Goal: Download file/media

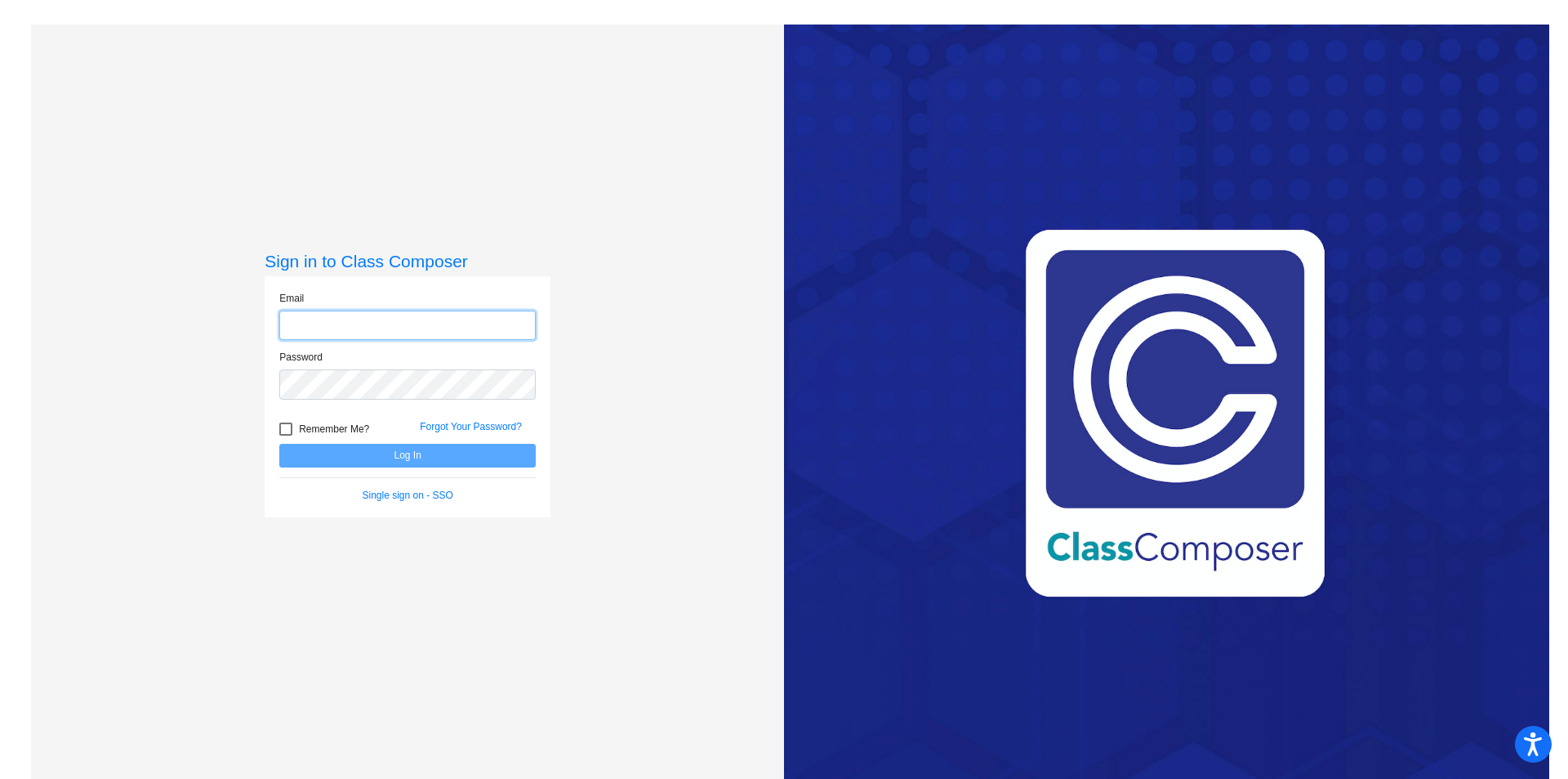
type input "konevals@hudson.k12.oh.us"
drag, startPoint x: 286, startPoint y: 426, endPoint x: 394, endPoint y: 470, distance: 116.6
click at [286, 427] on div at bounding box center [286, 429] width 13 height 13
click at [286, 436] on input "Remember Me?" at bounding box center [285, 436] width 1 height 1
checkbox input "true"
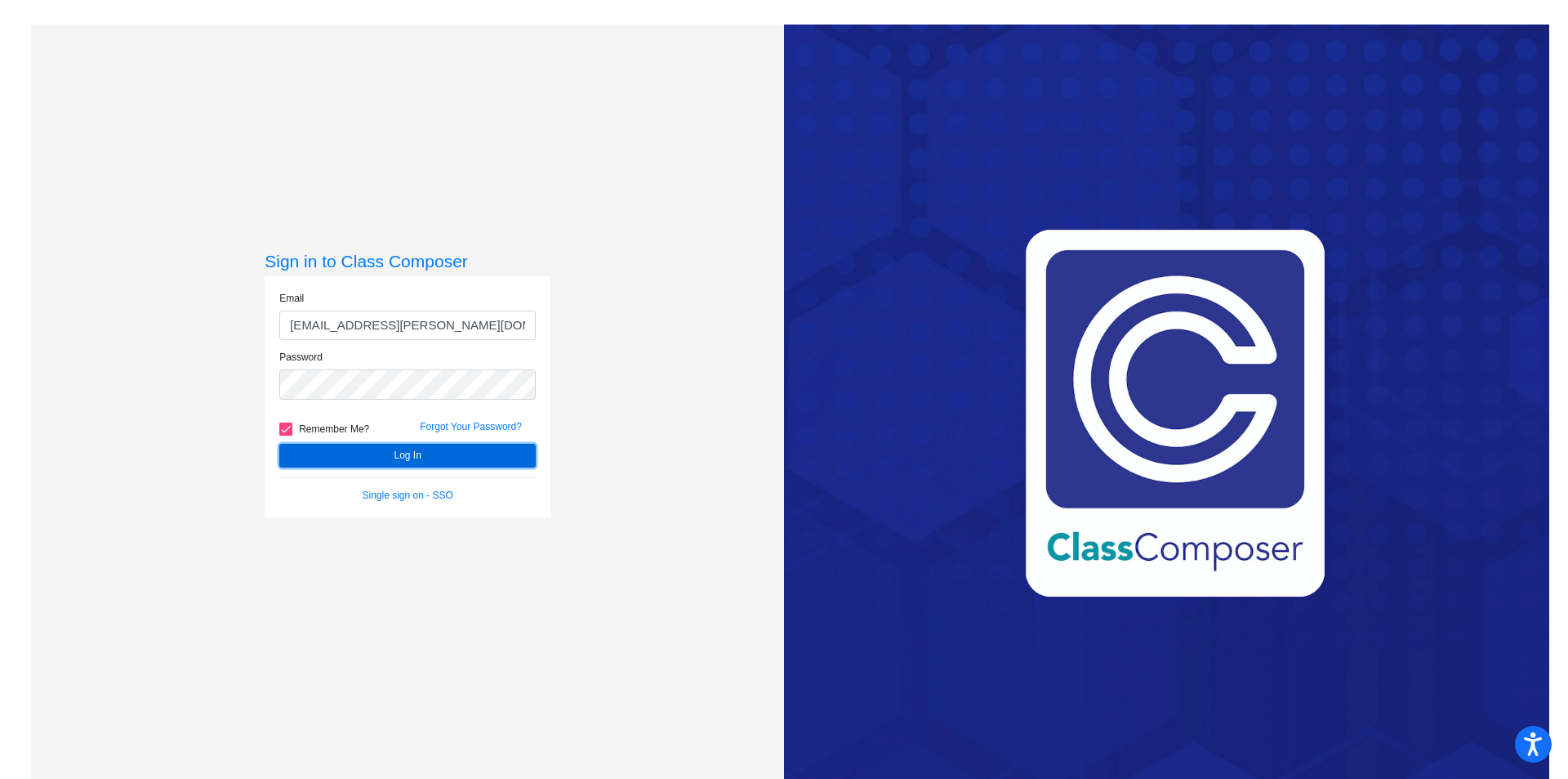
click at [407, 455] on button "Log In" at bounding box center [407, 455] width 256 height 24
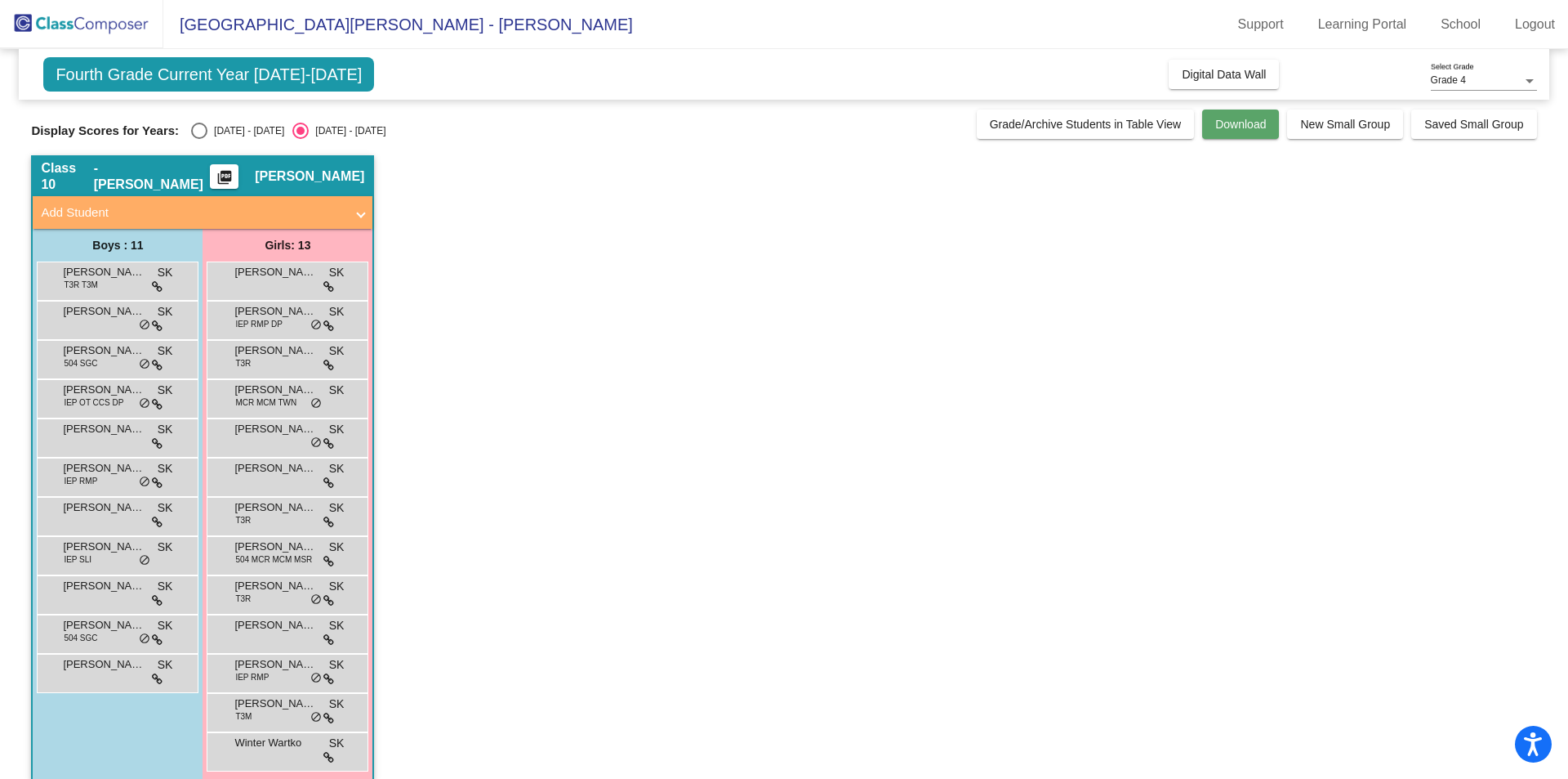
drag, startPoint x: 1240, startPoint y: 127, endPoint x: 1231, endPoint y: 138, distance: 14.2
click at [1232, 141] on div "Fourth Grade Current Year 2025-2026 Add, Move, or Retain Students Off On Incomi…" at bounding box center [784, 423] width 1505 height 749
click at [1231, 127] on span "Download" at bounding box center [1240, 124] width 50 height 13
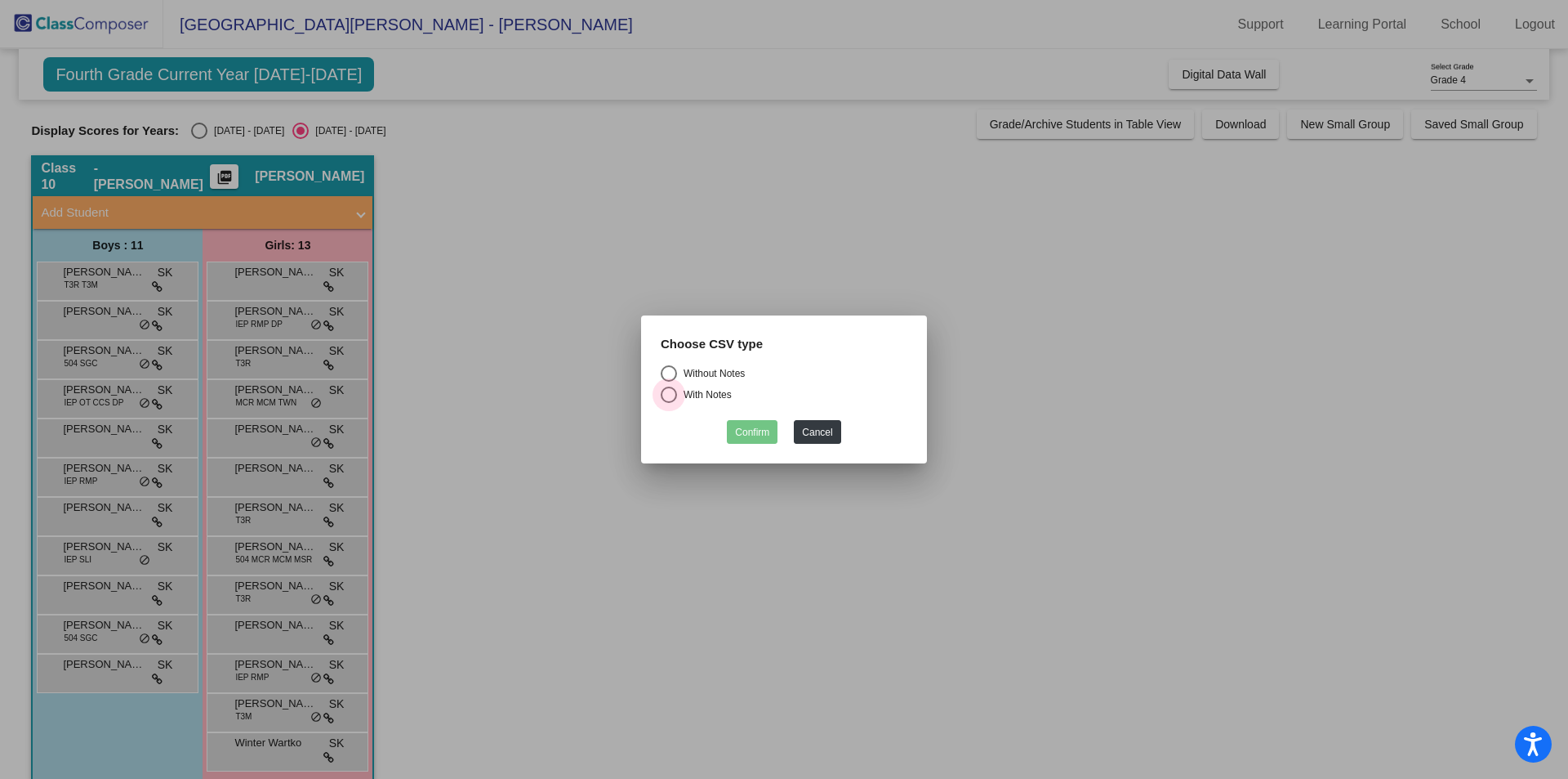
click at [669, 396] on div "Select an option" at bounding box center [669, 394] width 16 height 16
click at [669, 402] on input "With Notes" at bounding box center [668, 402] width 1 height 1
radio input "true"
click at [747, 432] on button "Confirm" at bounding box center [751, 432] width 50 height 24
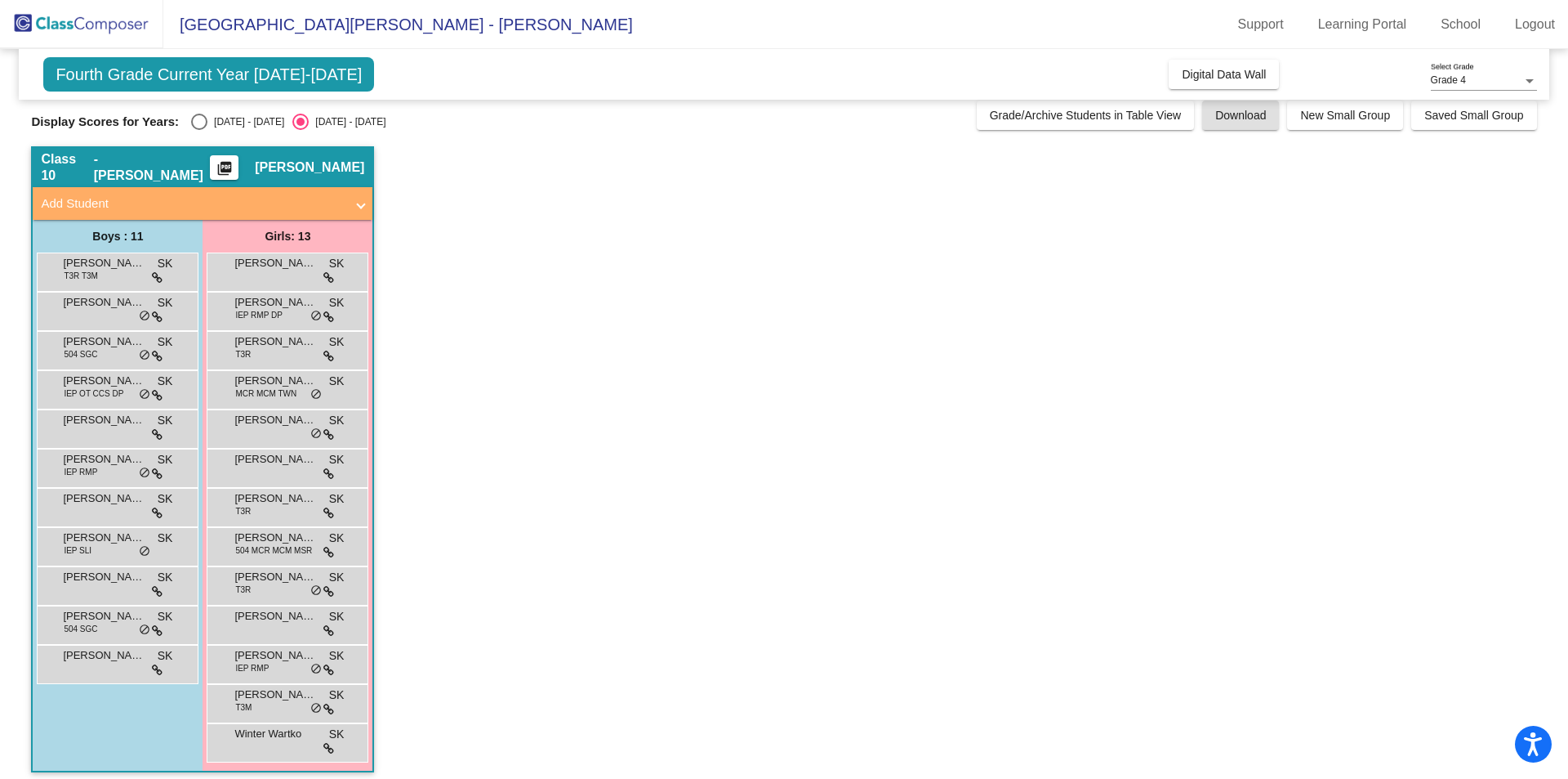
scroll to position [19, 0]
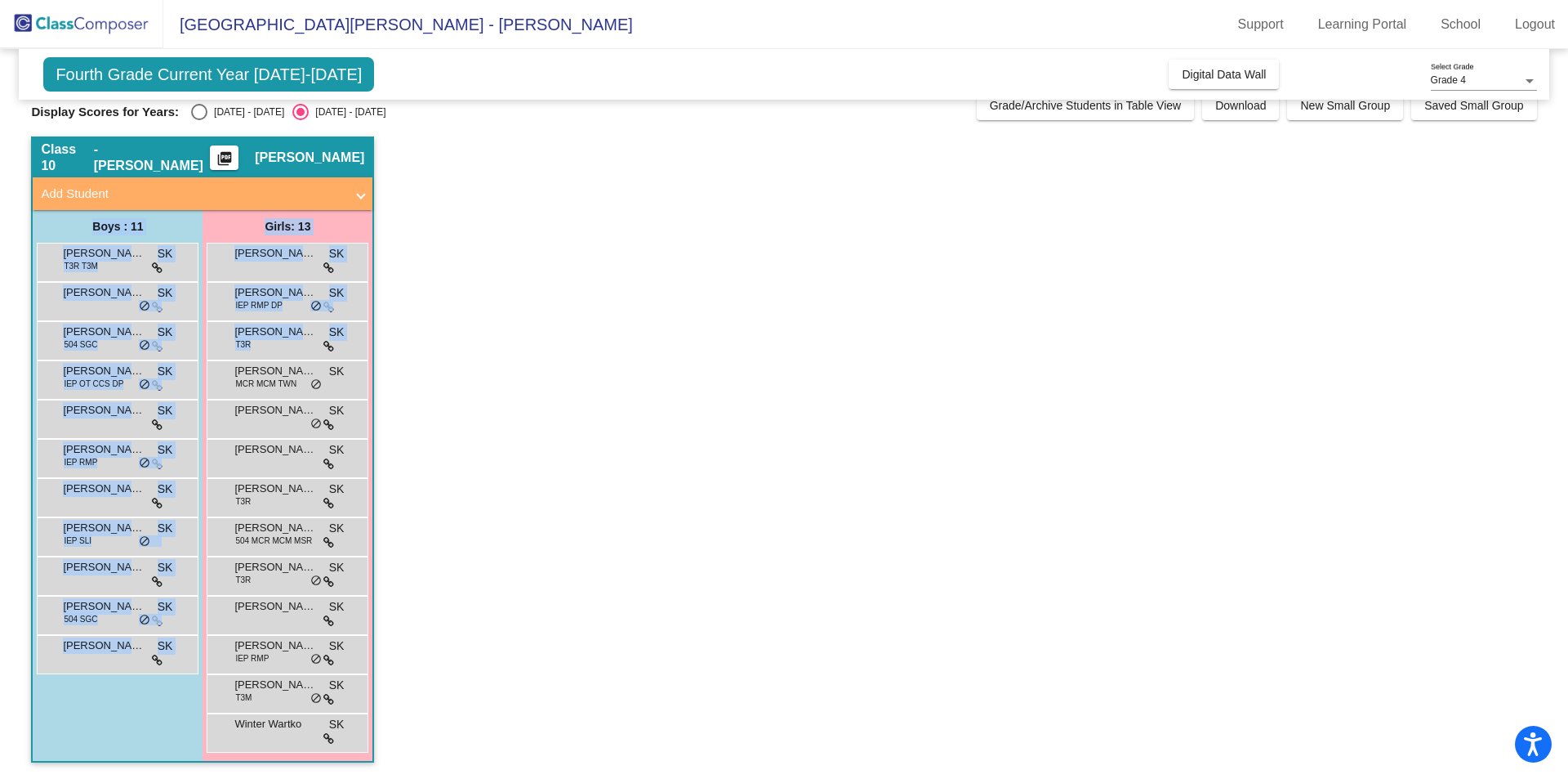
drag, startPoint x: 1553, startPoint y: 203, endPoint x: 1557, endPoint y: 391, distance: 188.0
click at [1557, 391] on mat-sidenav-content "Grade 4 Select Grade Fourth Grade Current Year 2025-2026 Add, Move, or Retain S…" at bounding box center [784, 414] width 1568 height 730
click at [725, 250] on app-classroom "Class 10 - Koneval picture_as_pdf Stacy Koneval Add Student First Name Last Nam…" at bounding box center [784, 457] width 1505 height 642
click at [647, 199] on app-classroom "Class 10 - Koneval picture_as_pdf Stacy Koneval Add Student First Name Last Nam…" at bounding box center [784, 457] width 1505 height 642
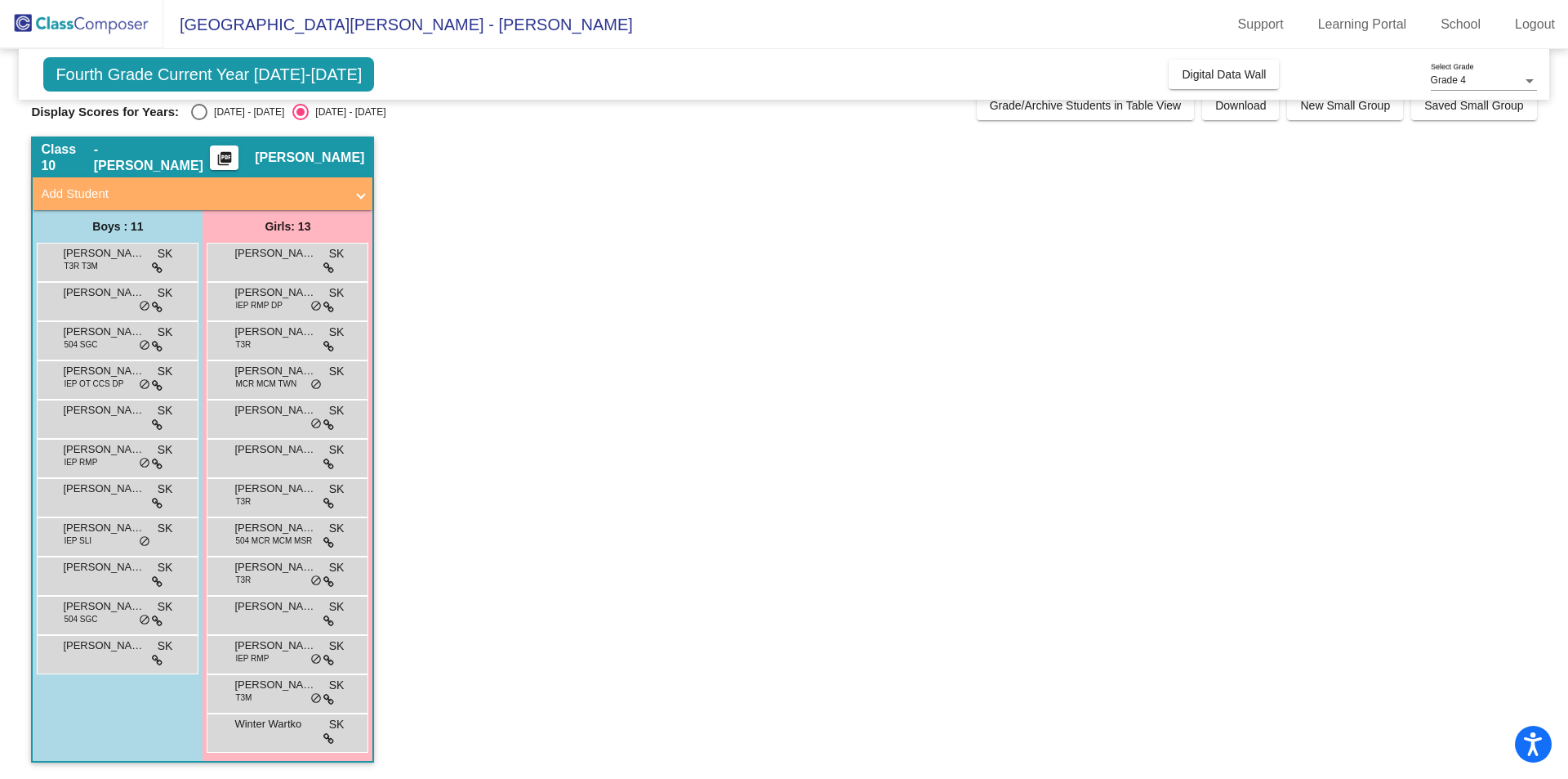
click at [1254, 185] on app-classroom "Class 10 - Koneval picture_as_pdf Stacy Koneval Add Student First Name Last Nam…" at bounding box center [784, 457] width 1505 height 642
click at [1199, 567] on app-classroom "Class 10 - Koneval picture_as_pdf Stacy Koneval Add Student First Name Last Nam…" at bounding box center [784, 457] width 1505 height 642
click at [853, 216] on app-classroom "Class 10 - Koneval picture_as_pdf Stacy Koneval Add Student First Name Last Nam…" at bounding box center [784, 457] width 1505 height 642
click at [110, 254] on span "[PERSON_NAME]" at bounding box center [103, 252] width 82 height 16
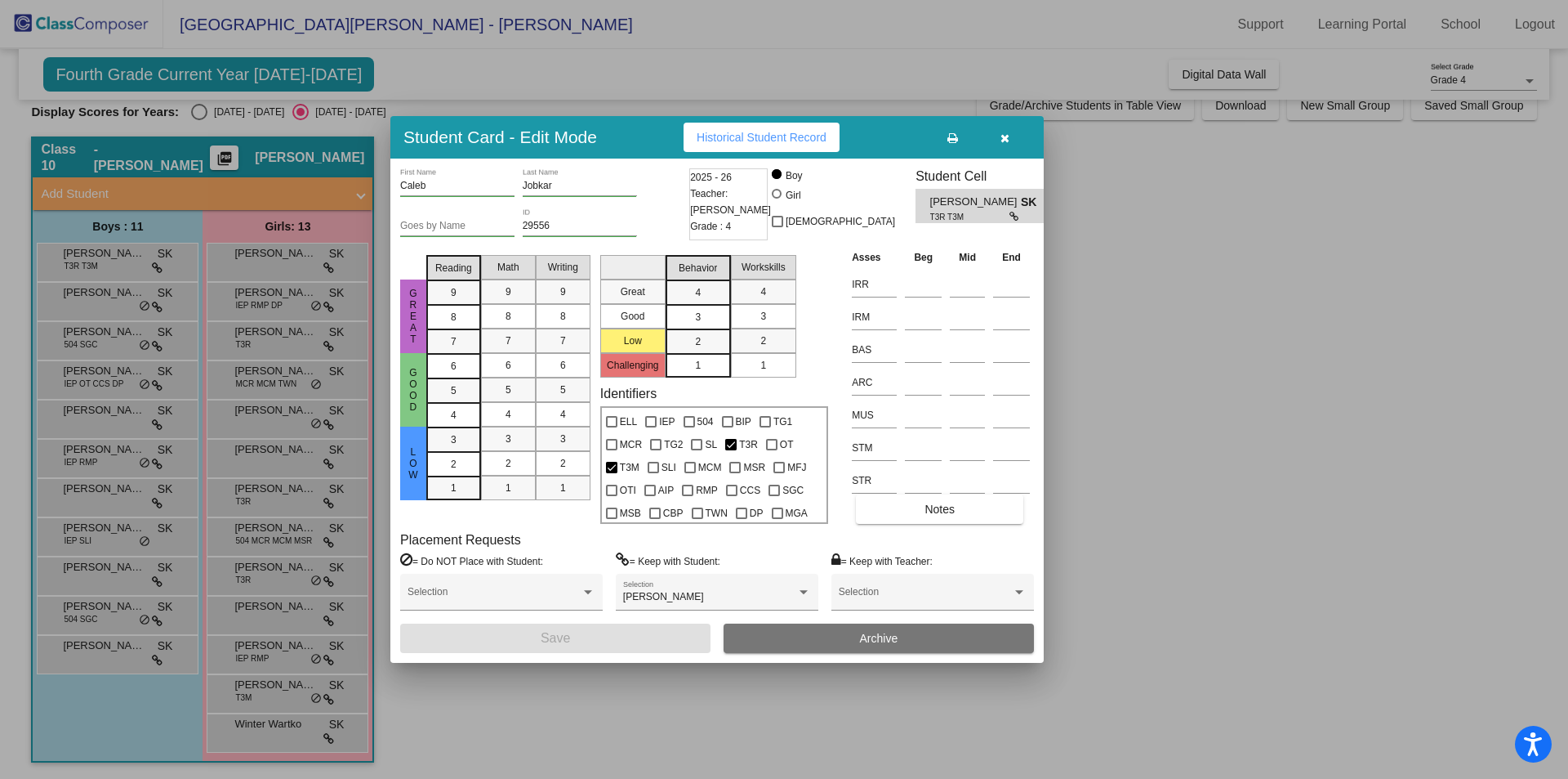
click at [1366, 322] on div at bounding box center [784, 389] width 1568 height 779
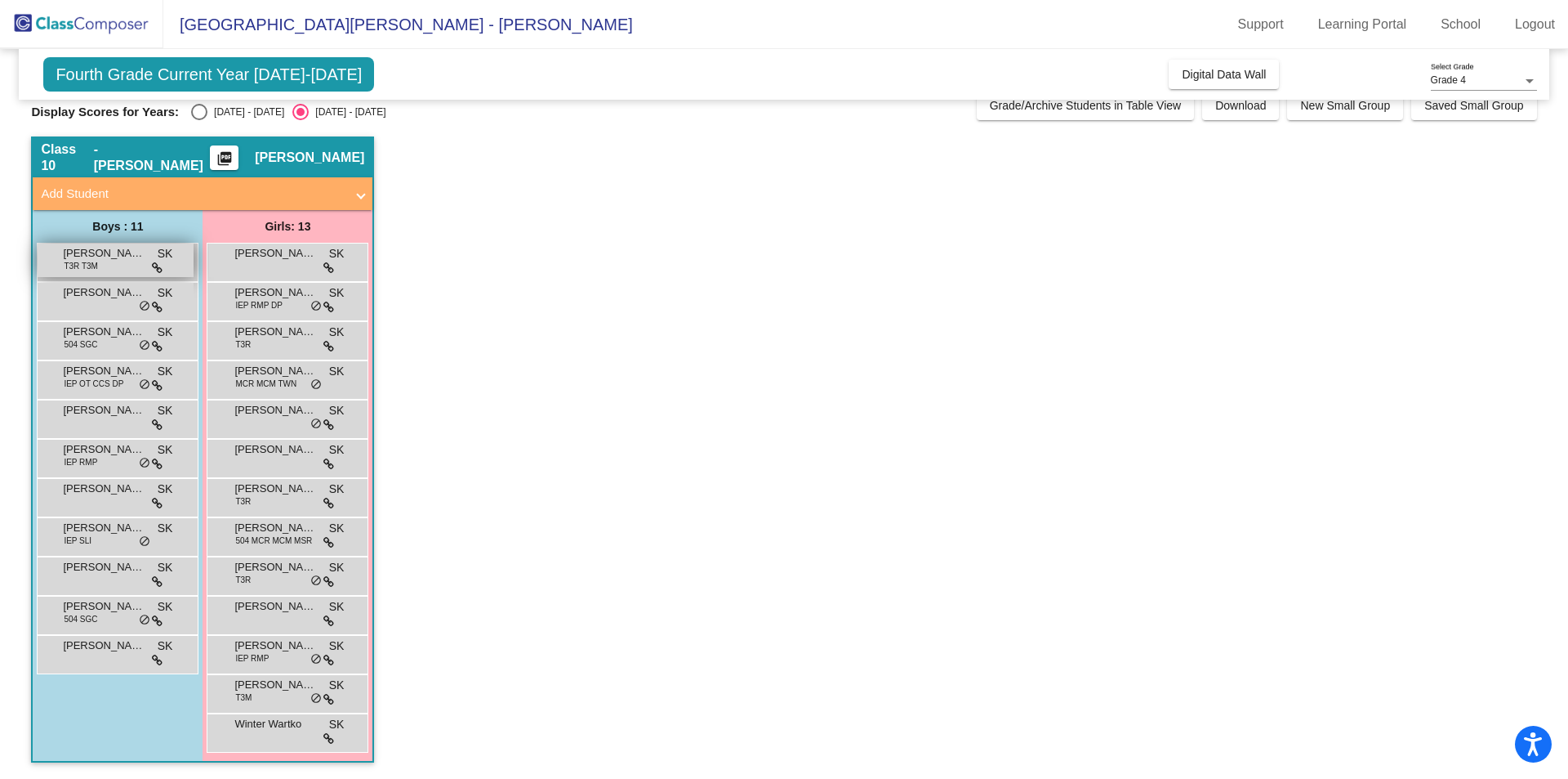
click at [72, 263] on span "T3R T3M" at bounding box center [81, 266] width 34 height 12
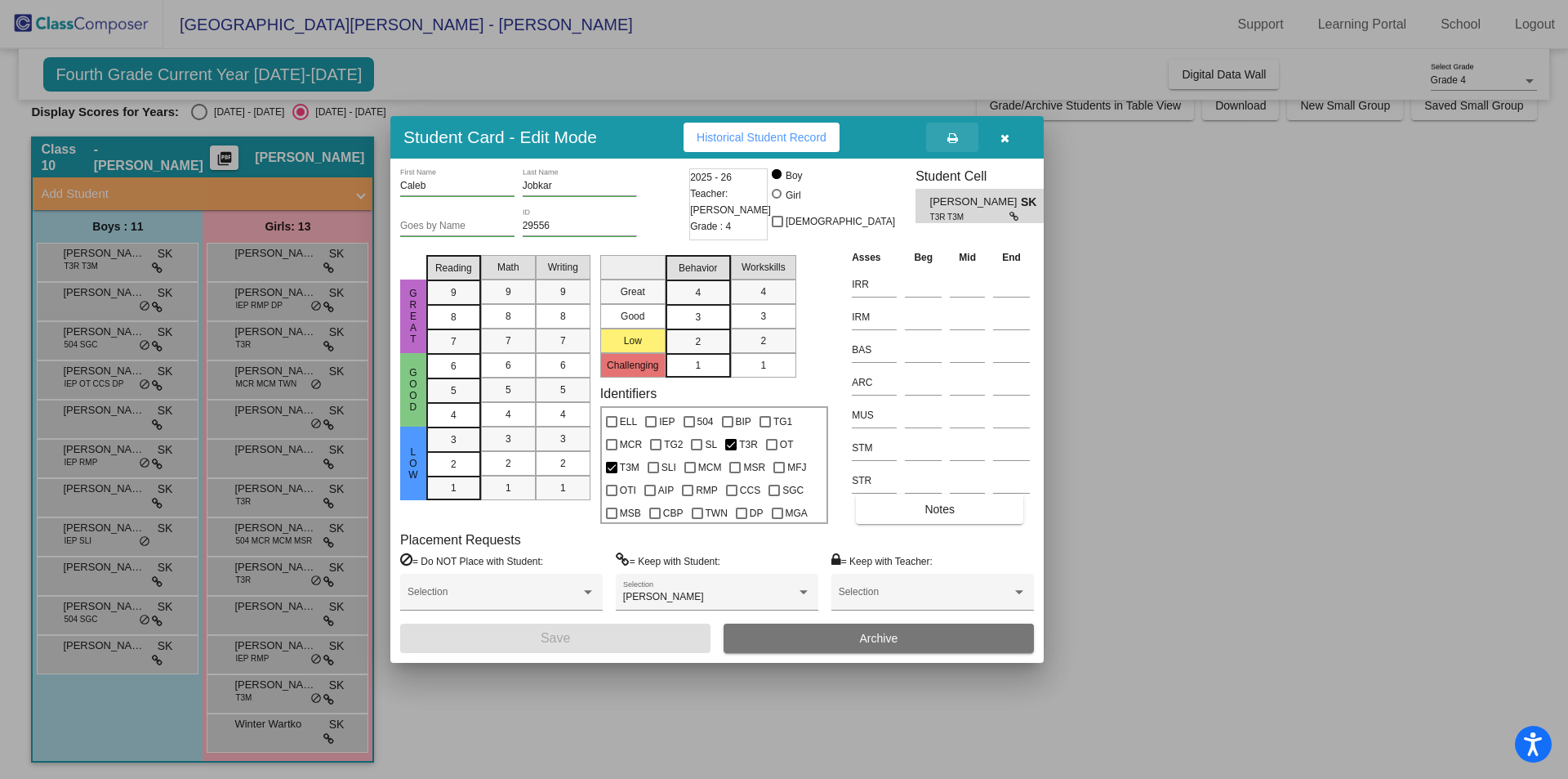
click at [959, 136] on button at bounding box center [951, 137] width 52 height 29
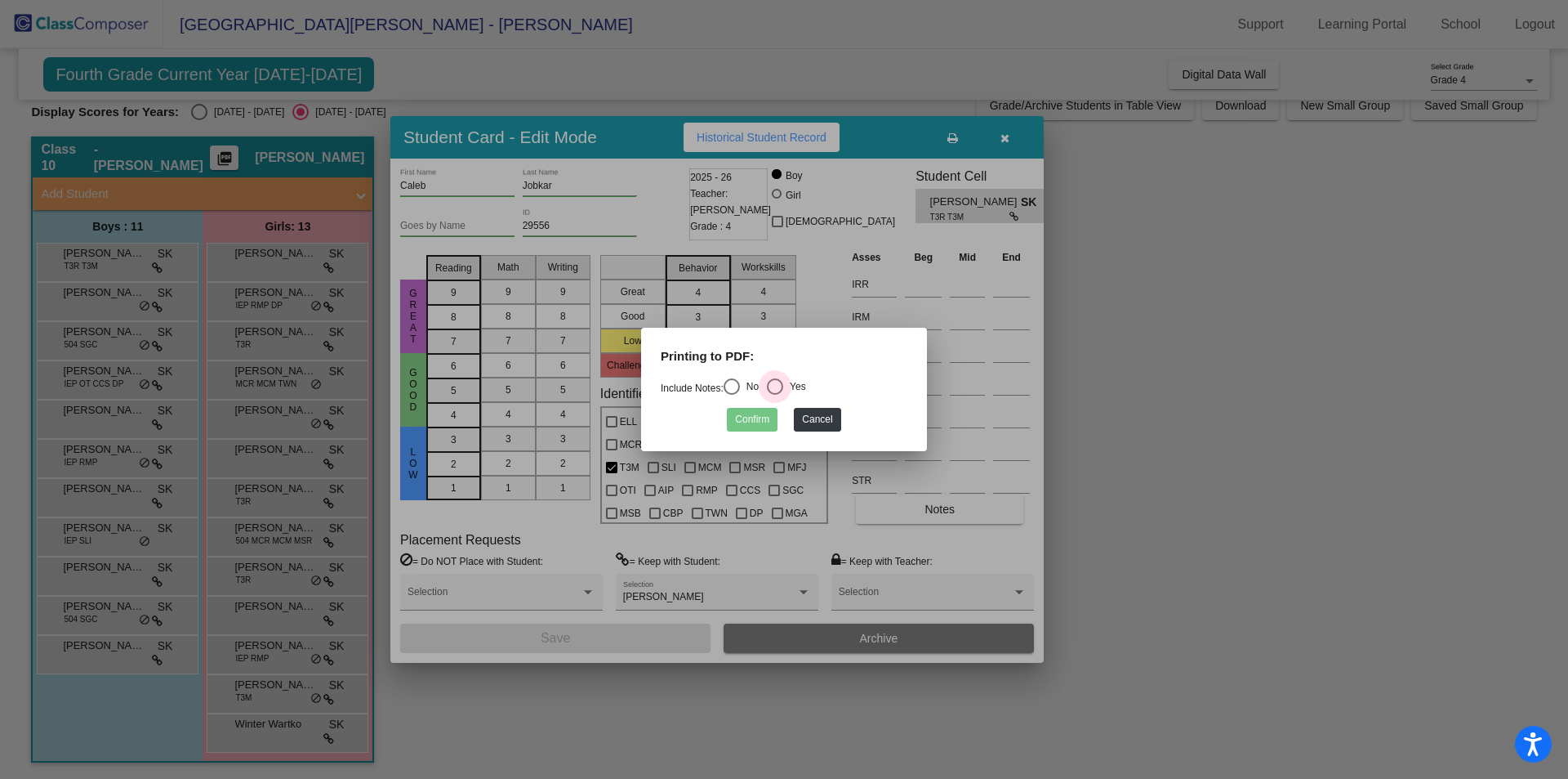
click at [780, 387] on div "Select an option" at bounding box center [774, 386] width 16 height 16
click at [775, 395] on input "Yes" at bounding box center [774, 395] width 1 height 1
radio input "true"
click at [753, 420] on button "Confirm" at bounding box center [751, 419] width 50 height 24
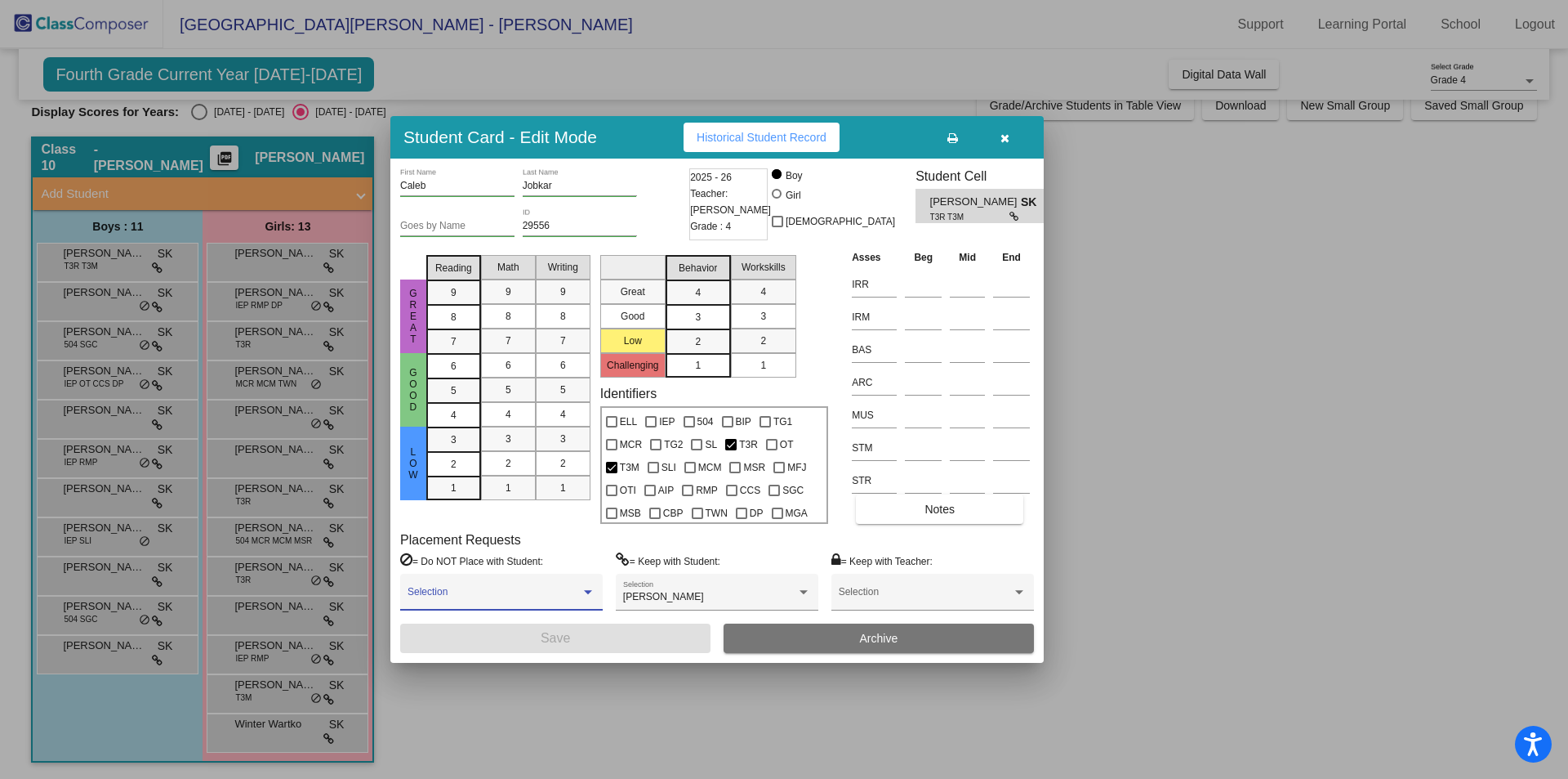
click at [577, 597] on span at bounding box center [494, 597] width 174 height 11
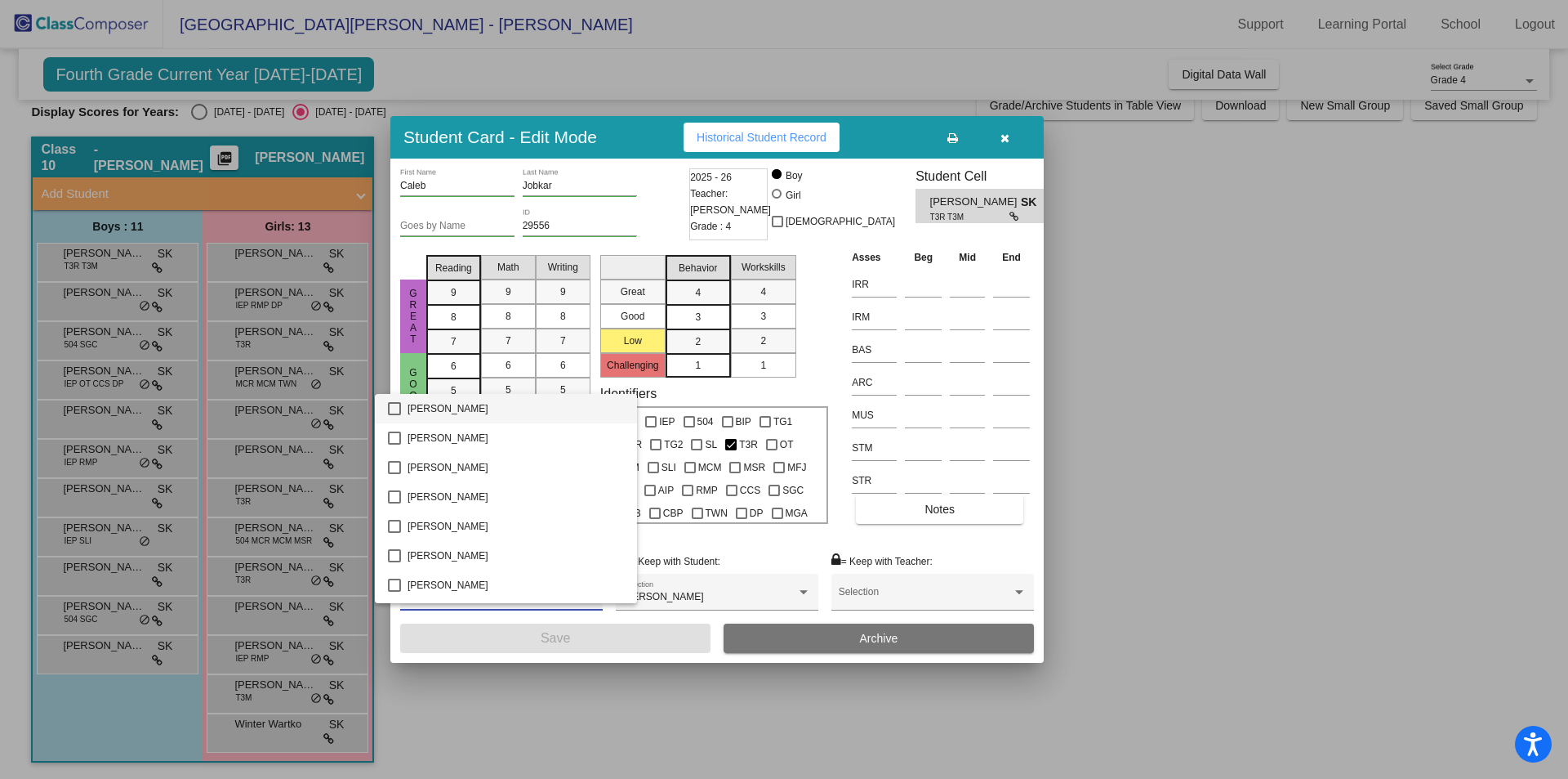
click at [660, 709] on div at bounding box center [784, 389] width 1568 height 779
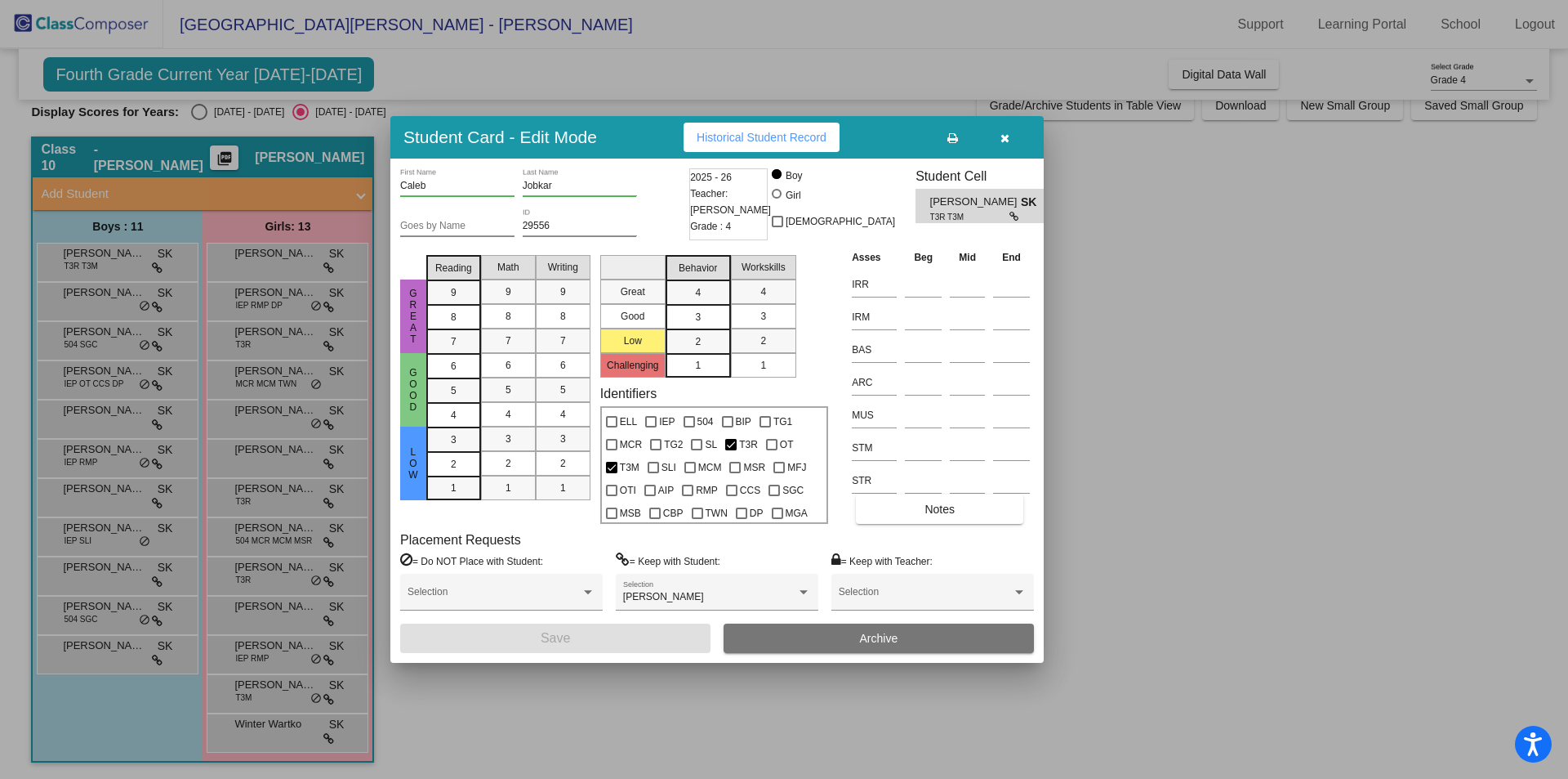
click at [1199, 537] on div at bounding box center [784, 389] width 1568 height 779
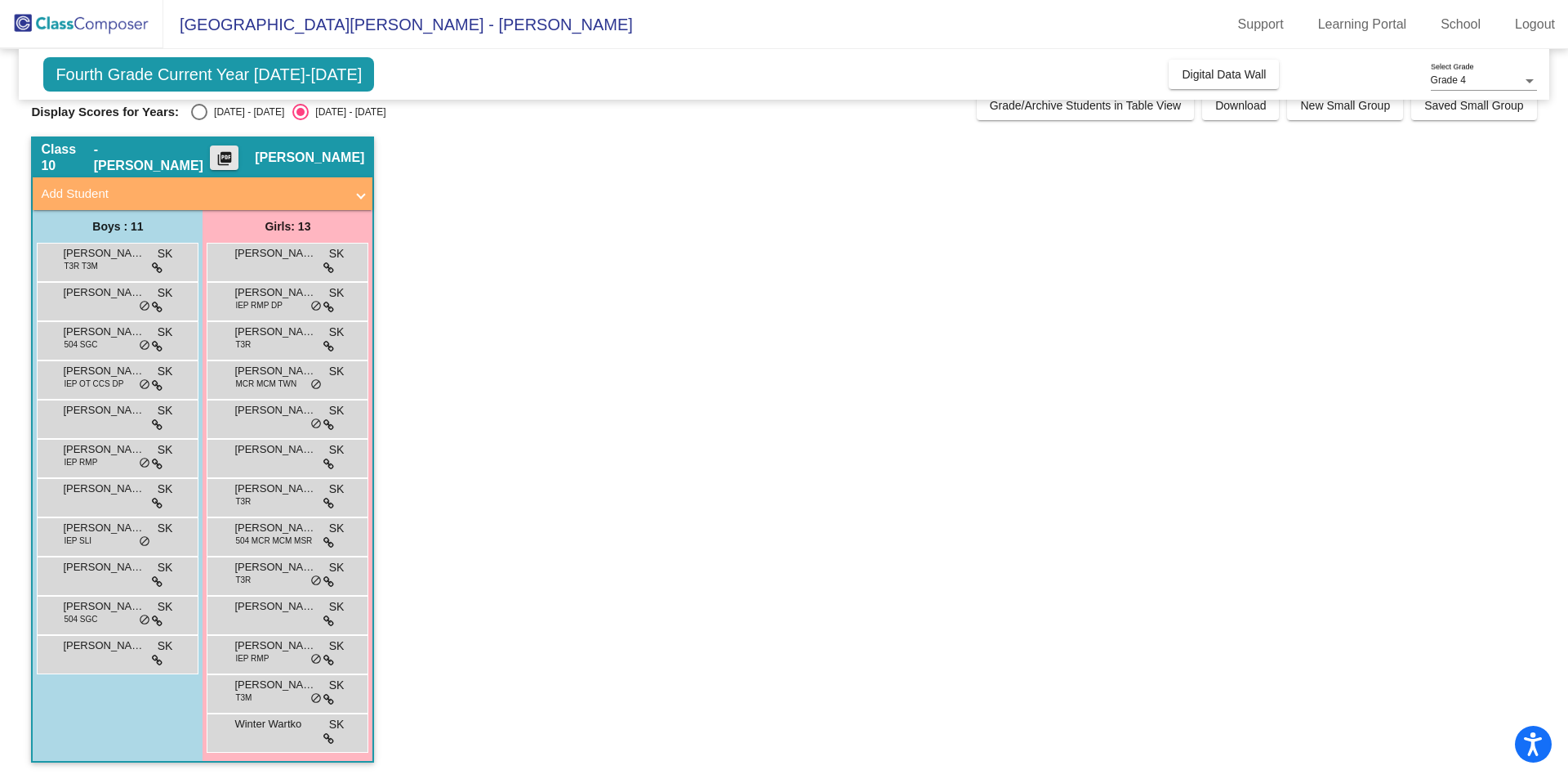
click at [234, 156] on mat-icon "picture_as_pdf" at bounding box center [224, 161] width 20 height 23
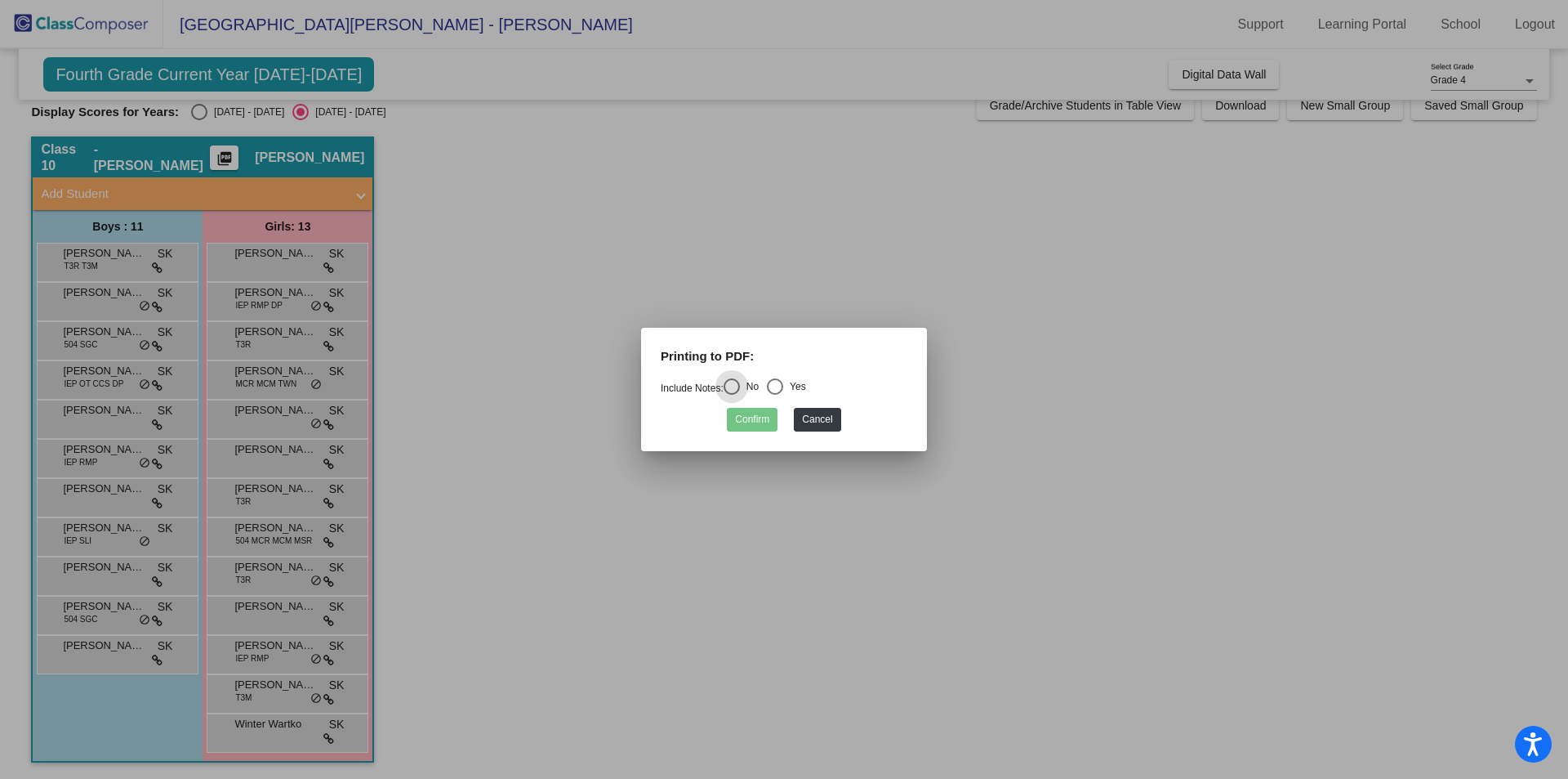
click at [780, 387] on div "Select an option" at bounding box center [774, 386] width 16 height 16
click at [775, 395] on input "Yes" at bounding box center [774, 395] width 1 height 1
radio input "true"
click at [754, 420] on button "Confirm" at bounding box center [751, 419] width 50 height 24
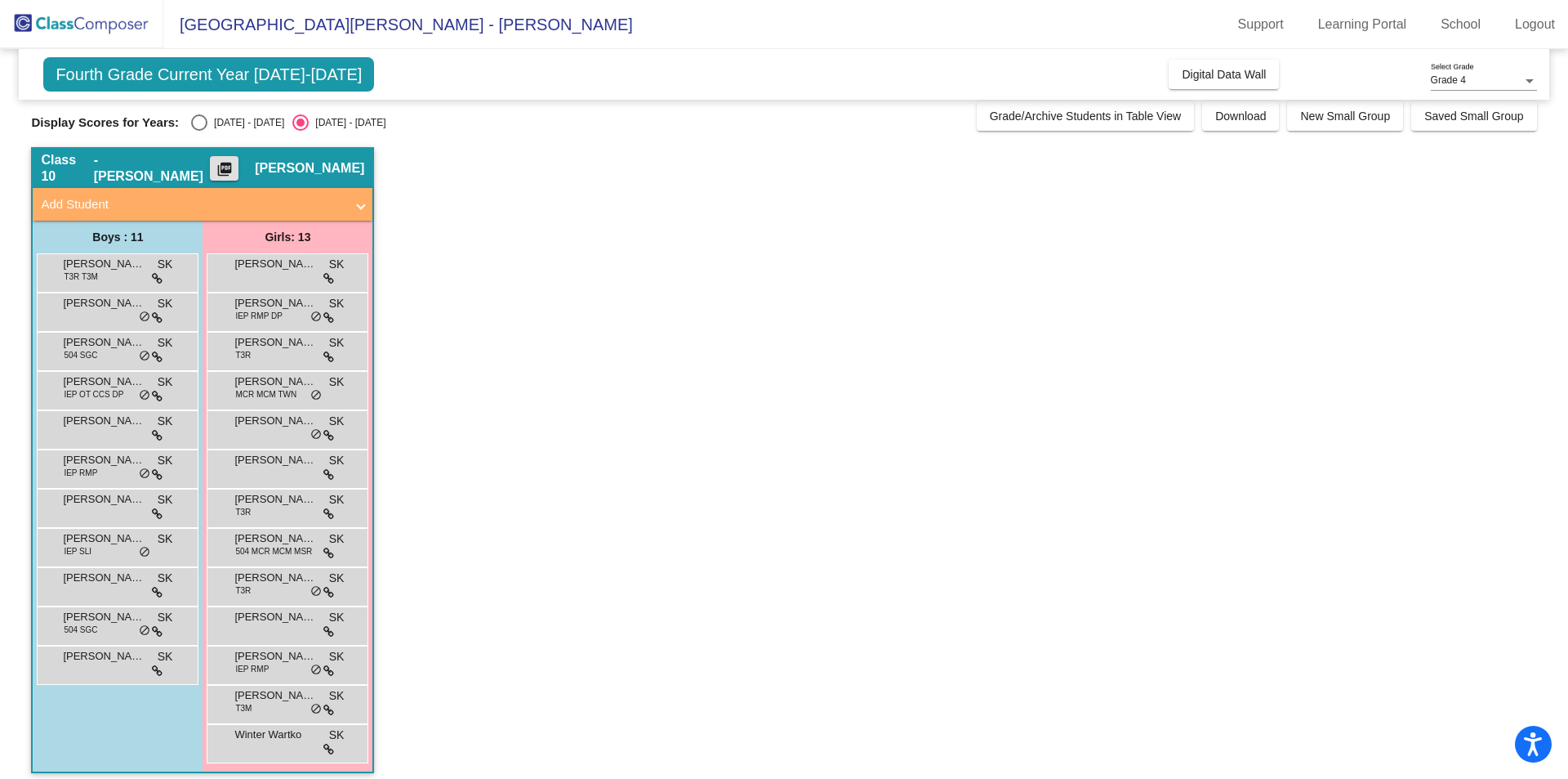
scroll to position [0, 0]
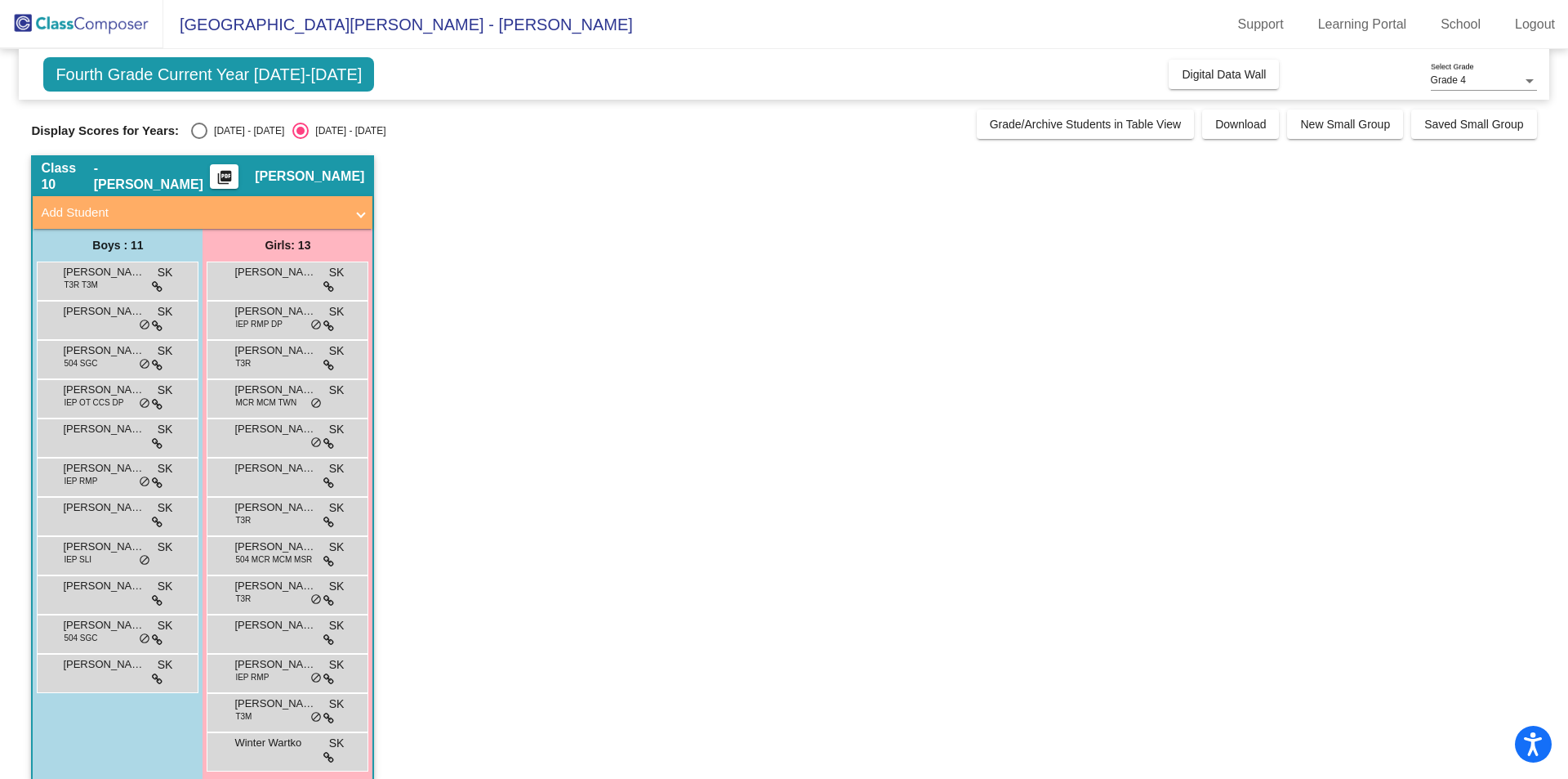
click at [712, 579] on app-classroom "Class 10 - Koneval picture_as_pdf Stacy Koneval Add Student First Name Last Nam…" at bounding box center [784, 476] width 1505 height 642
click at [244, 73] on span "Fourth Grade Current Year [DATE]-[DATE]" at bounding box center [209, 74] width 331 height 34
click at [756, 296] on app-classroom "Class 10 - Koneval picture_as_pdf Stacy Koneval Add Student First Name Last Nam…" at bounding box center [784, 476] width 1505 height 642
click at [195, 131] on div "Select an option" at bounding box center [198, 130] width 16 height 16
click at [198, 139] on input "[DATE] - [DATE]" at bounding box center [198, 139] width 1 height 1
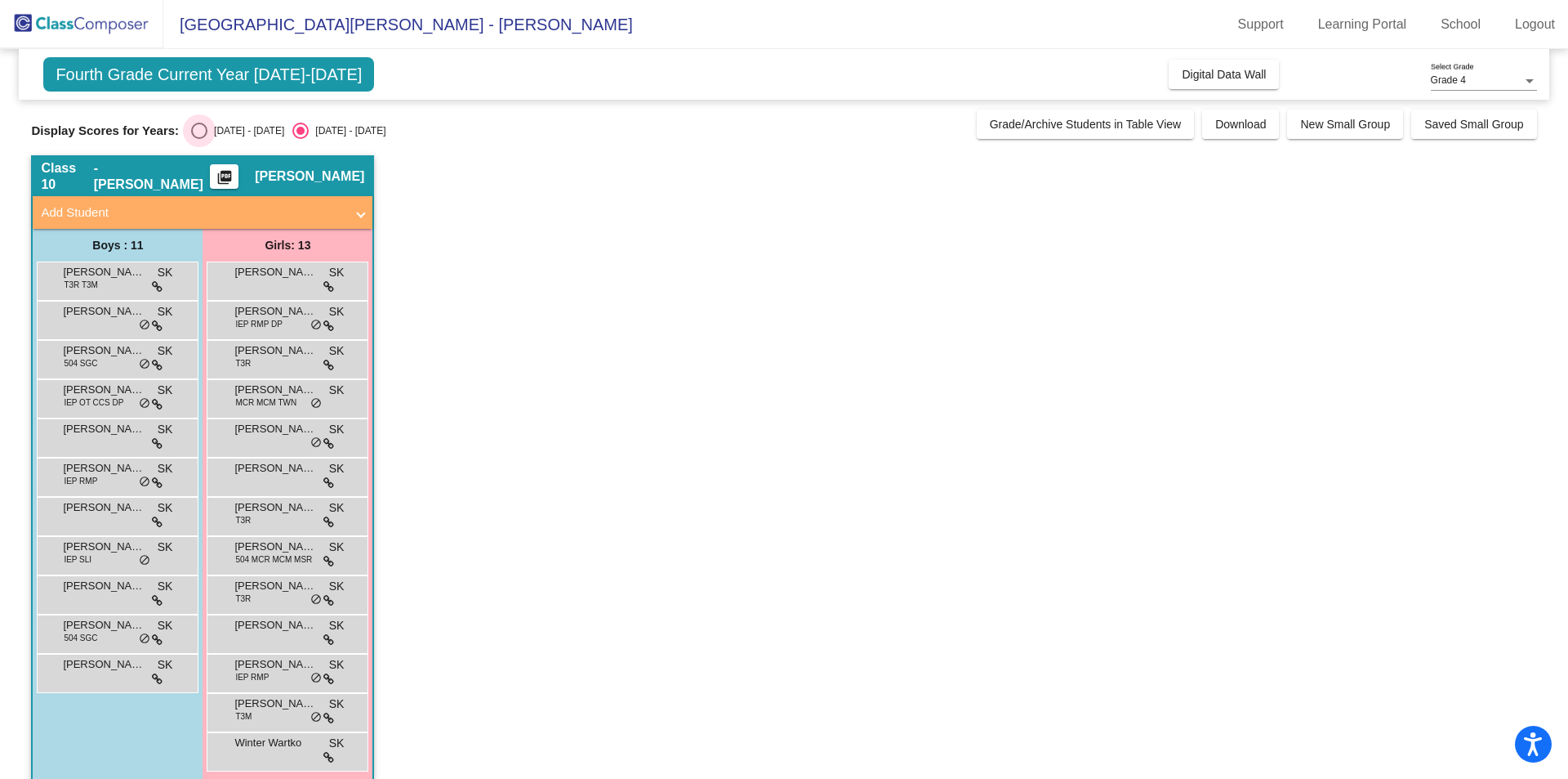
radio input "true"
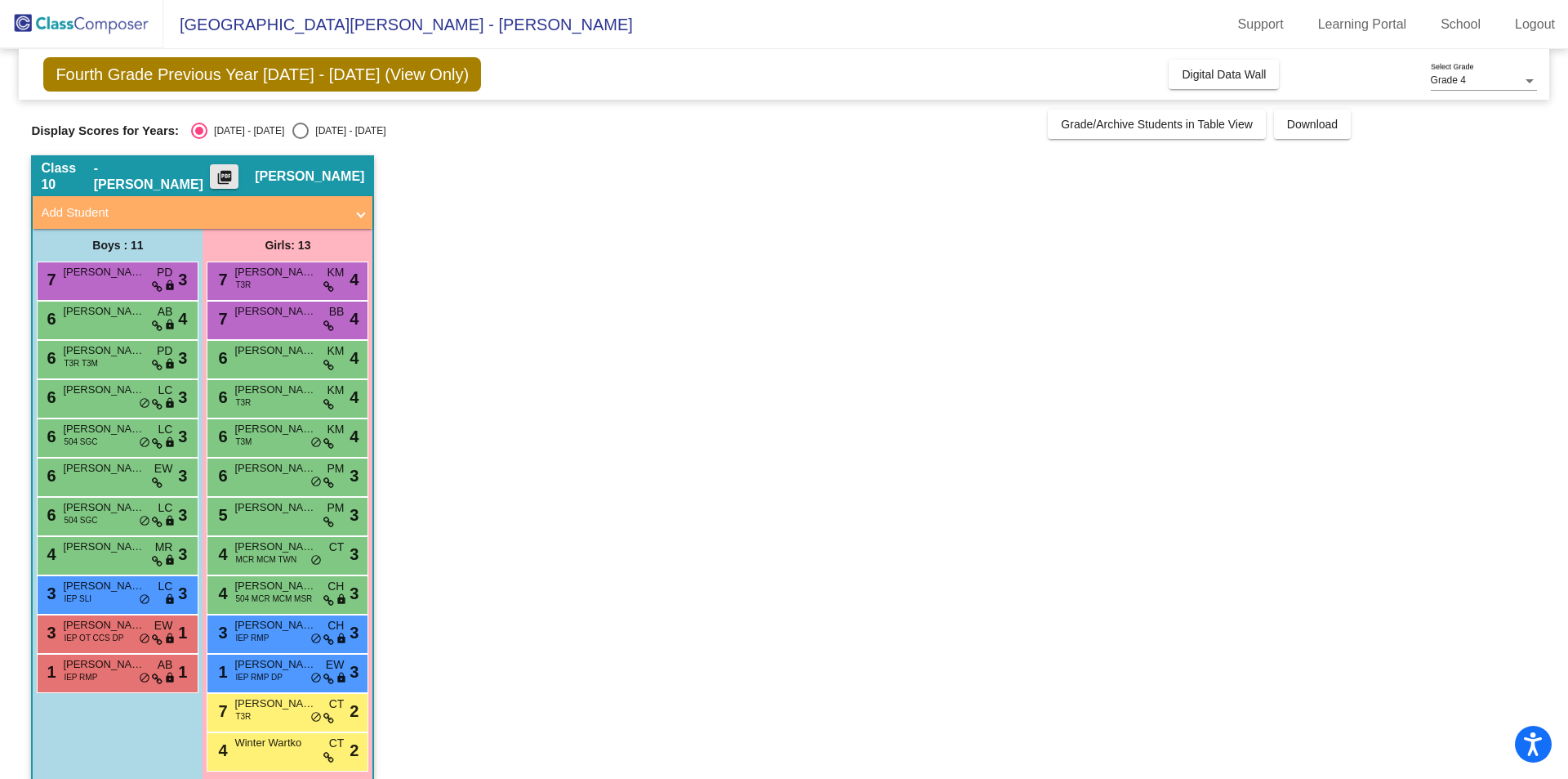
click at [234, 174] on mat-icon "picture_as_pdf" at bounding box center [224, 180] width 20 height 23
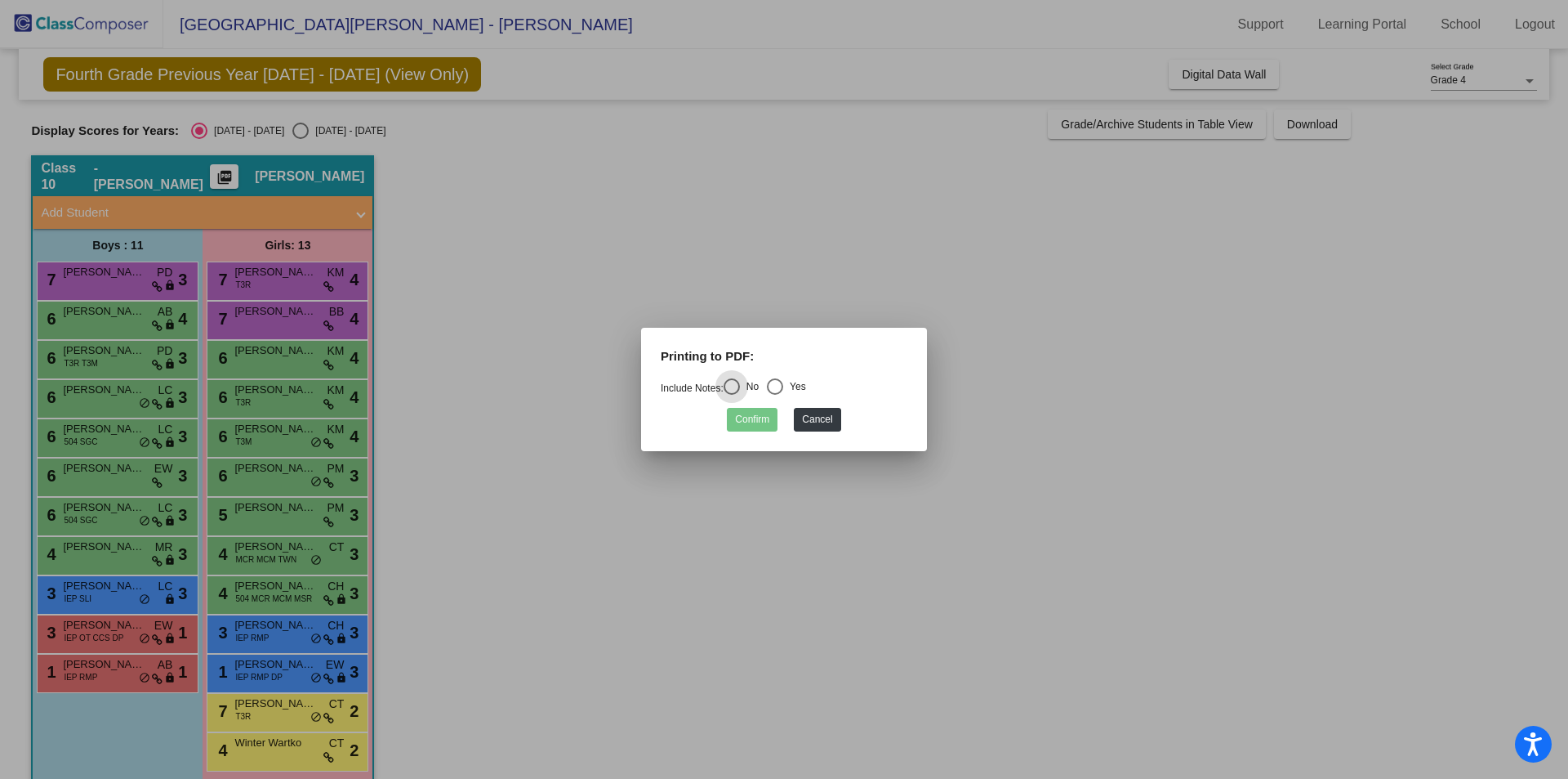
click at [784, 380] on div "Select an option" at bounding box center [774, 386] width 16 height 16
click at [775, 395] on input "Yes" at bounding box center [774, 395] width 1 height 1
radio input "true"
click at [766, 415] on button "Confirm" at bounding box center [751, 419] width 50 height 24
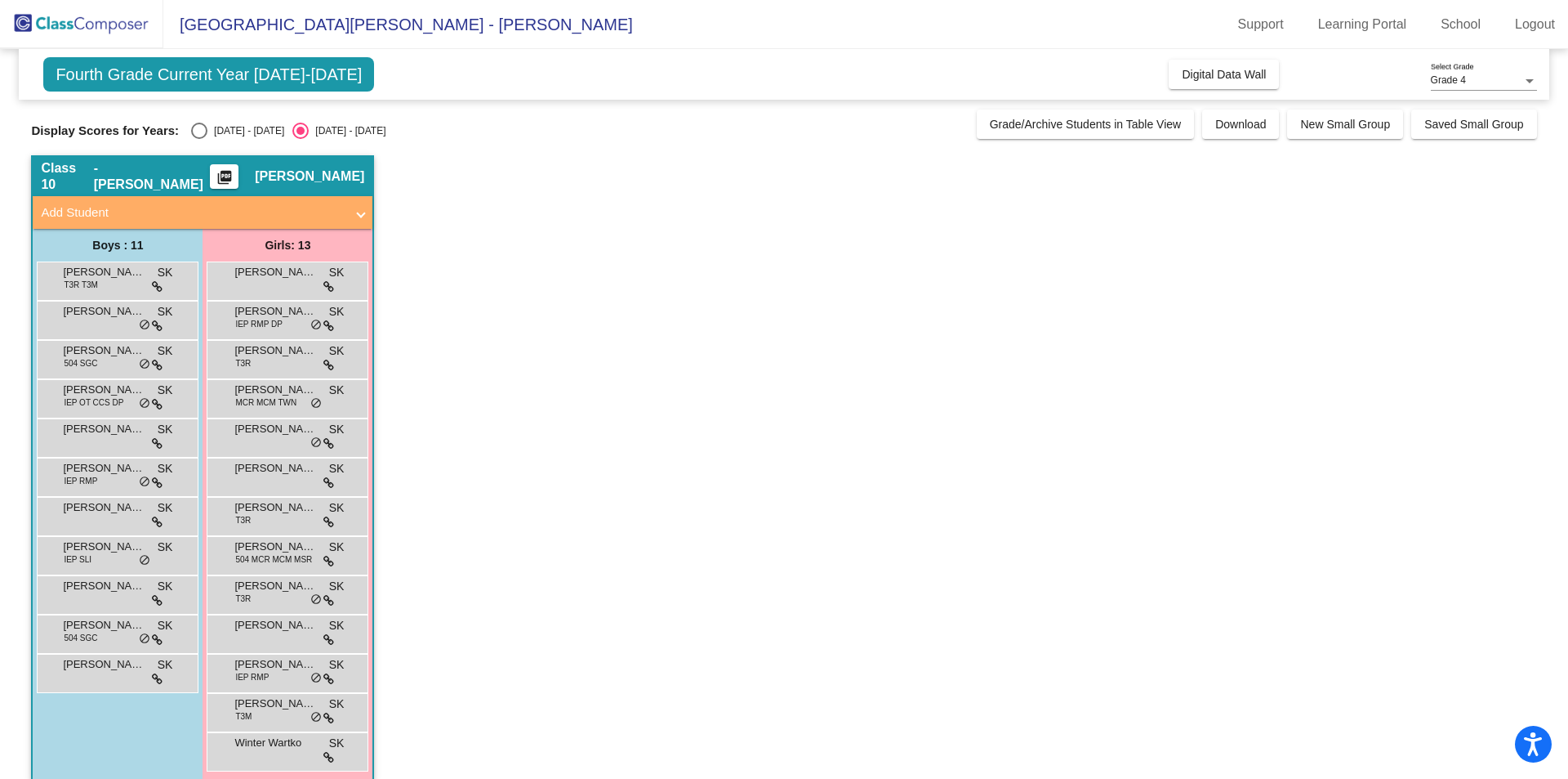
click at [200, 126] on div "Select an option" at bounding box center [198, 130] width 16 height 16
click at [199, 139] on input "[DATE] - [DATE]" at bounding box center [198, 139] width 1 height 1
radio input "true"
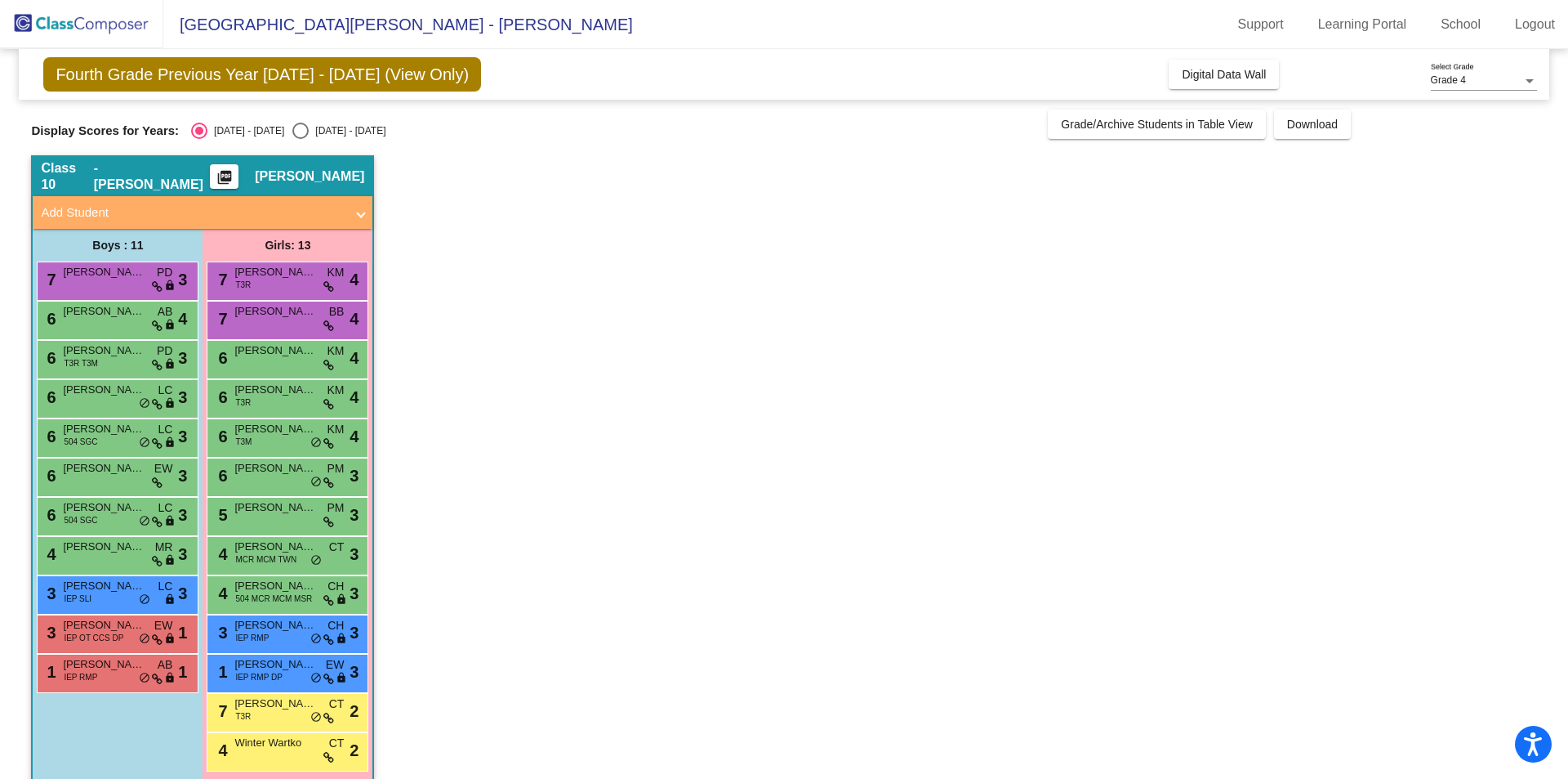
click at [234, 172] on mat-icon "picture_as_pdf" at bounding box center [224, 180] width 20 height 23
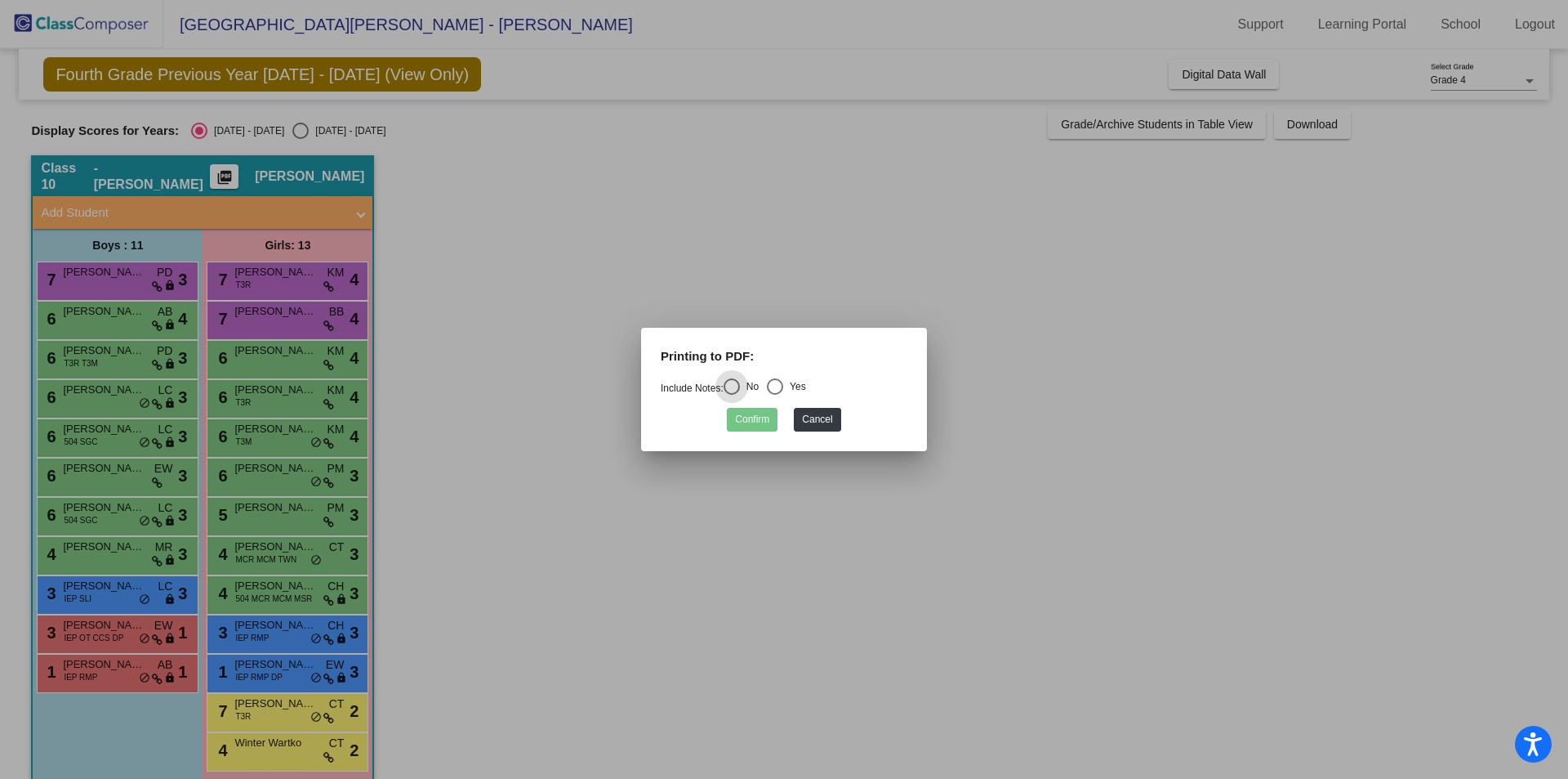
click at [778, 386] on div "Select an option" at bounding box center [774, 386] width 16 height 16
click at [775, 395] on input "Yes" at bounding box center [774, 395] width 1 height 1
radio input "true"
click at [735, 418] on button "Confirm" at bounding box center [751, 419] width 50 height 24
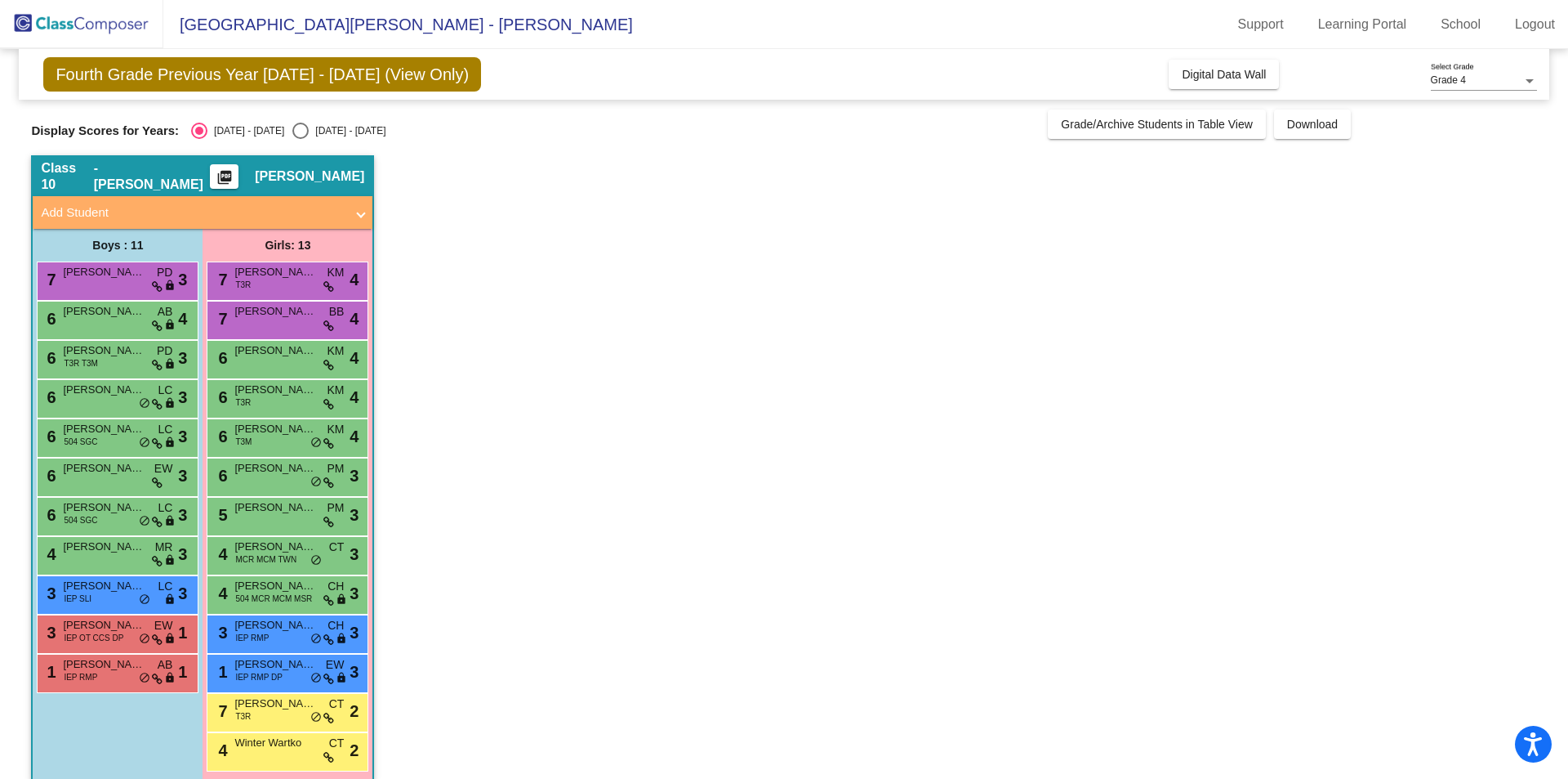
click at [378, 67] on span "Fourth Grade Previous Year [DATE] - [DATE] (View Only)" at bounding box center [262, 74] width 437 height 34
click at [292, 133] on div "Select an option" at bounding box center [300, 130] width 16 height 16
click at [300, 139] on input "[DATE] - [DATE]" at bounding box center [300, 139] width 1 height 1
radio input "true"
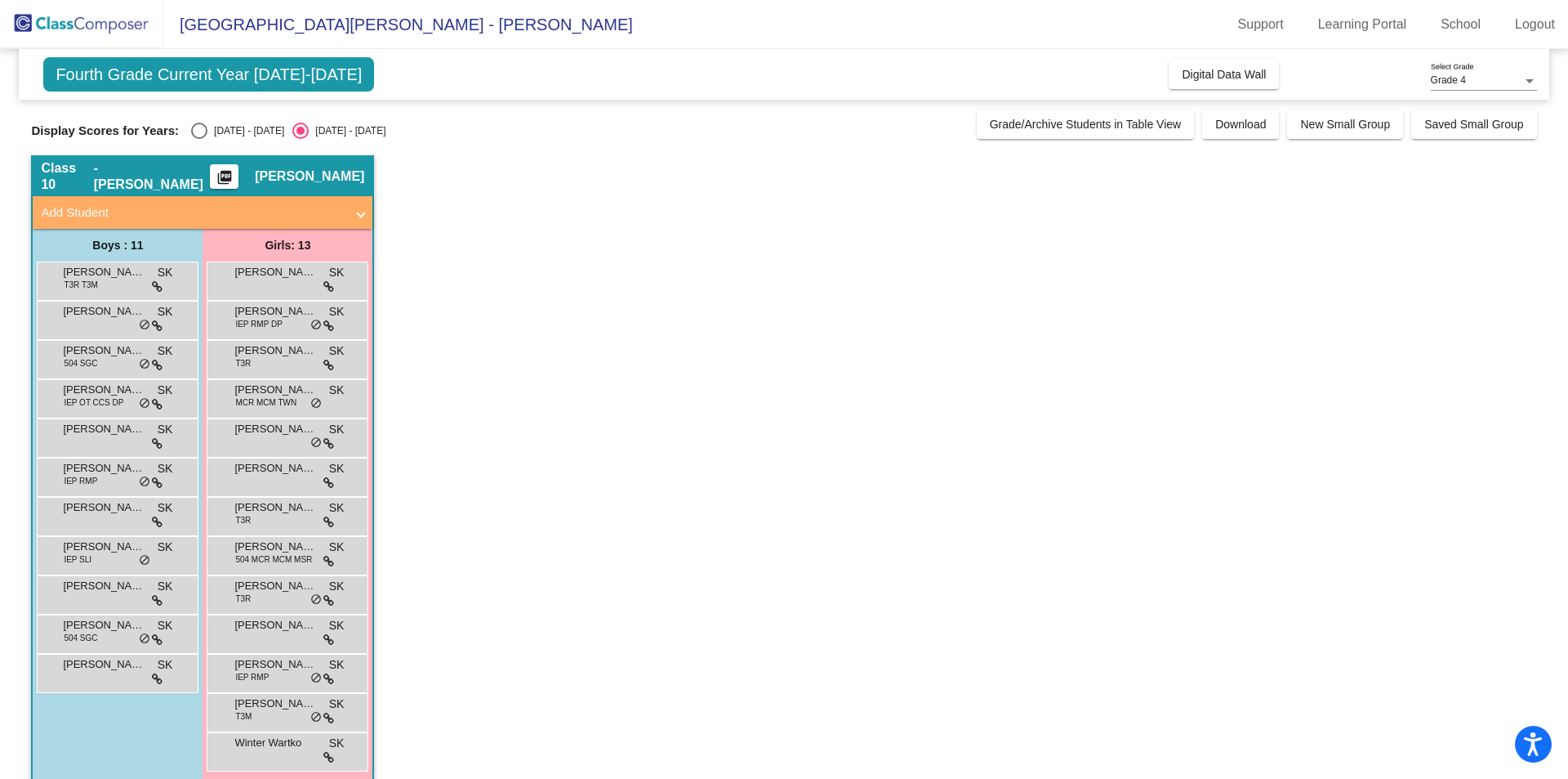
click at [201, 132] on div "Select an option" at bounding box center [198, 130] width 16 height 16
click at [199, 139] on input "[DATE] - [DATE]" at bounding box center [198, 139] width 1 height 1
radio input "true"
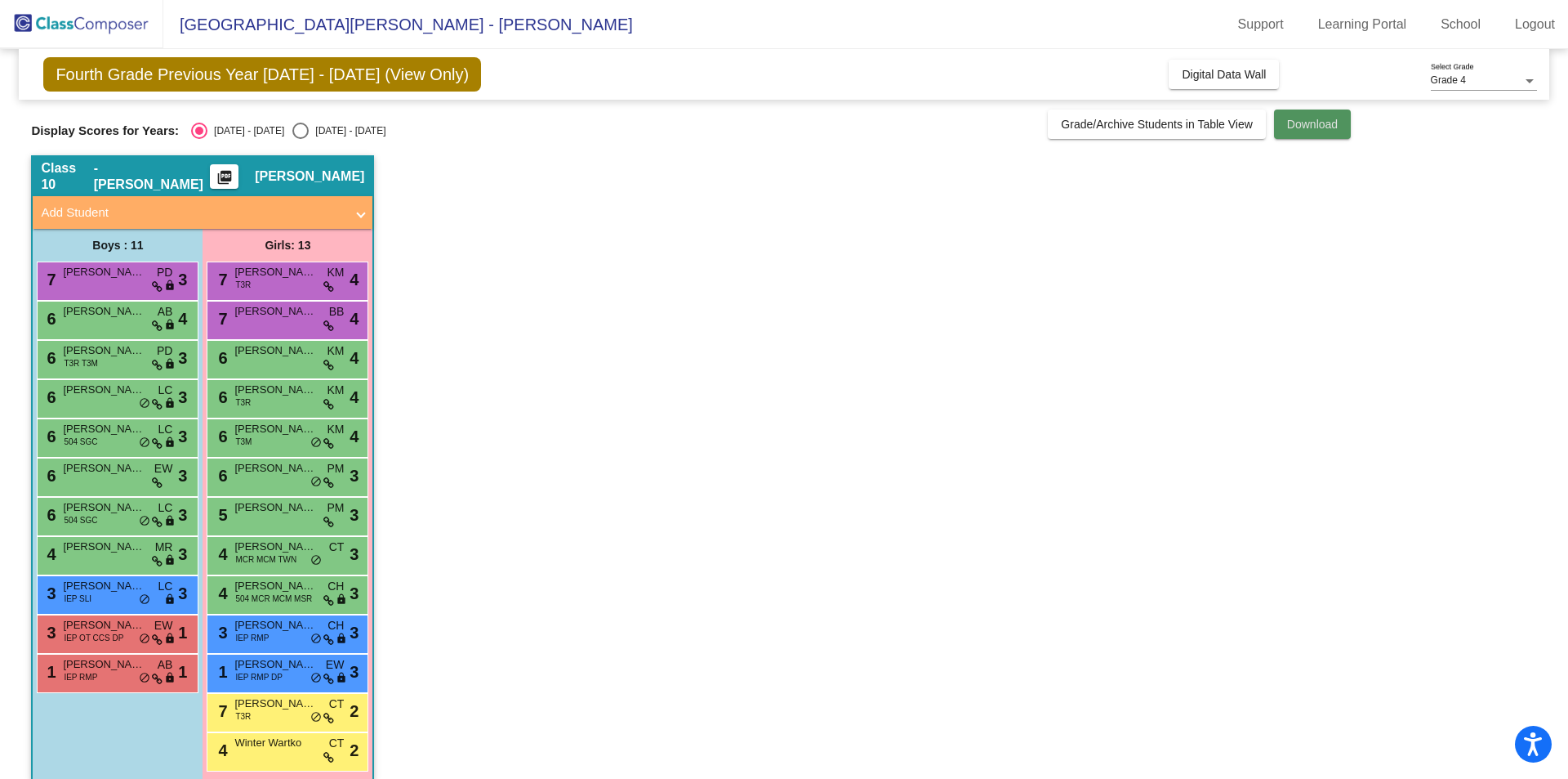
click at [1287, 121] on span "Download" at bounding box center [1312, 124] width 50 height 13
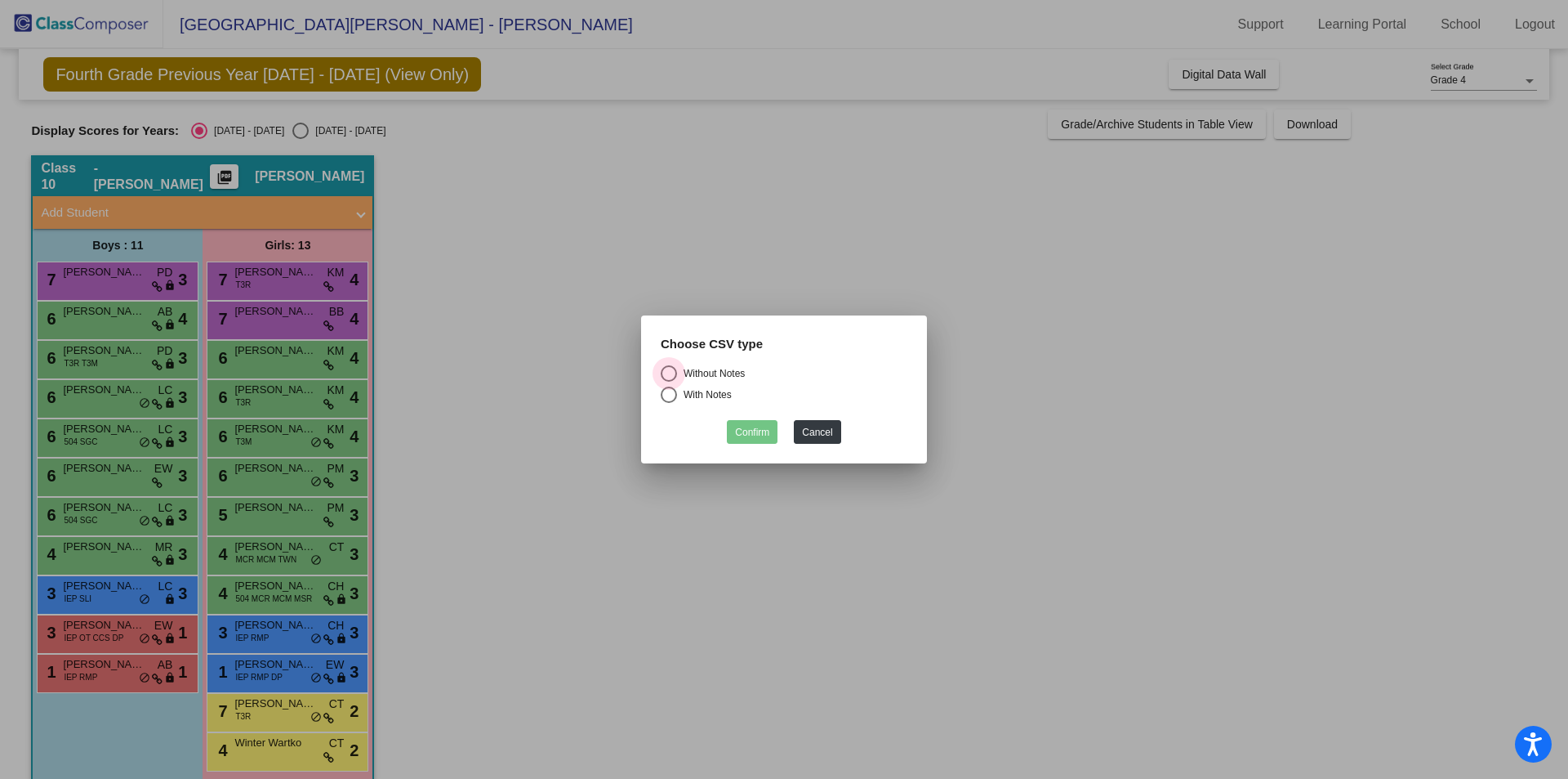
click at [673, 372] on div "Select an option" at bounding box center [669, 373] width 16 height 16
click at [669, 381] on input "Without Notes" at bounding box center [668, 381] width 1 height 1
radio input "true"
click at [755, 428] on button "Confirm" at bounding box center [751, 432] width 50 height 24
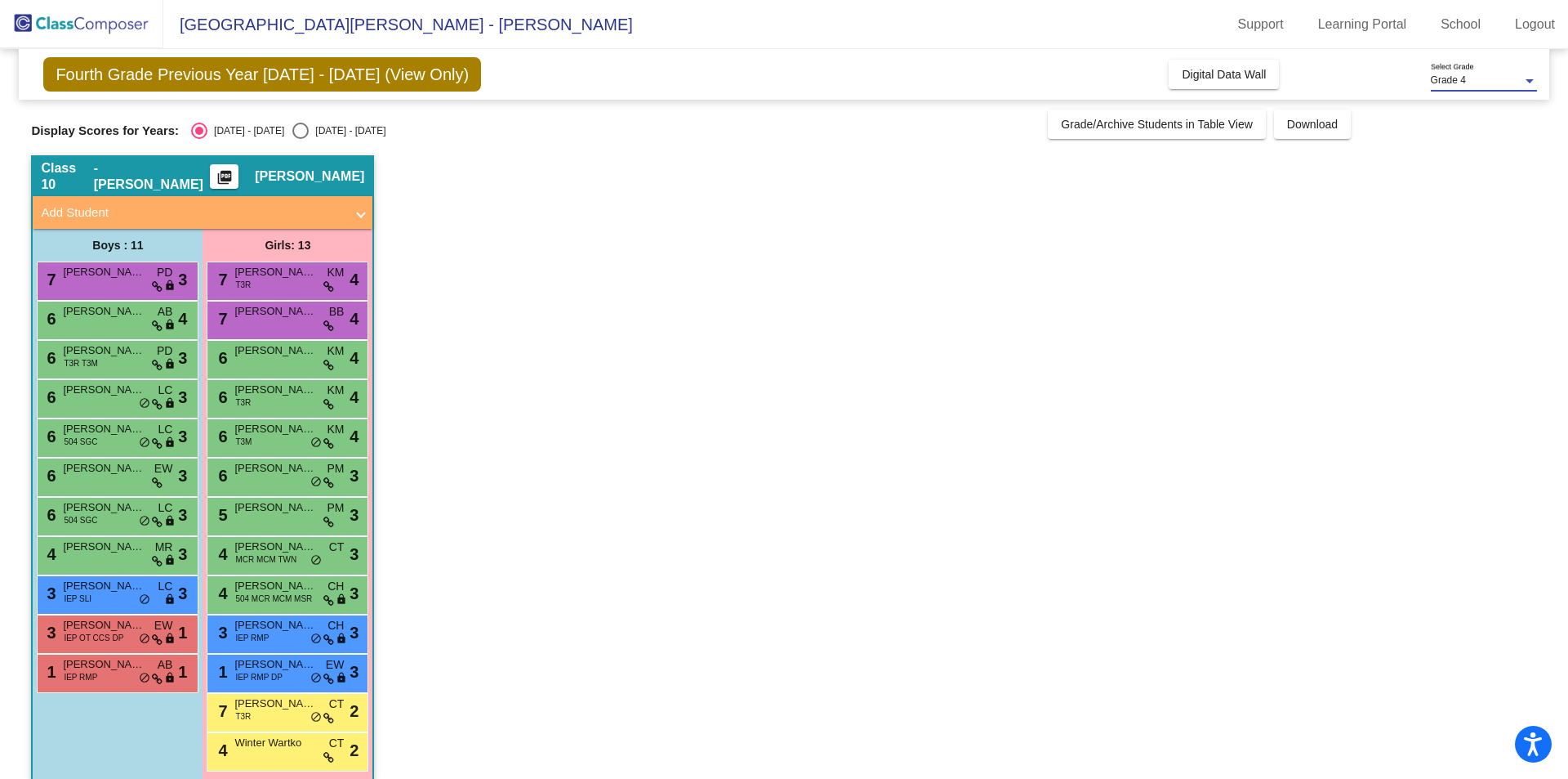
click at [1534, 80] on div at bounding box center [1529, 81] width 14 height 11
click at [1534, 80] on span "Grade 4" at bounding box center [1484, 81] width 106 height 29
click at [150, 73] on span "Fourth Grade Previous Year [DATE] - [DATE] (View Only)" at bounding box center [262, 74] width 437 height 34
click at [234, 175] on mat-icon "picture_as_pdf" at bounding box center [224, 180] width 20 height 23
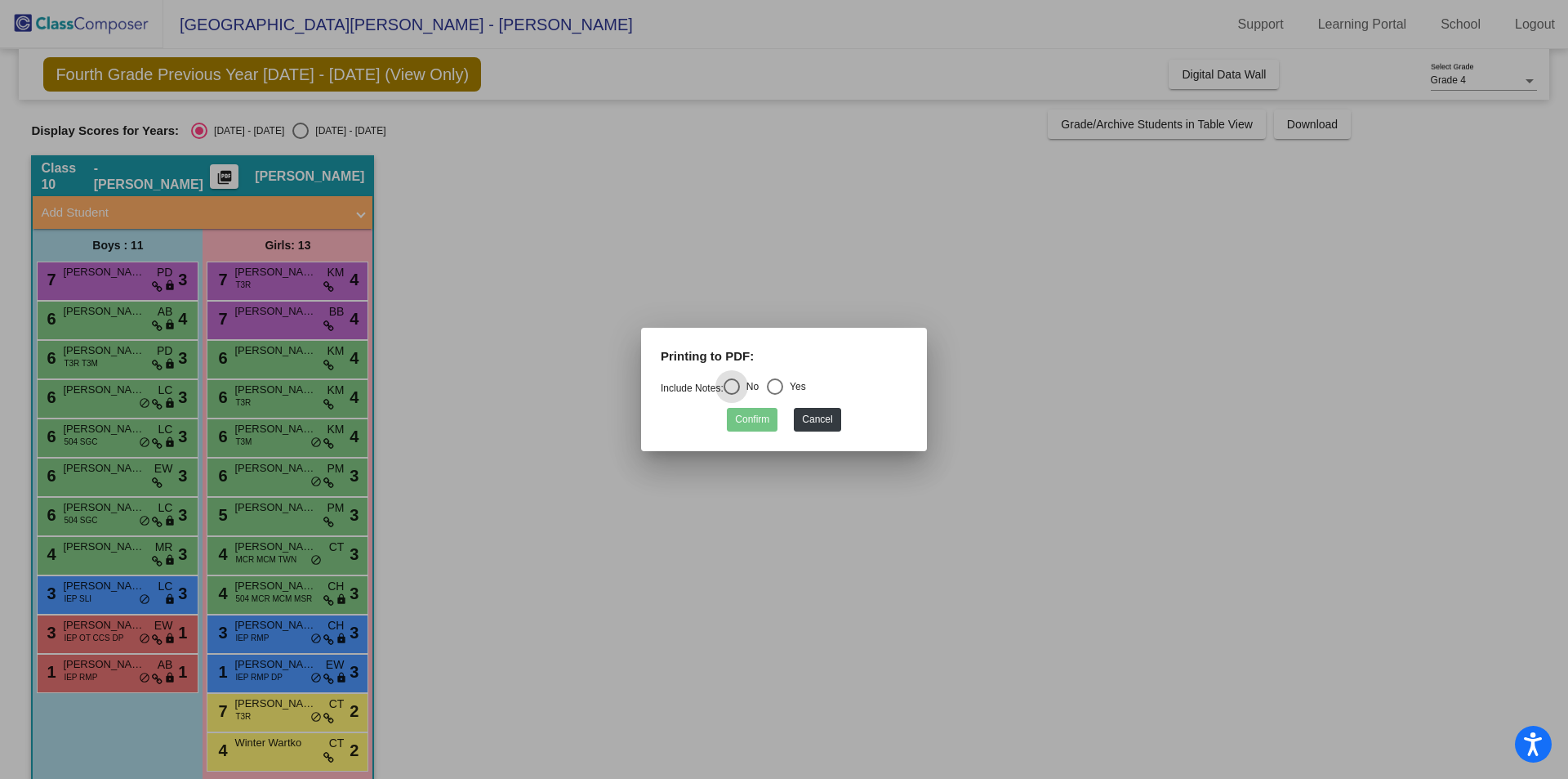
click at [784, 384] on div "Select an option" at bounding box center [774, 386] width 16 height 16
click at [775, 395] on input "Yes" at bounding box center [774, 395] width 1 height 1
radio input "true"
click at [766, 418] on button "Confirm" at bounding box center [751, 419] width 50 height 24
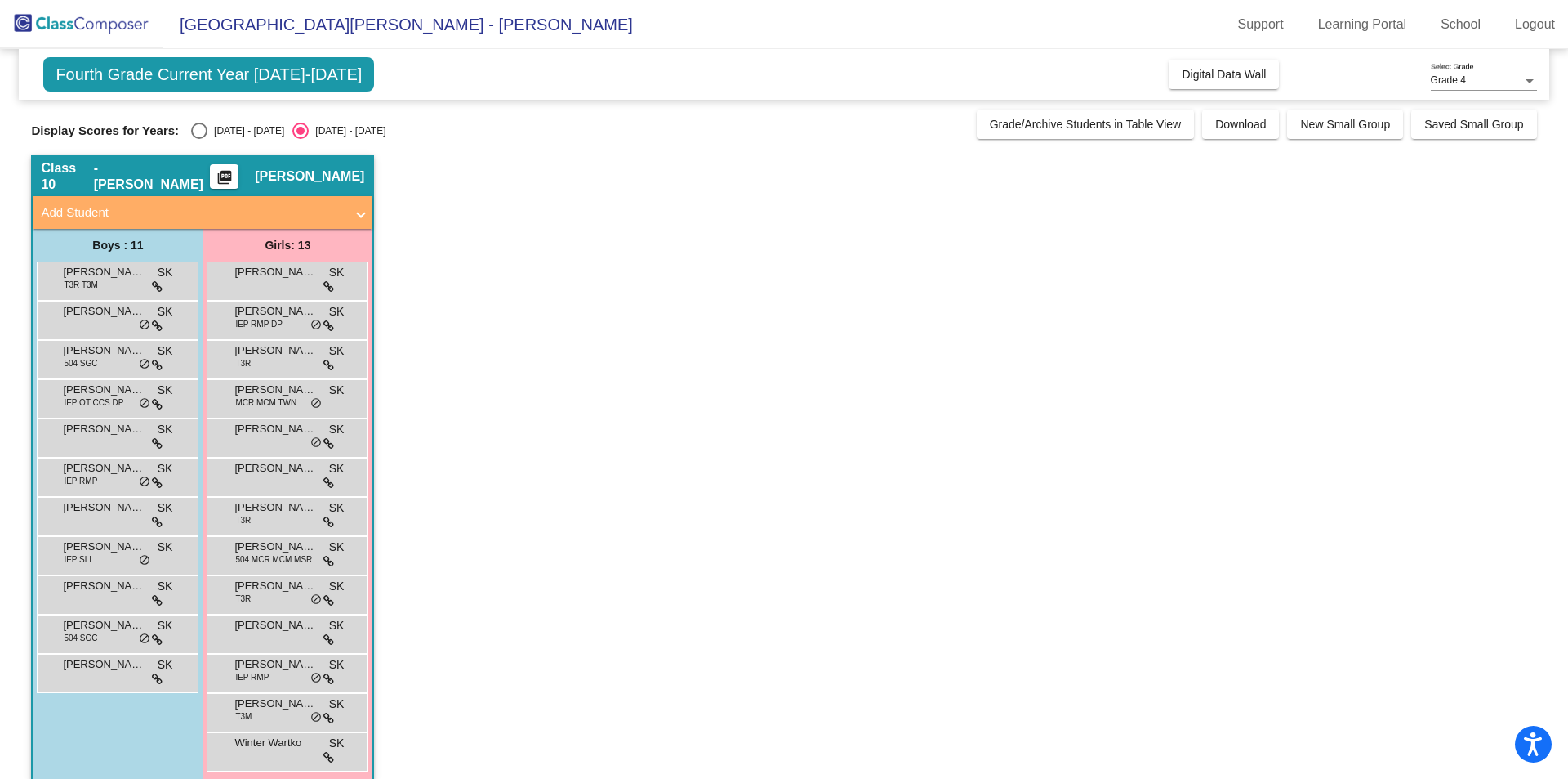
drag, startPoint x: 196, startPoint y: 131, endPoint x: 207, endPoint y: 148, distance: 20.2
click at [197, 131] on div "Select an option" at bounding box center [198, 130] width 16 height 16
click at [198, 139] on input "[DATE] - [DATE]" at bounding box center [198, 139] width 1 height 1
radio input "true"
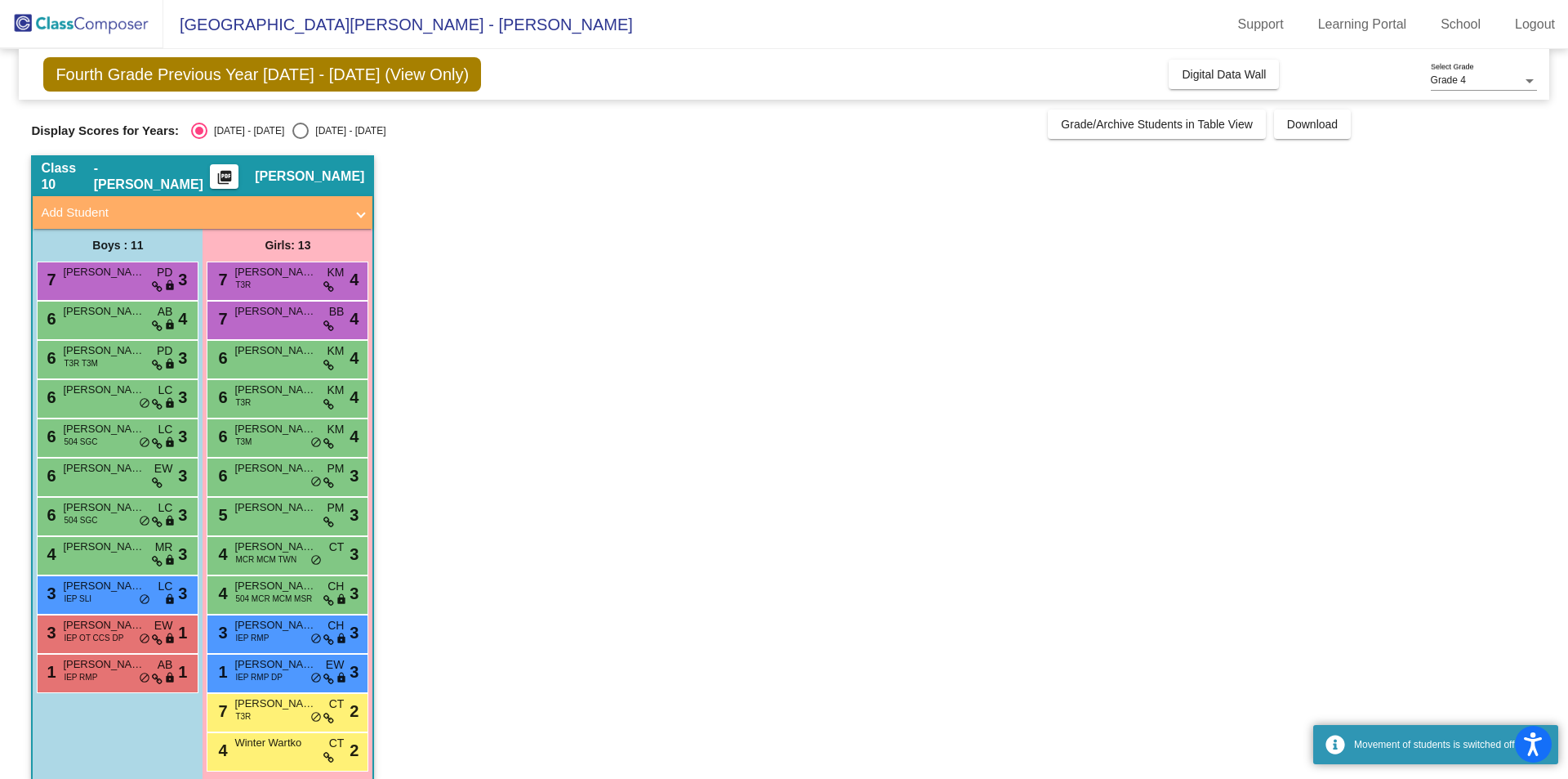
click at [234, 175] on mat-icon "picture_as_pdf" at bounding box center [224, 180] width 20 height 23
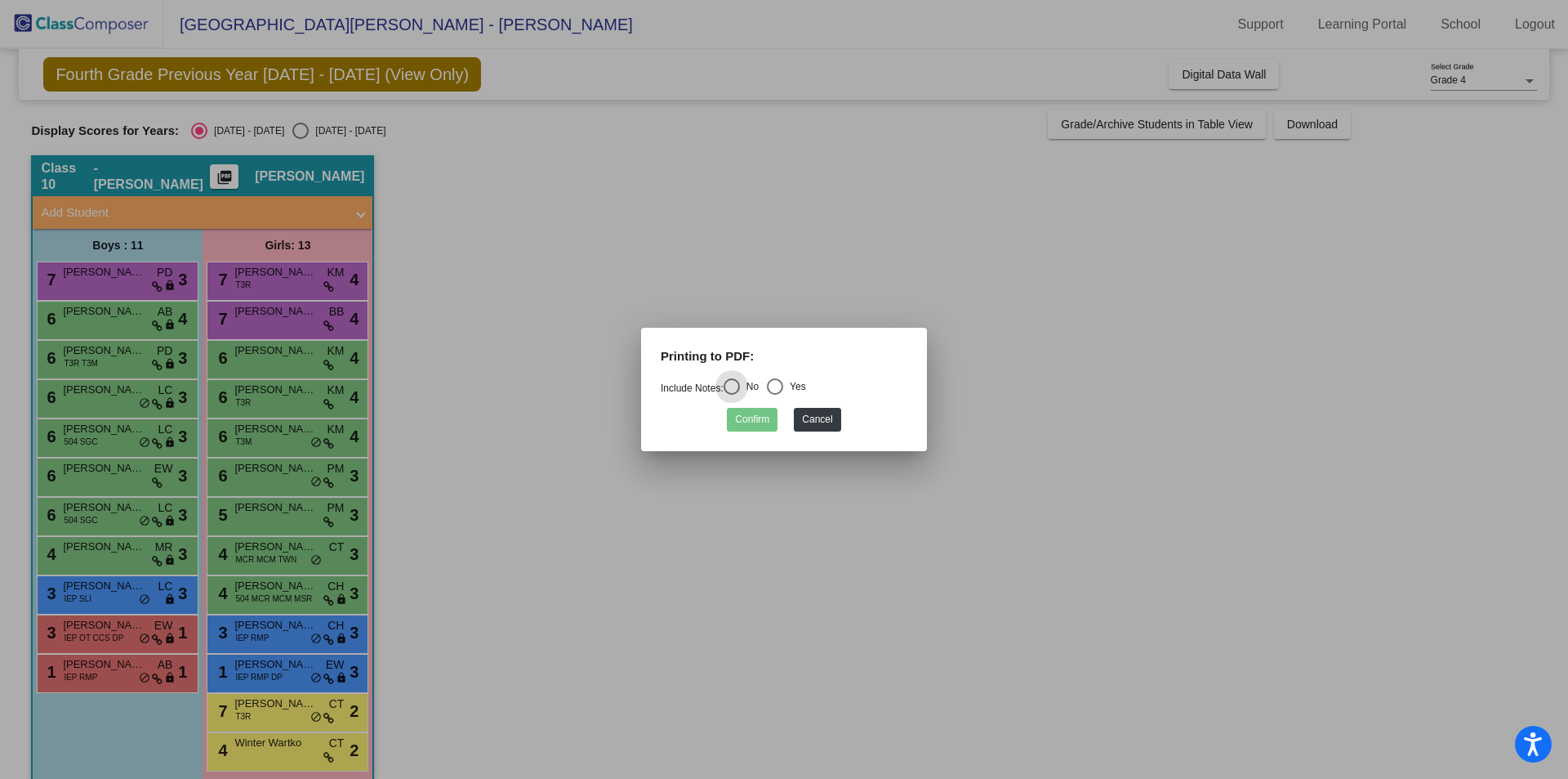
click at [784, 385] on div "Select an option" at bounding box center [774, 386] width 16 height 16
click at [775, 395] on input "Yes" at bounding box center [774, 395] width 1 height 1
radio input "true"
click at [760, 417] on button "Confirm" at bounding box center [751, 419] width 50 height 24
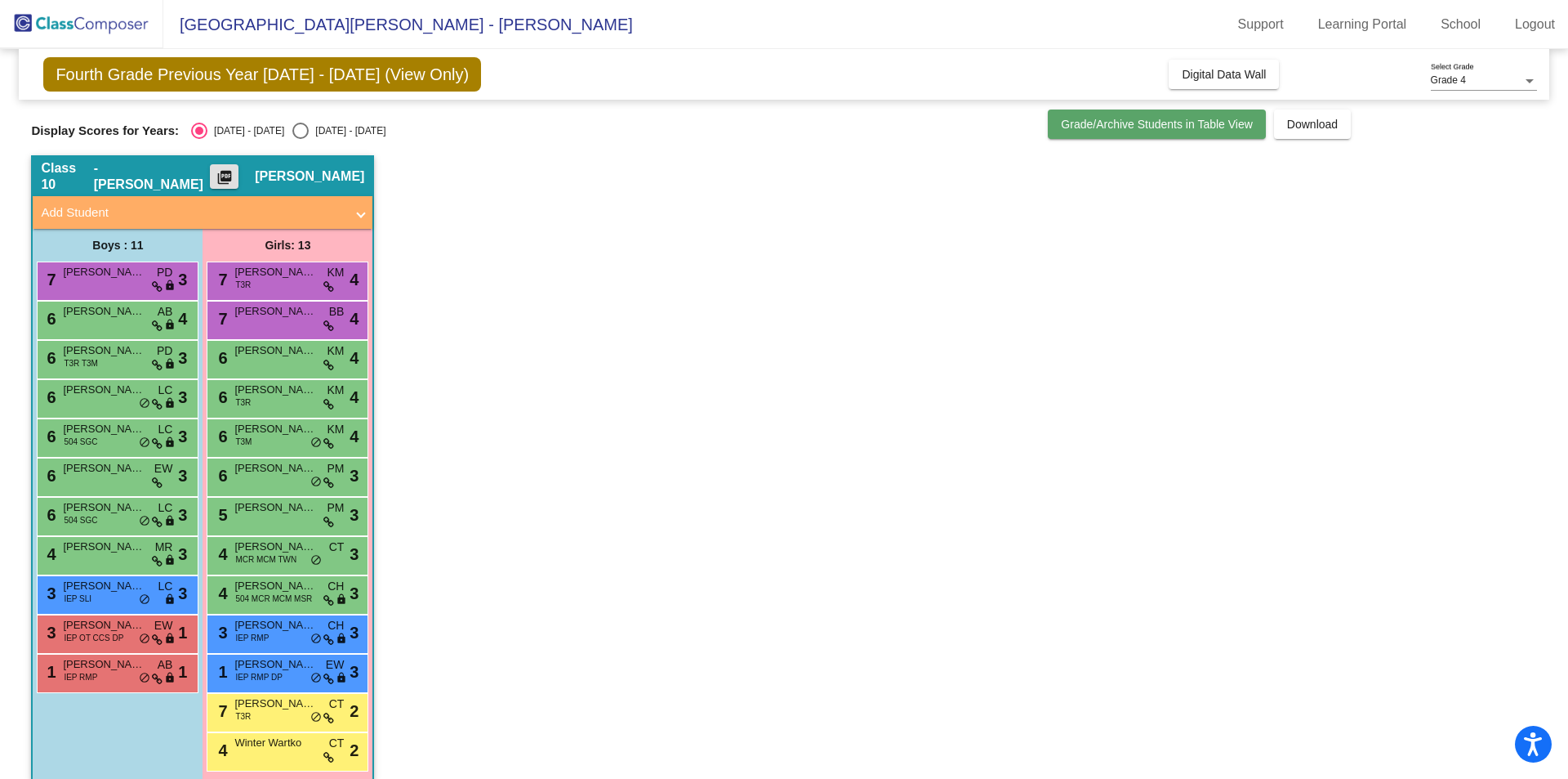
click at [1143, 121] on span "Grade/Archive Students in Table View" at bounding box center [1156, 124] width 192 height 13
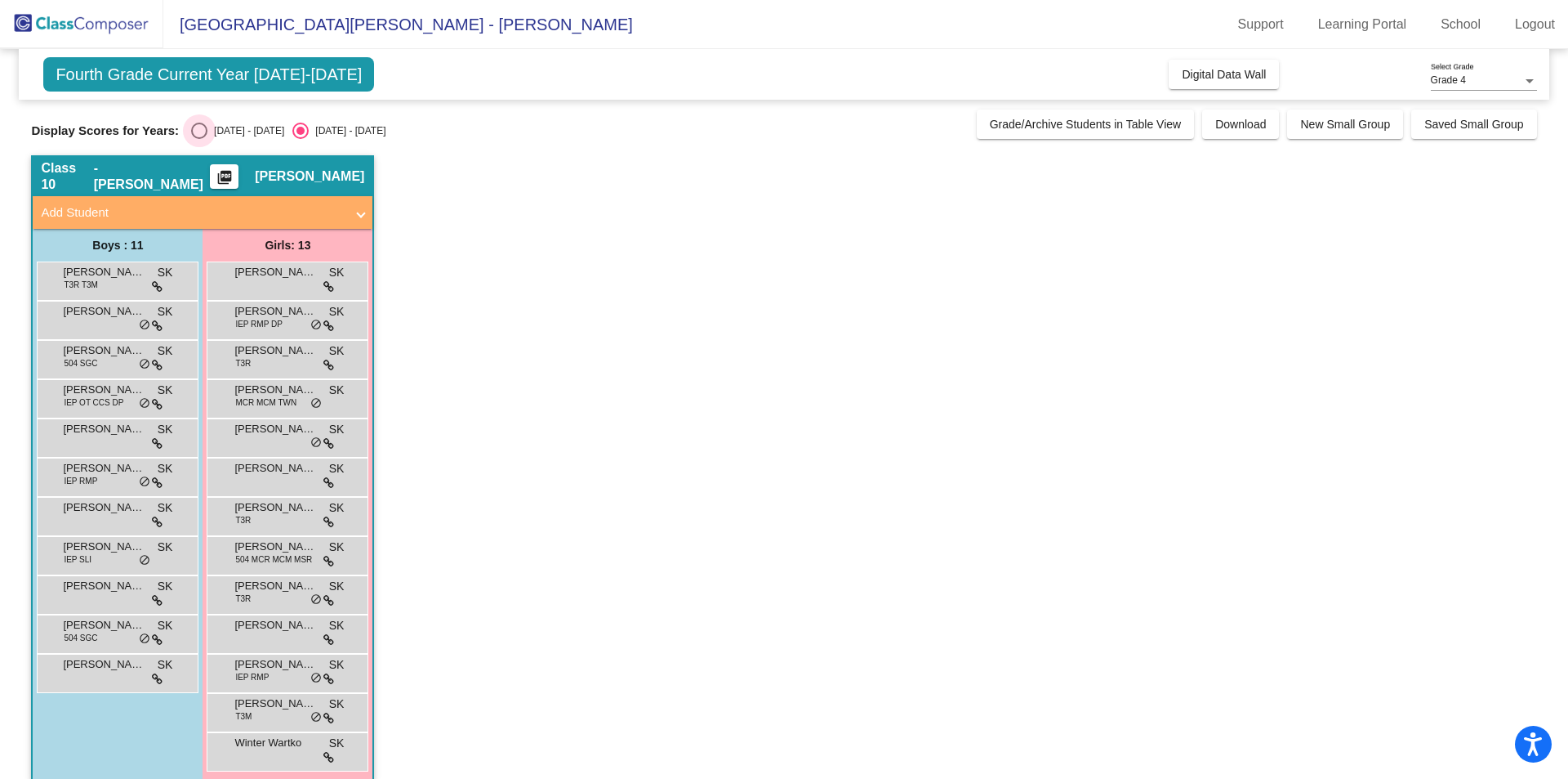
click at [197, 129] on div "Select an option" at bounding box center [198, 130] width 16 height 16
click at [198, 139] on input "[DATE] - [DATE]" at bounding box center [198, 139] width 1 height 1
radio input "true"
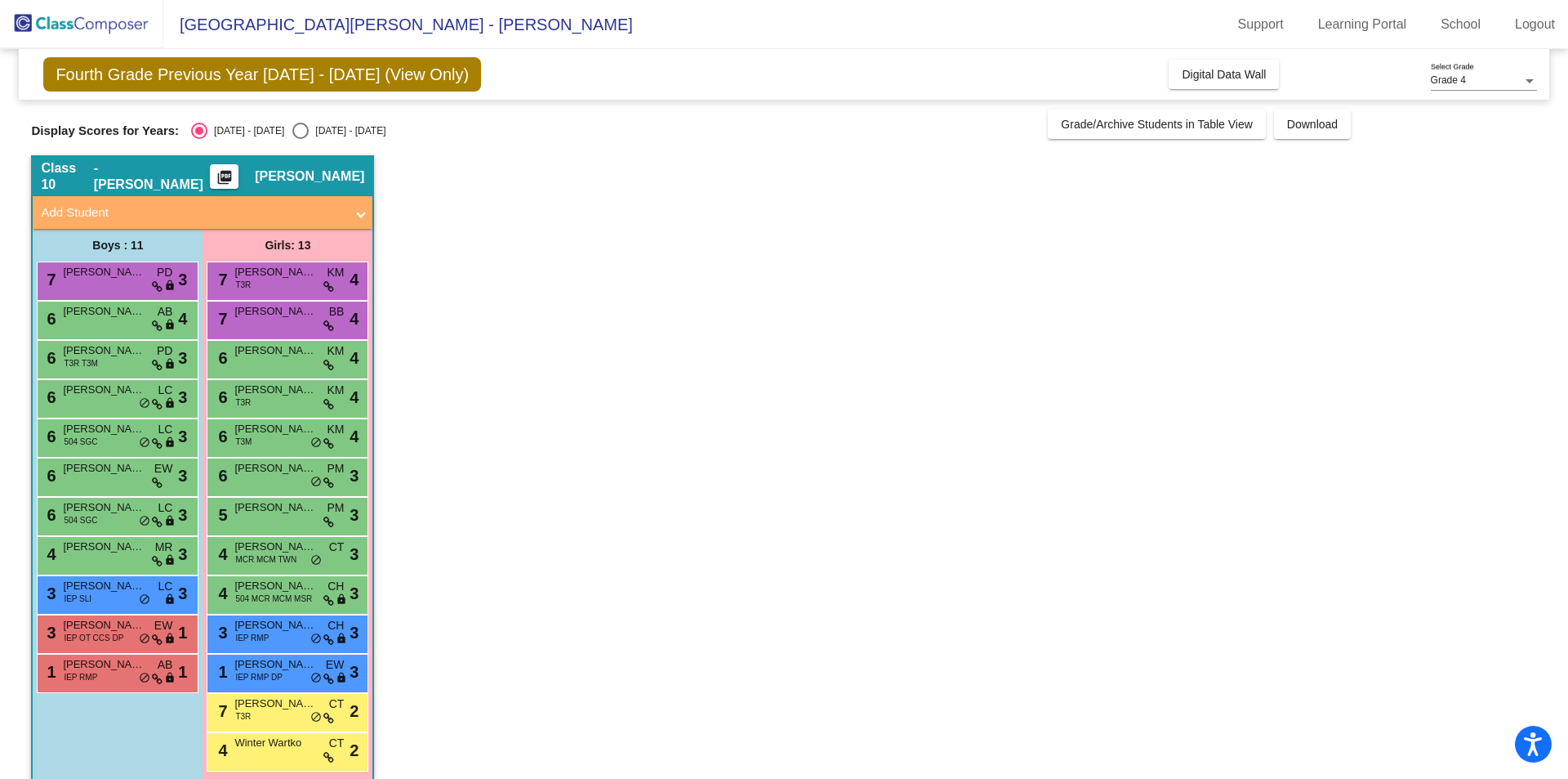
click at [292, 130] on div "Select an option" at bounding box center [300, 130] width 16 height 16
click at [300, 139] on input "[DATE] - [DATE]" at bounding box center [300, 139] width 1 height 1
radio input "true"
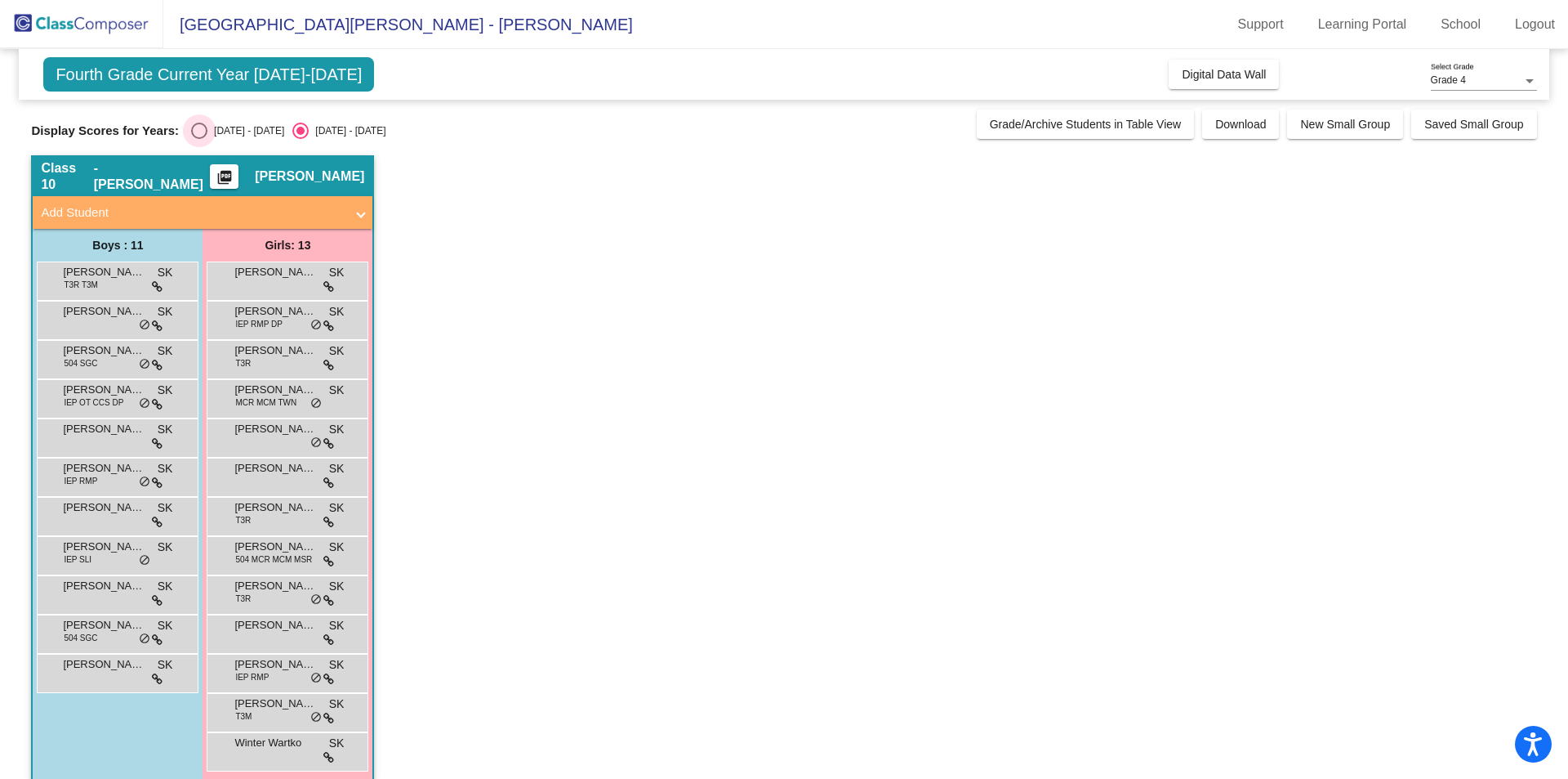
click at [198, 129] on div "Select an option" at bounding box center [198, 130] width 16 height 16
click at [198, 139] on input "[DATE] - [DATE]" at bounding box center [198, 139] width 1 height 1
radio input "true"
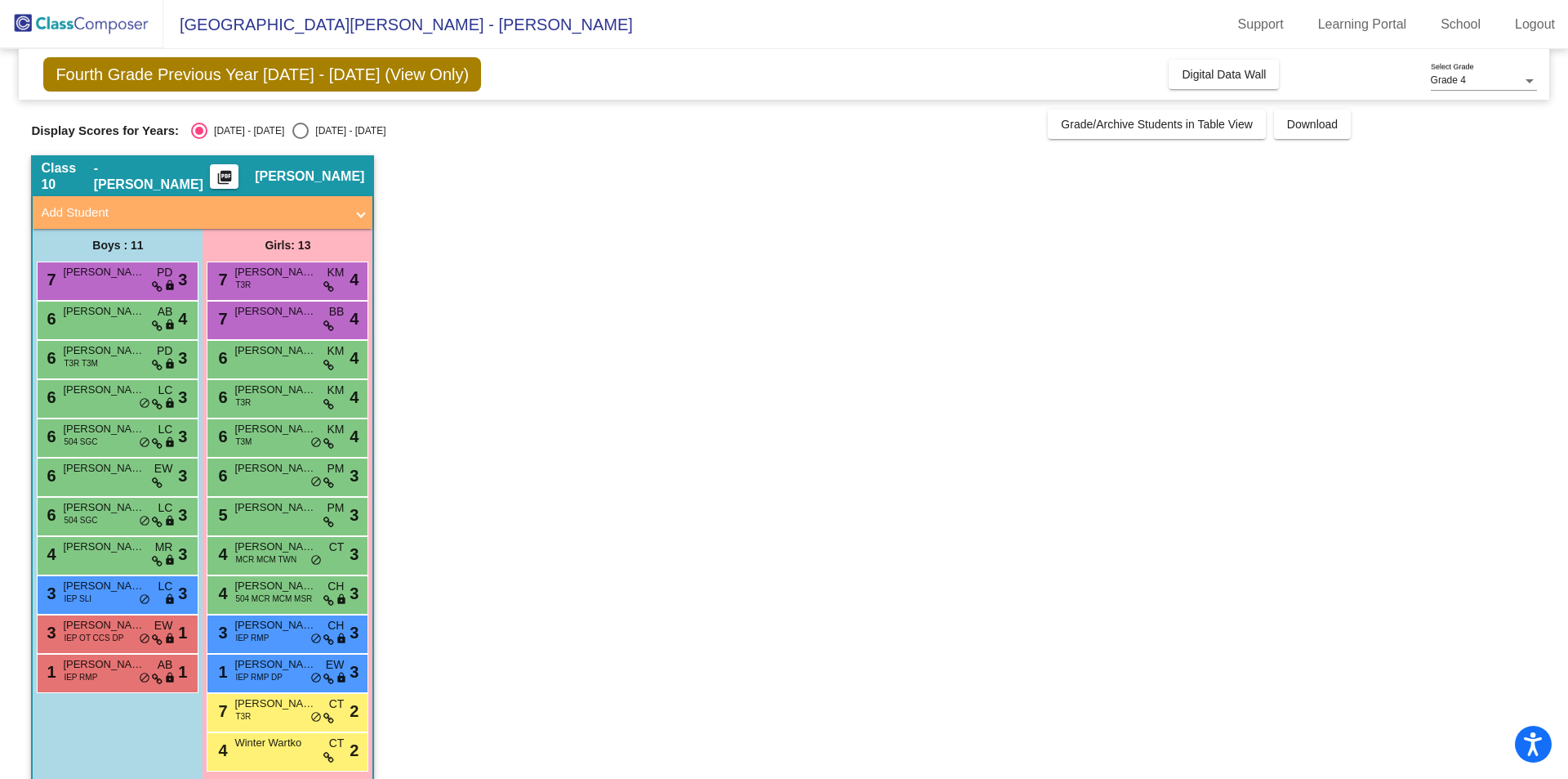
click at [234, 175] on mat-icon "picture_as_pdf" at bounding box center [224, 180] width 20 height 23
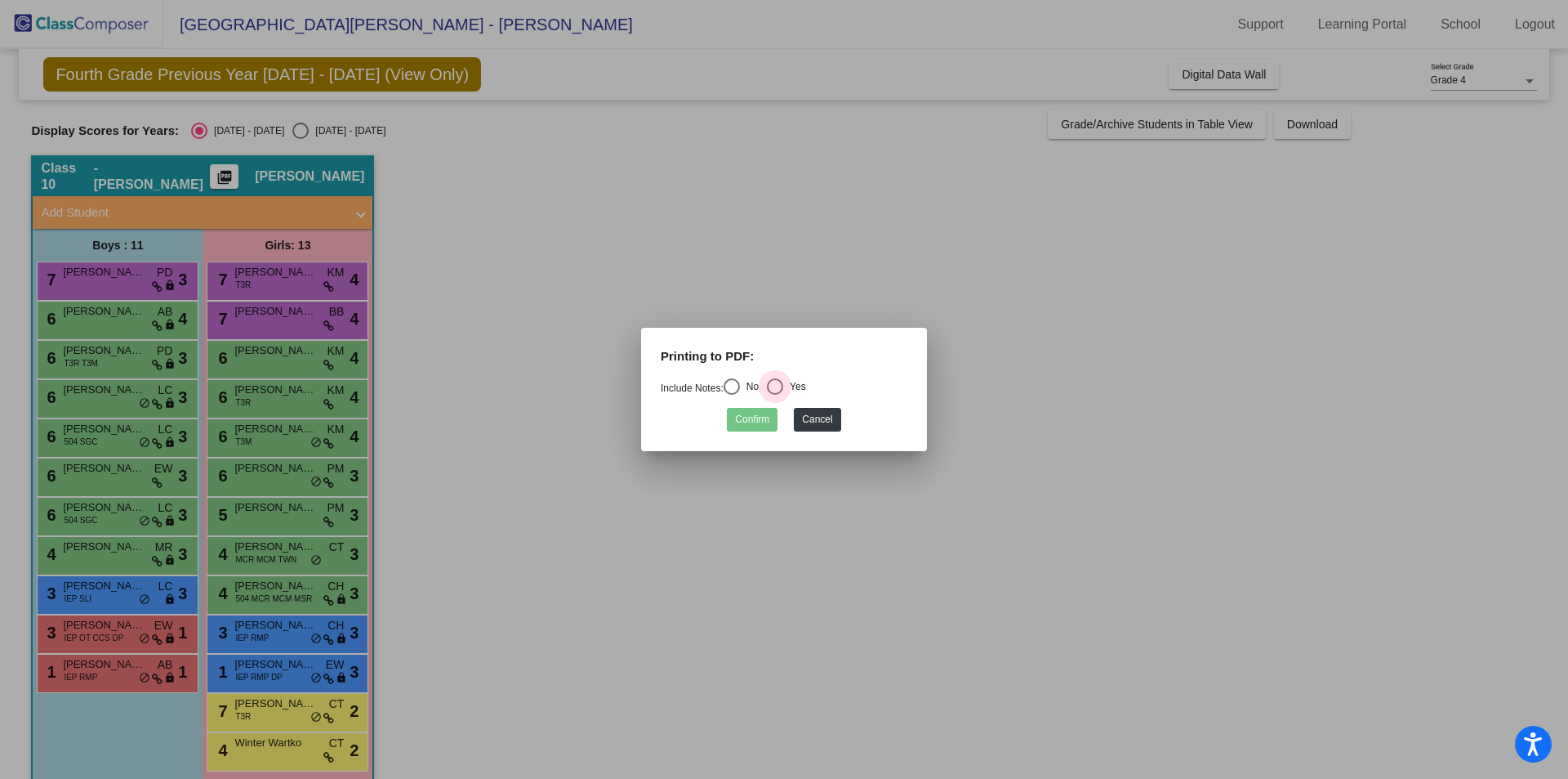
click at [779, 385] on div "Select an option" at bounding box center [774, 386] width 16 height 16
click at [775, 395] on input "Yes" at bounding box center [774, 395] width 1 height 1
radio input "true"
click at [744, 426] on button "Confirm" at bounding box center [751, 419] width 50 height 24
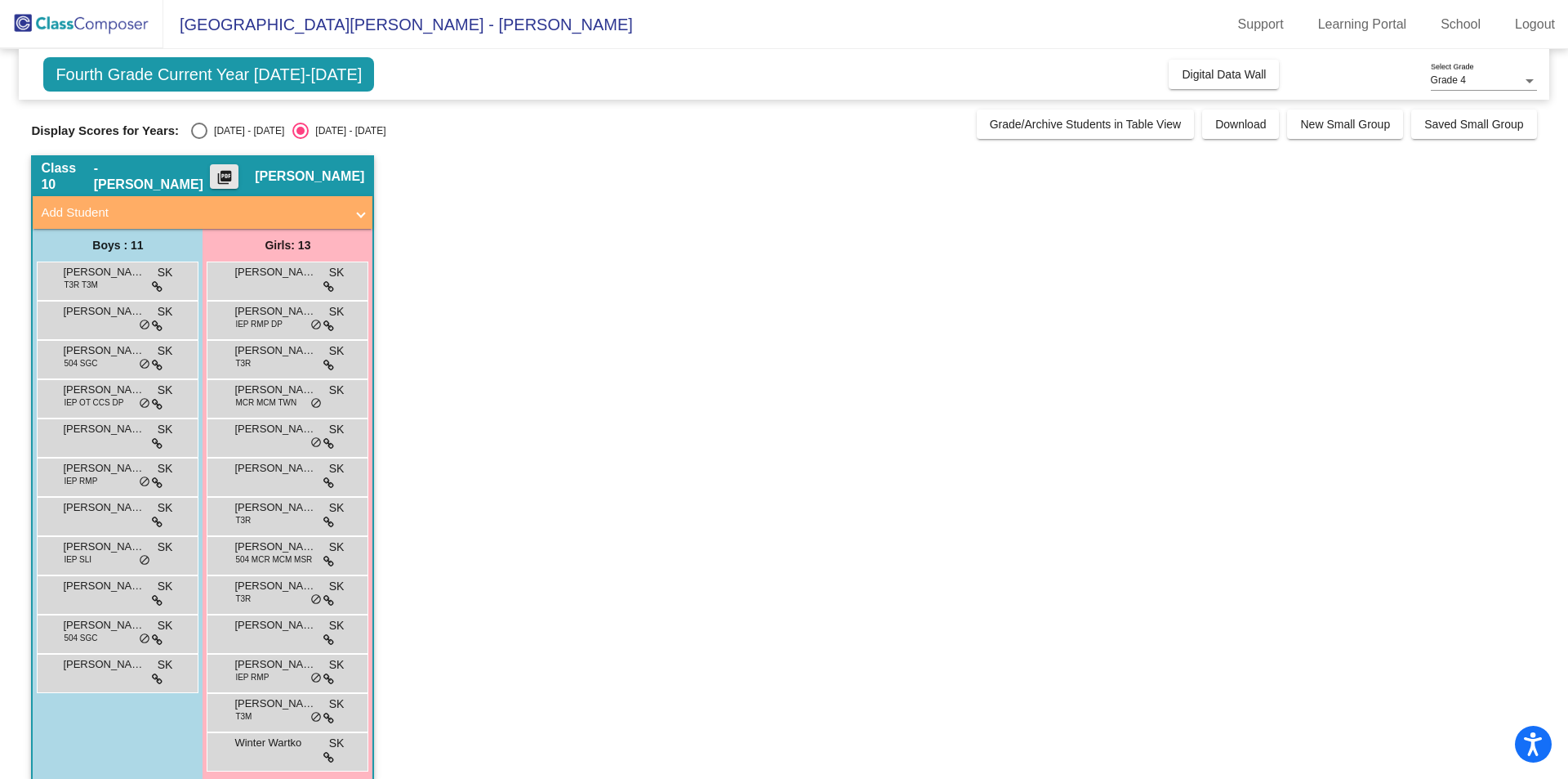
click at [234, 172] on mat-icon "picture_as_pdf" at bounding box center [224, 180] width 20 height 23
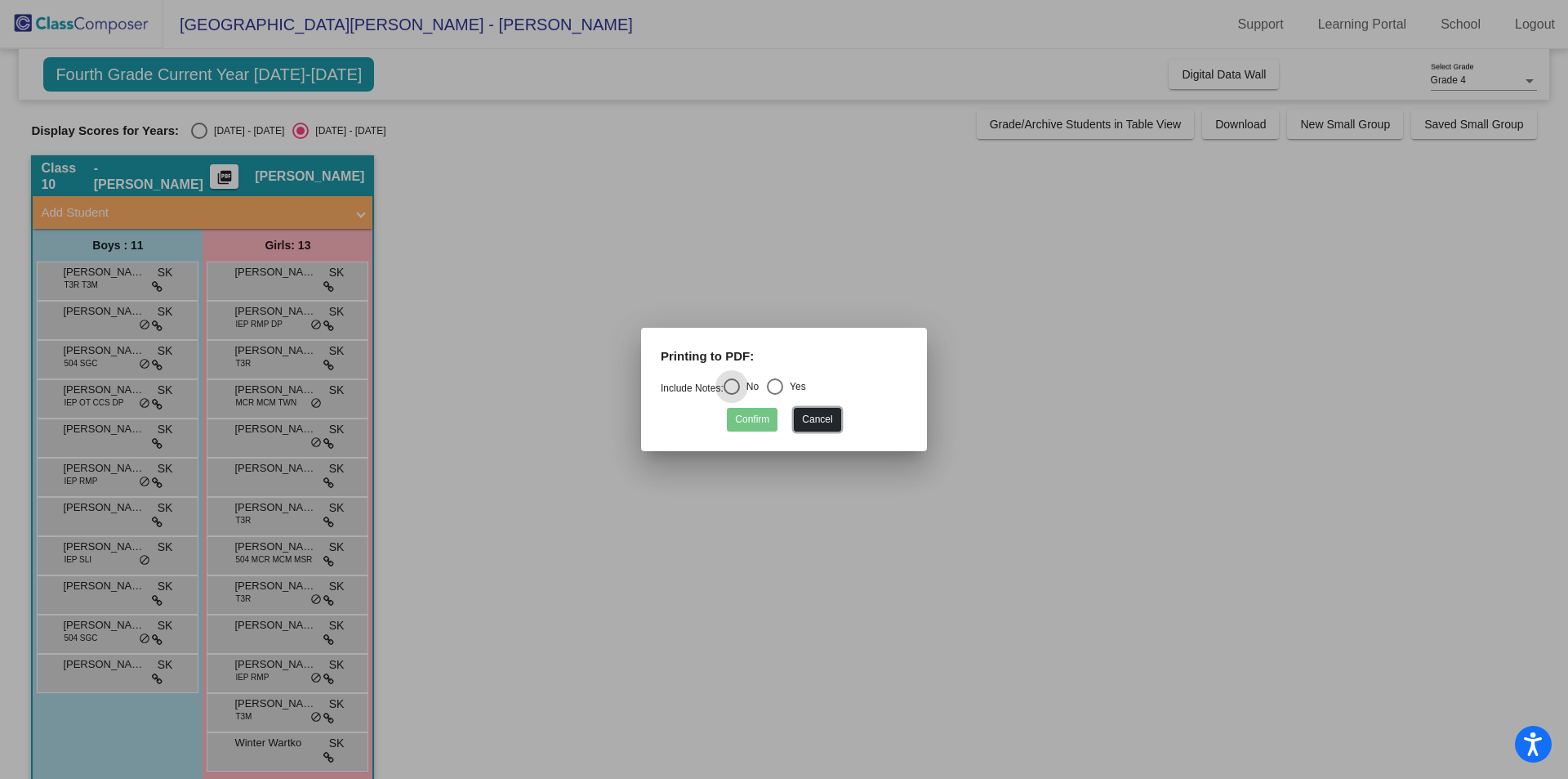
click at [806, 419] on button "Cancel" at bounding box center [817, 419] width 46 height 24
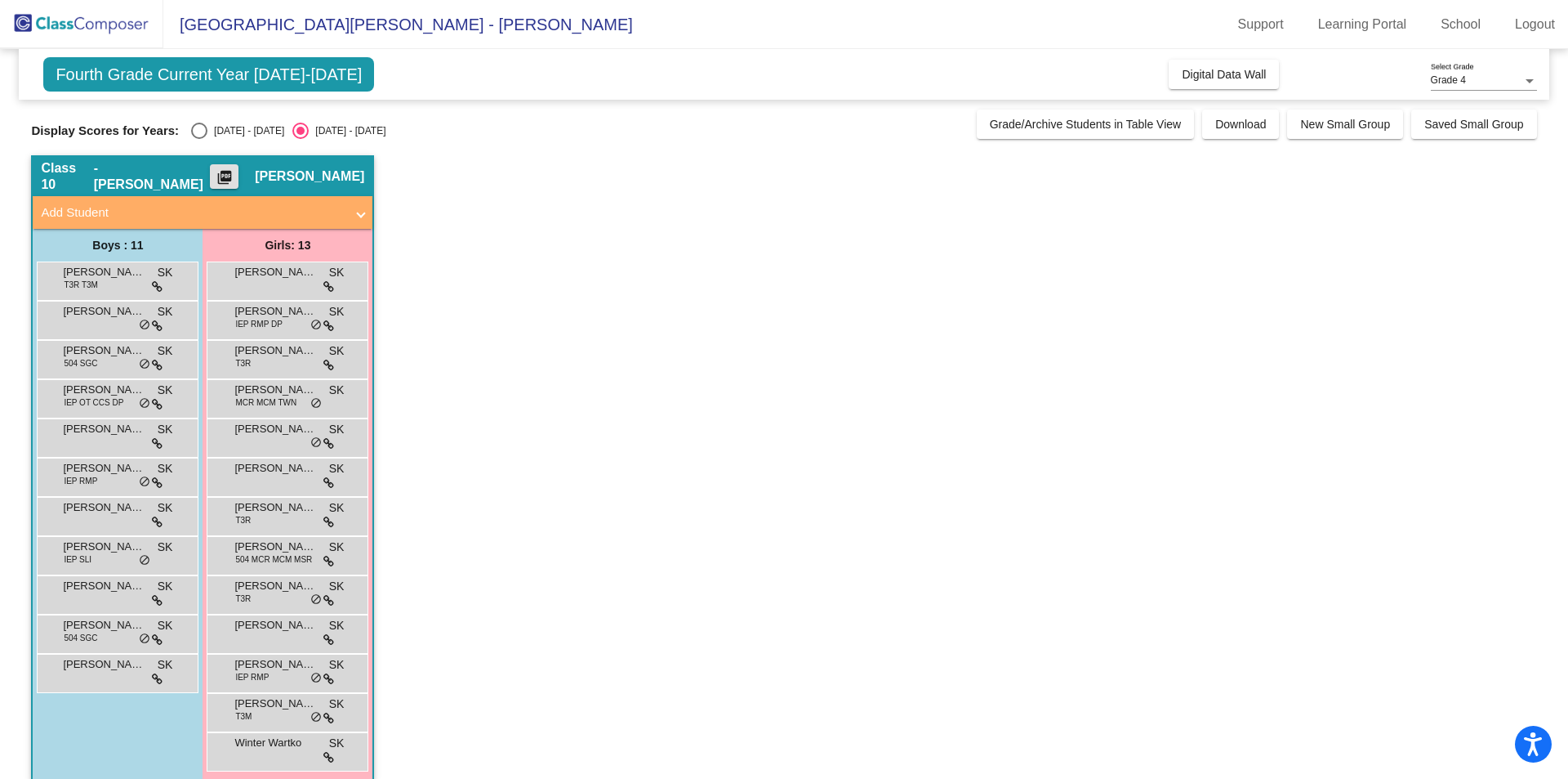
click at [201, 128] on div "Select an option" at bounding box center [198, 130] width 16 height 16
click at [199, 139] on input "[DATE] - [DATE]" at bounding box center [198, 139] width 1 height 1
radio input "true"
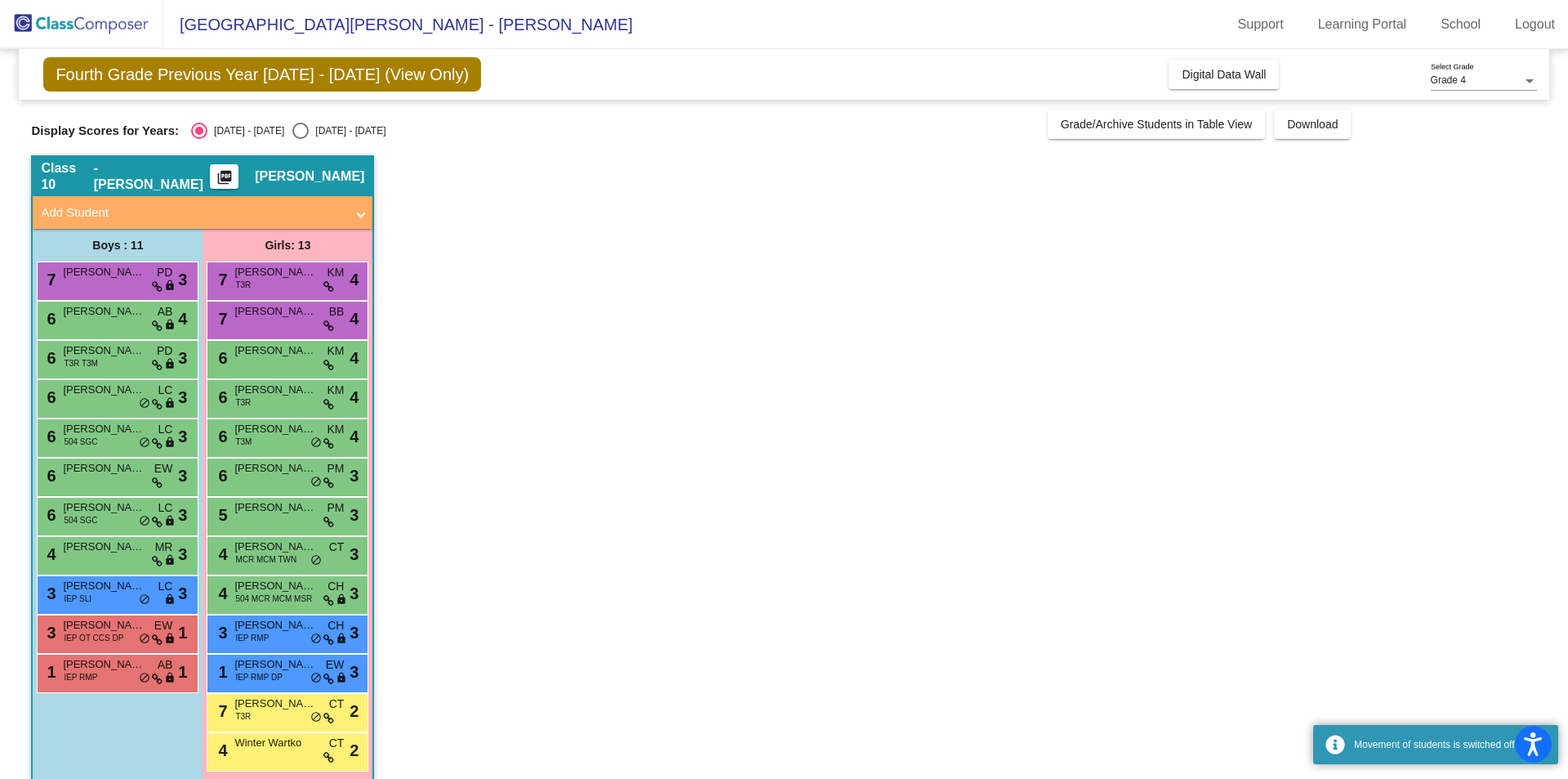
click at [234, 176] on mat-icon "picture_as_pdf" at bounding box center [224, 180] width 20 height 23
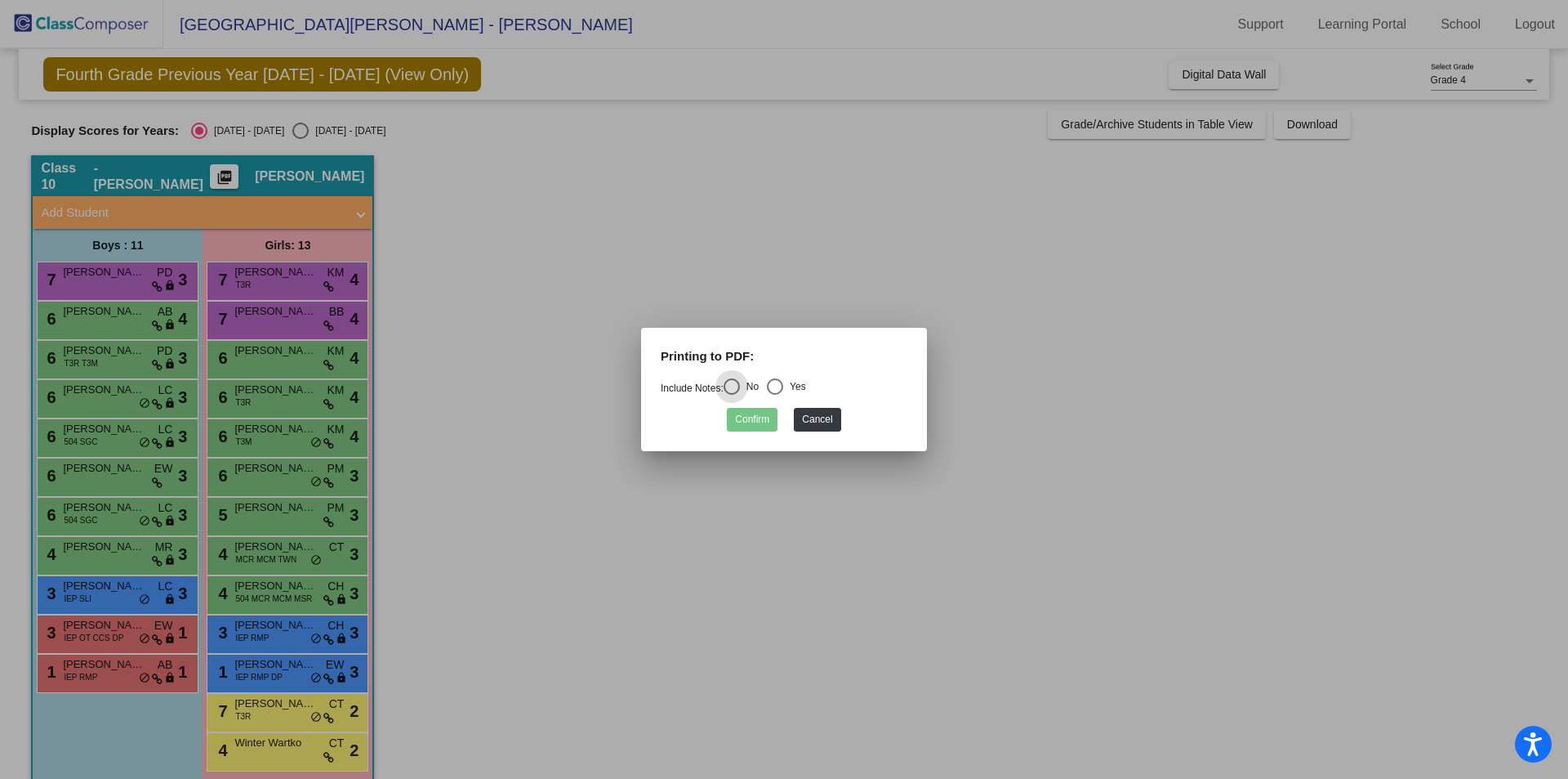
click at [779, 382] on div "Select an option" at bounding box center [774, 386] width 16 height 16
click at [775, 395] on input "Yes" at bounding box center [774, 395] width 1 height 1
radio input "true"
click at [761, 415] on button "Confirm" at bounding box center [751, 419] width 50 height 24
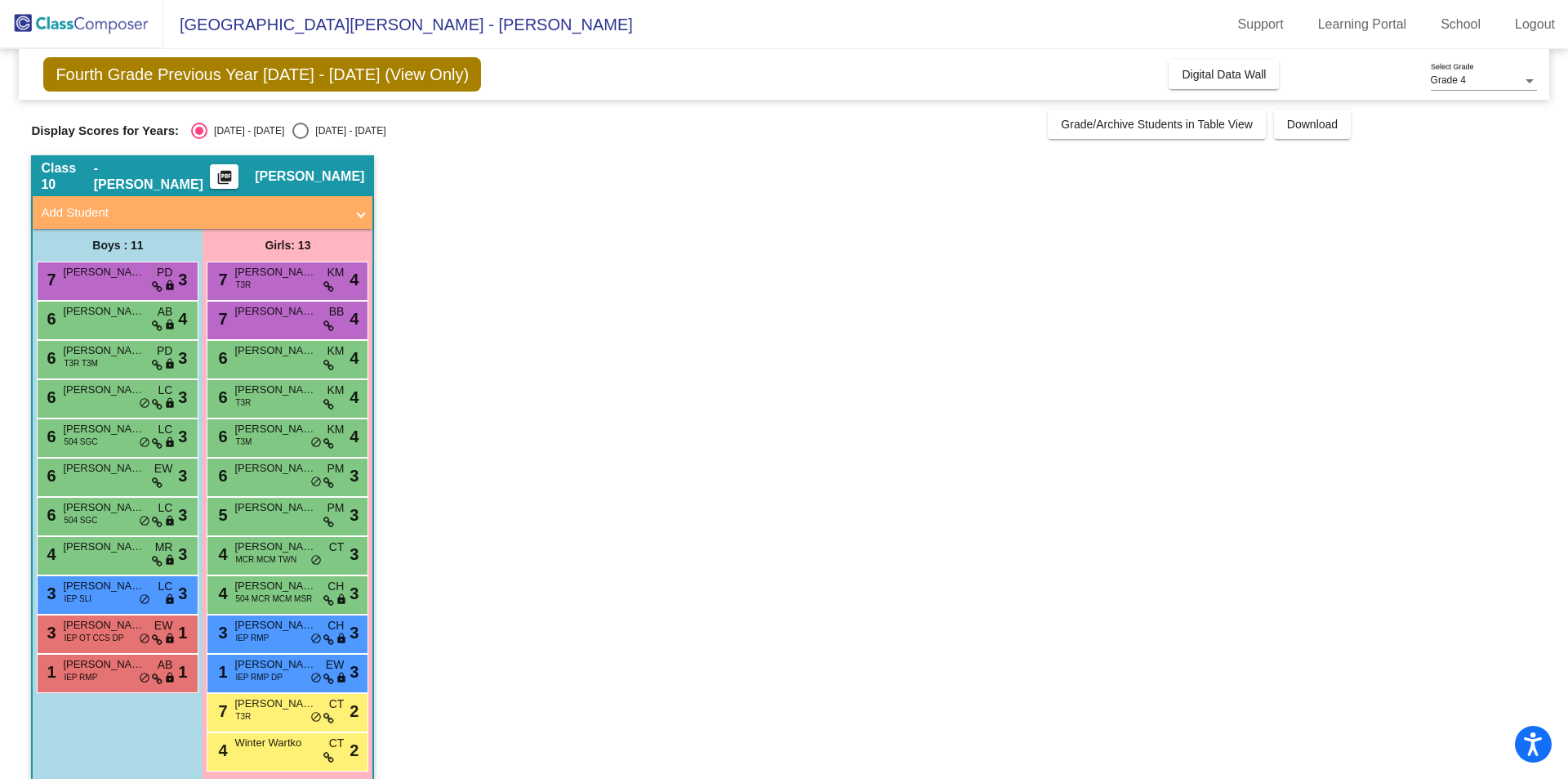
drag, startPoint x: 650, startPoint y: 156, endPoint x: 626, endPoint y: 7, distance: 150.9
click at [649, 142] on div "Fourth Grade Previous Year [DATE] - [DATE] (View Only) Add, Move, or Retain Stu…" at bounding box center [784, 423] width 1505 height 749
drag, startPoint x: 790, startPoint y: 194, endPoint x: 768, endPoint y: 174, distance: 29.7
click at [790, 194] on app-classroom "Class 10 - [PERSON_NAME] picture_as_pdf [PERSON_NAME] Add Student First Name La…" at bounding box center [784, 476] width 1505 height 642
click at [961, 306] on app-classroom "Class 10 - [PERSON_NAME] picture_as_pdf [PERSON_NAME] Add Student First Name La…" at bounding box center [784, 476] width 1505 height 642
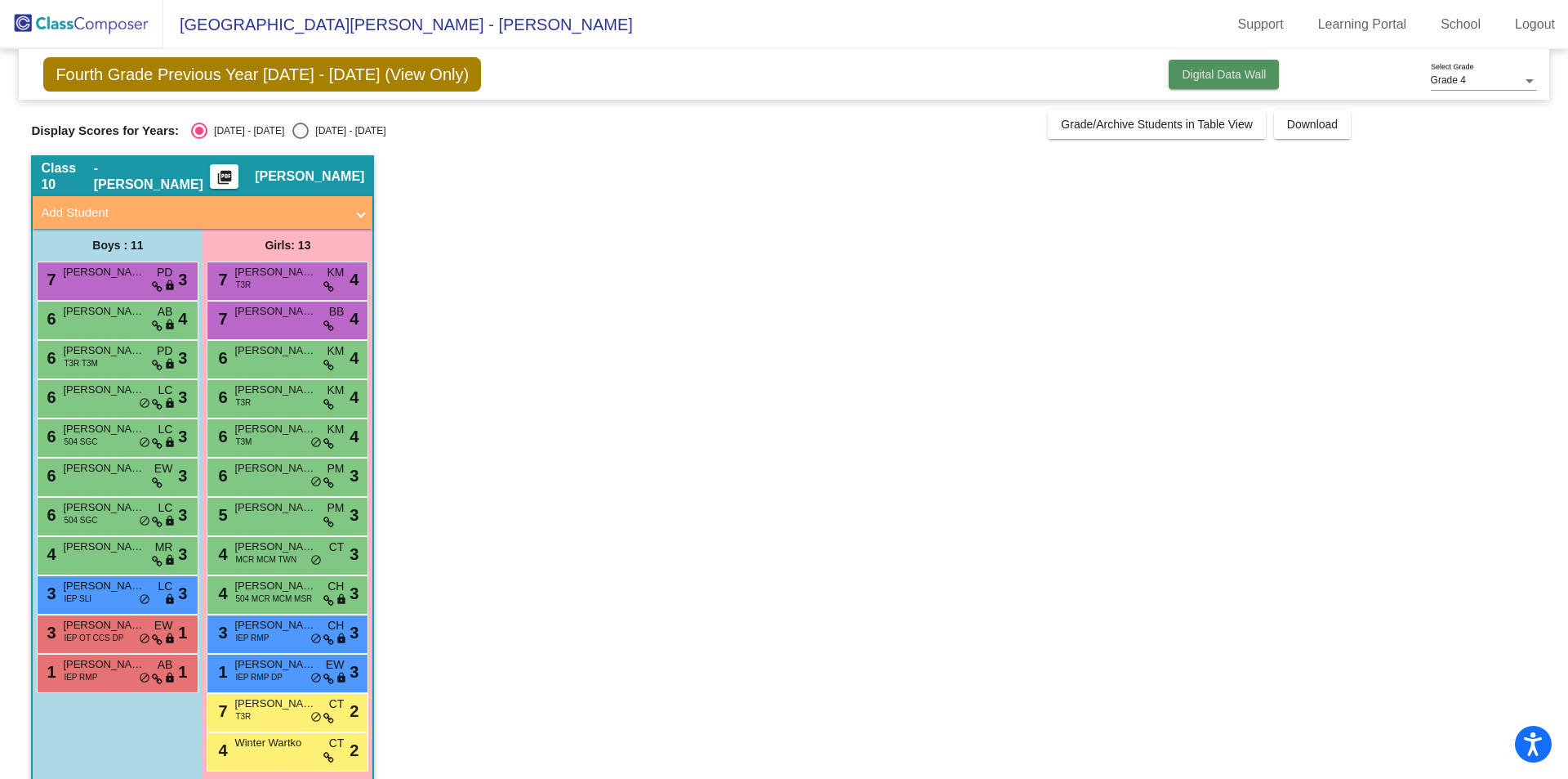
click at [1237, 77] on span "Digital Data Wall" at bounding box center [1224, 74] width 84 height 13
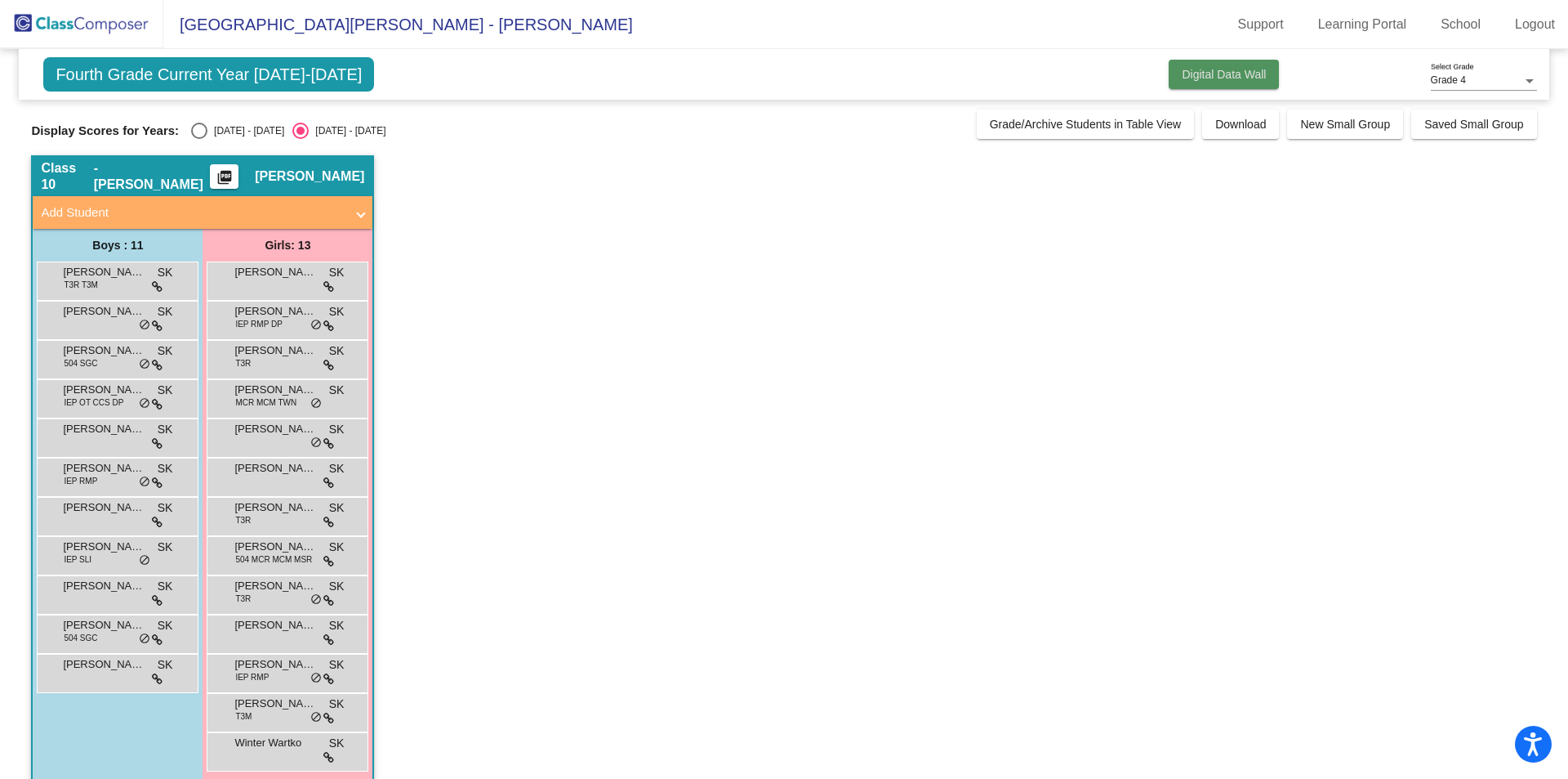
click at [1230, 66] on button "Digital Data Wall" at bounding box center [1224, 74] width 110 height 29
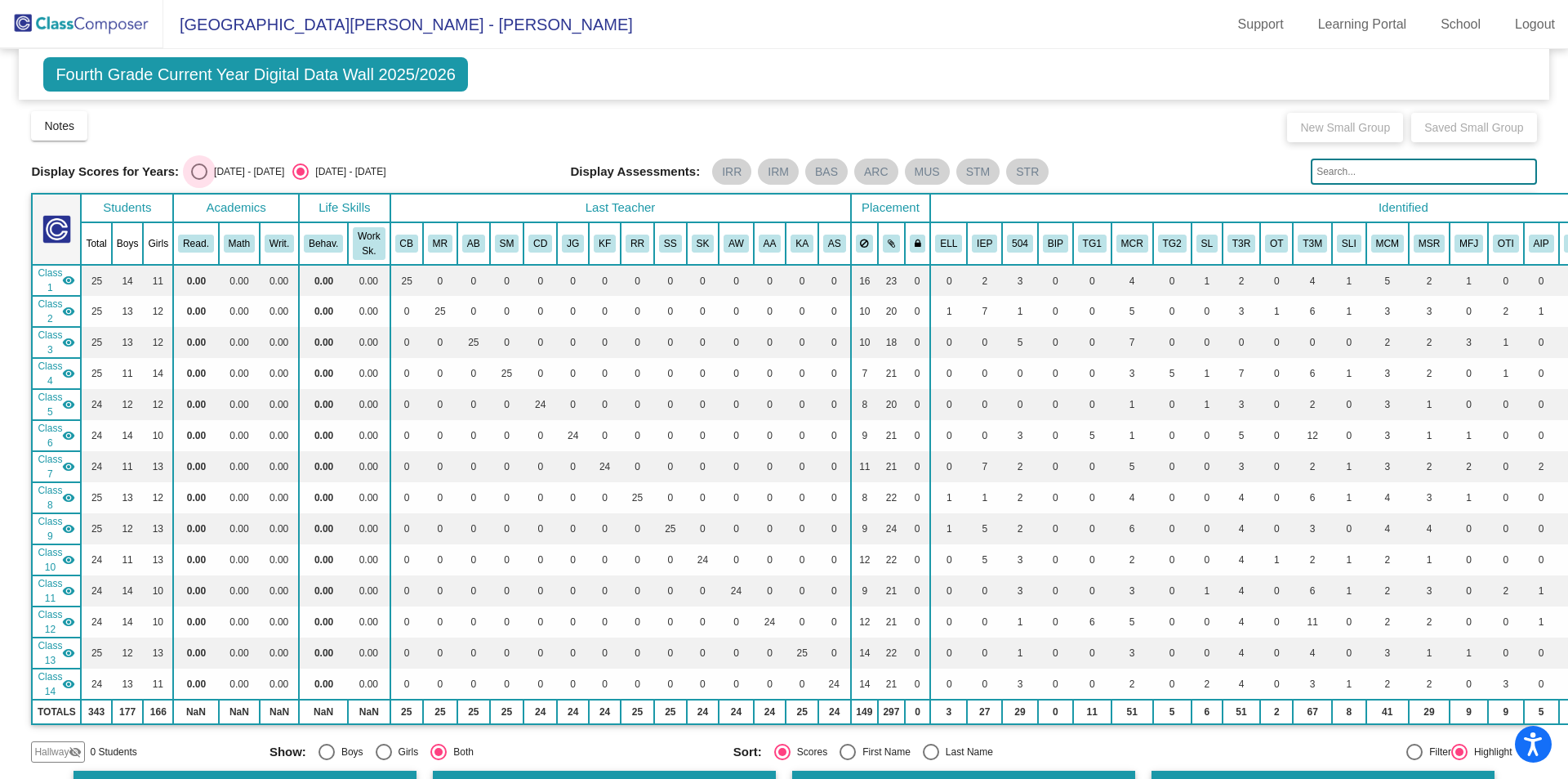
click at [196, 169] on div "Select an option" at bounding box center [198, 171] width 16 height 16
click at [198, 179] on input "[DATE] - [DATE]" at bounding box center [198, 179] width 1 height 1
radio input "true"
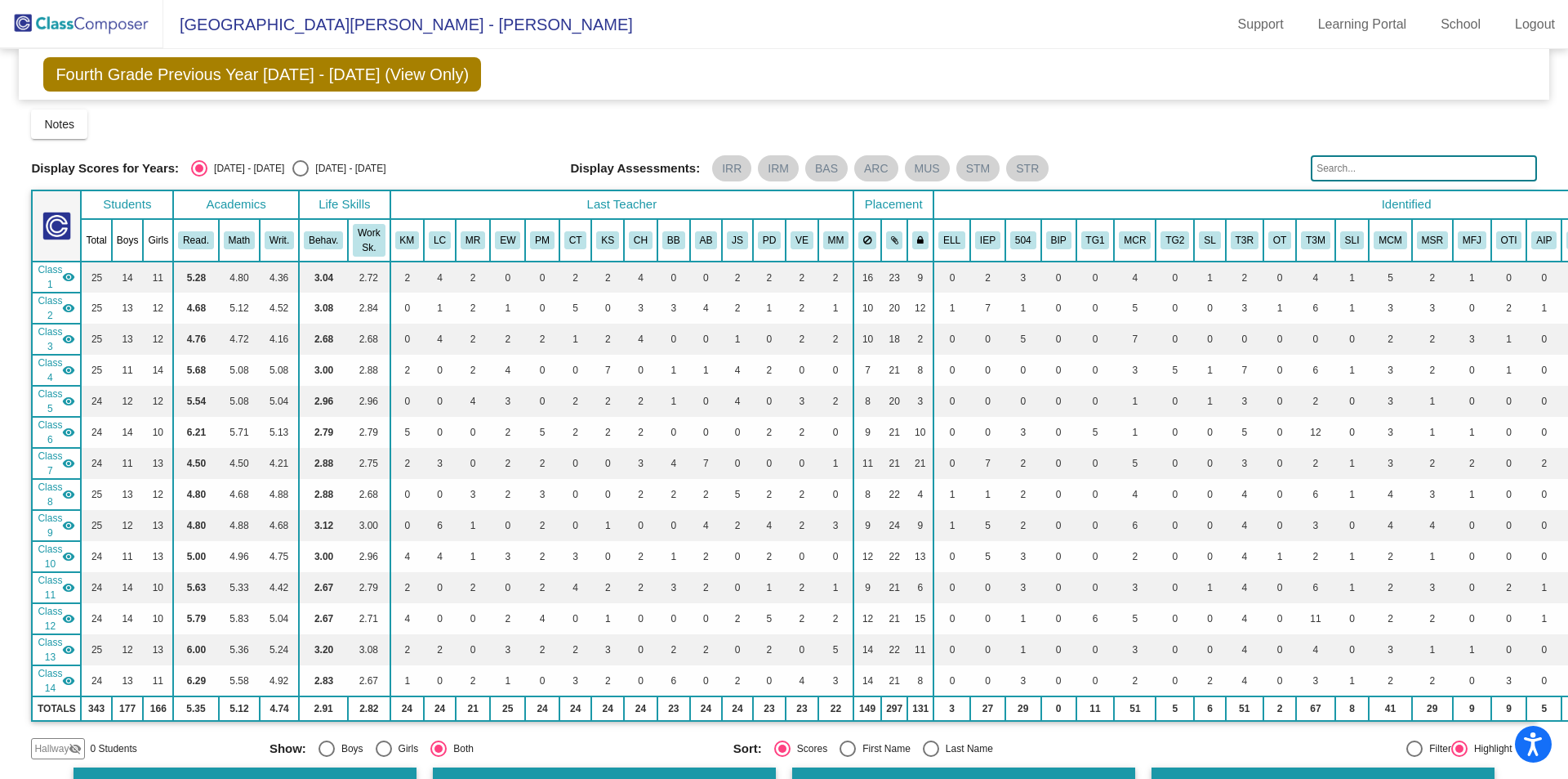
click at [323, 69] on span "Fourth Grade Previous Year [DATE] - [DATE] (View Only)" at bounding box center [262, 74] width 437 height 34
click at [50, 121] on span "Notes" at bounding box center [59, 124] width 30 height 13
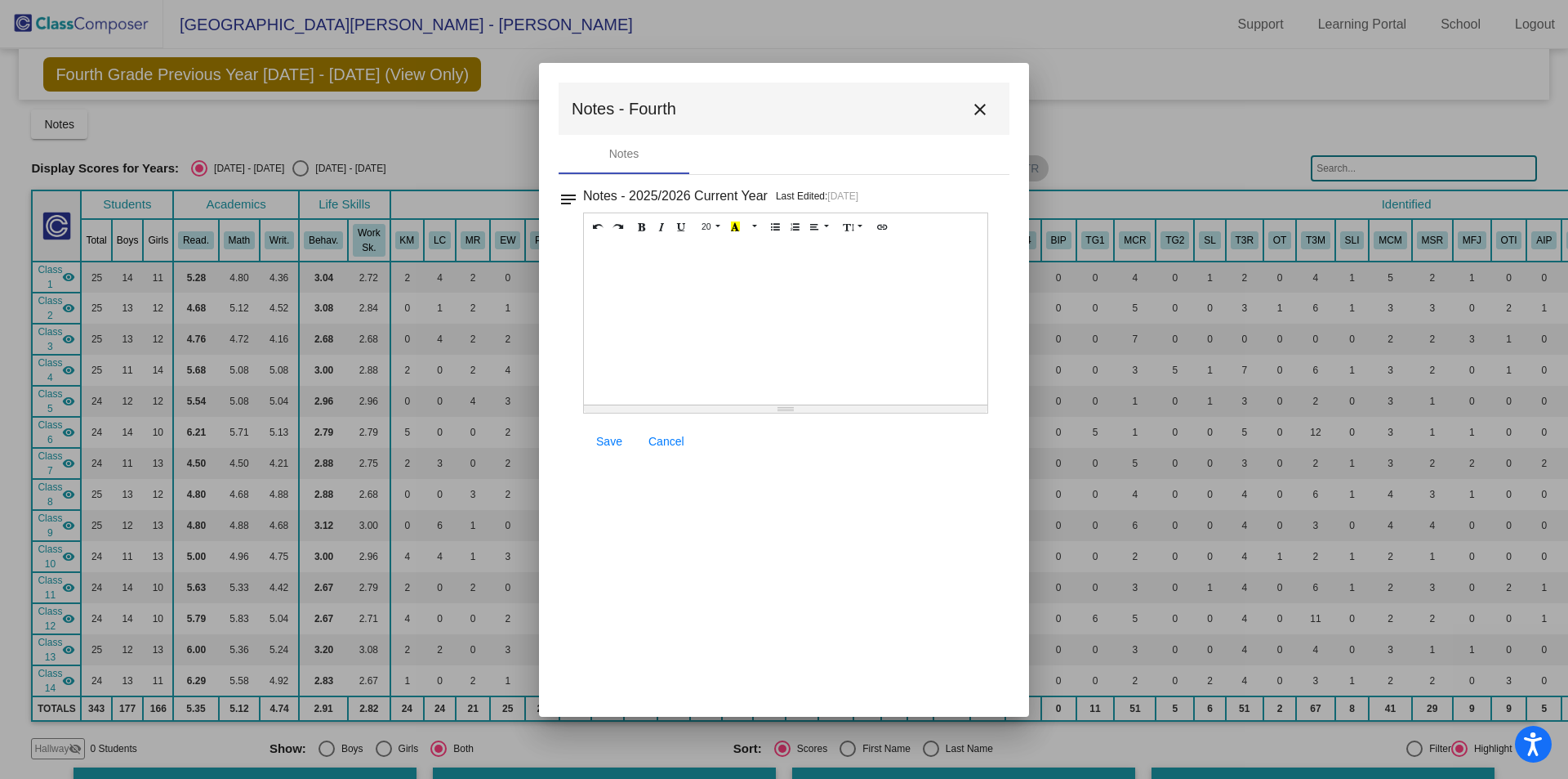
click at [992, 107] on button "close" at bounding box center [980, 108] width 32 height 32
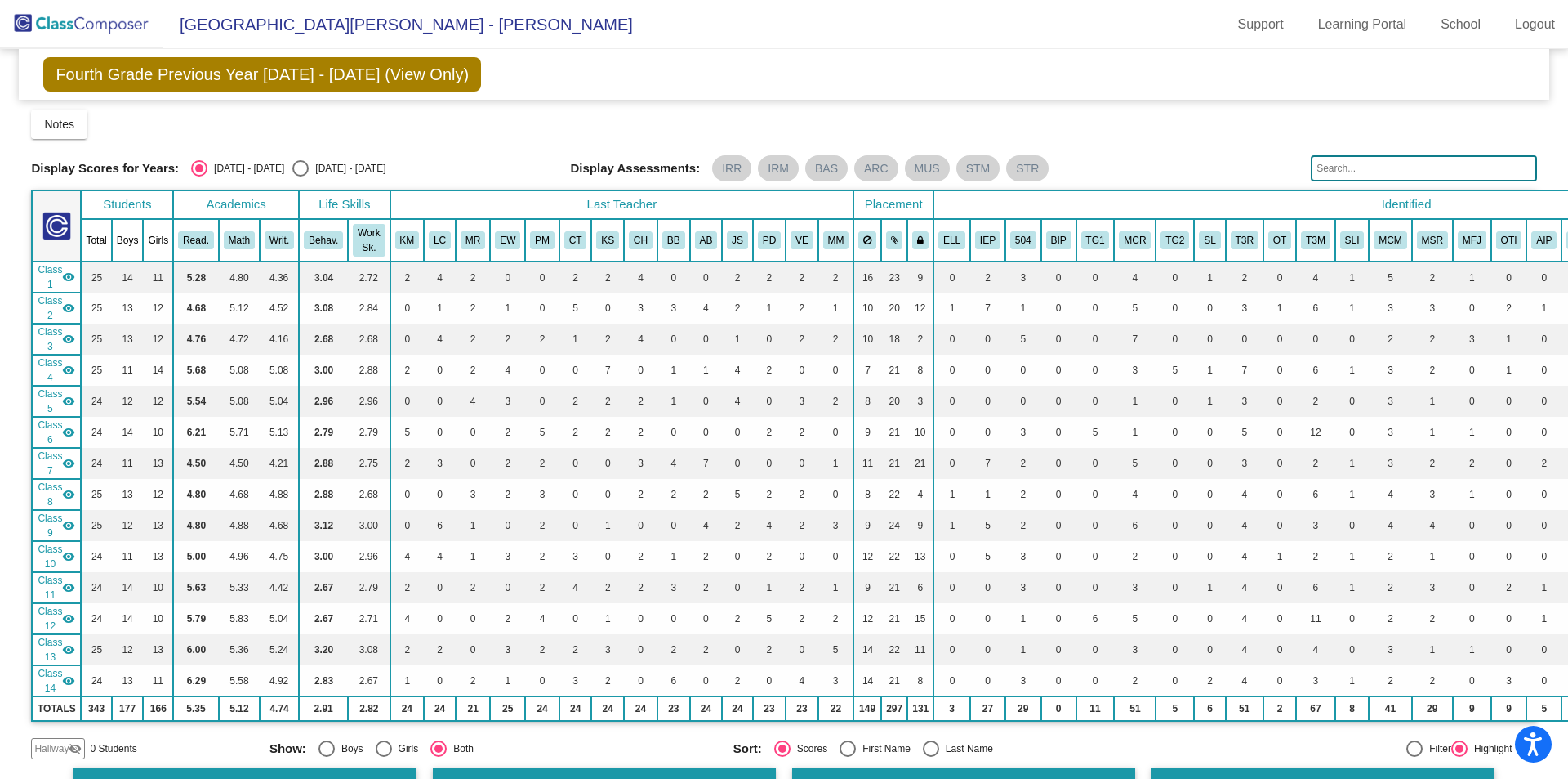
click at [1142, 121] on div "Notes Download Class List Import Students New Small Group Saved Small Group" at bounding box center [784, 123] width 1505 height 29
click at [79, 21] on img at bounding box center [82, 24] width 163 height 48
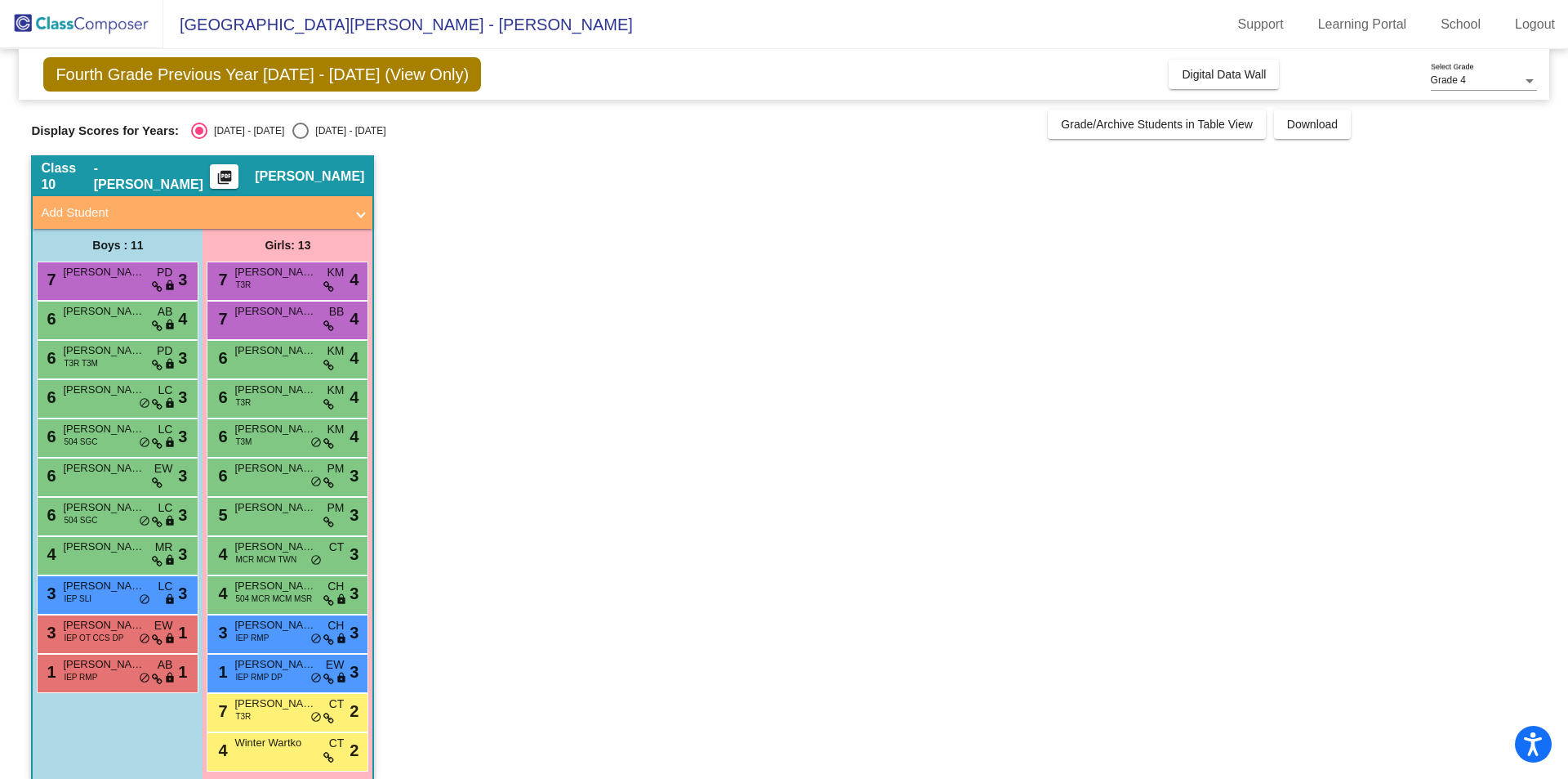
click at [234, 170] on mat-icon "picture_as_pdf" at bounding box center [224, 180] width 20 height 23
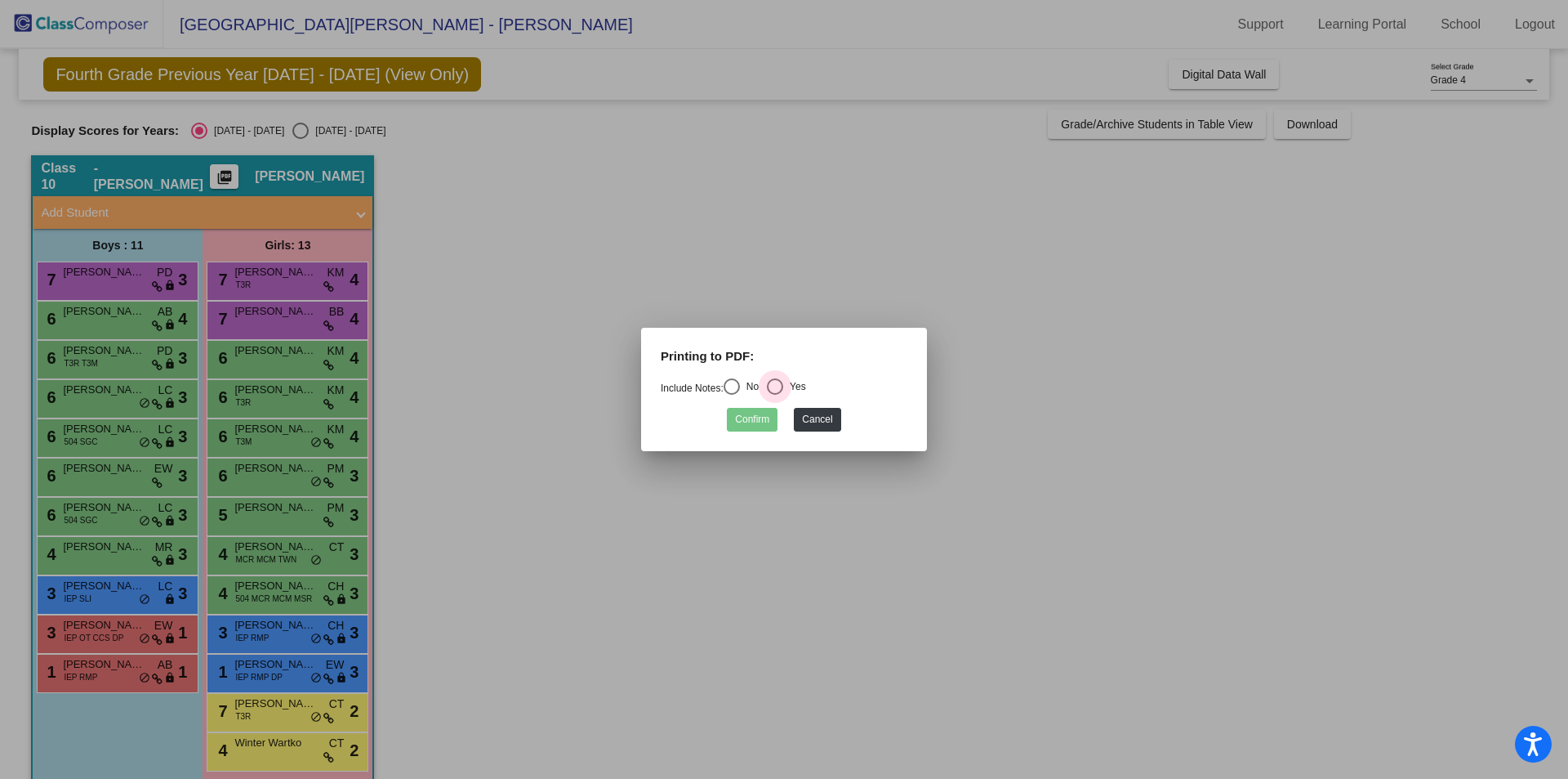
click at [779, 382] on div "Select an option" at bounding box center [774, 386] width 16 height 16
click at [775, 395] on input "Yes" at bounding box center [774, 395] width 1 height 1
radio input "true"
click at [755, 425] on button "Confirm" at bounding box center [751, 419] width 50 height 24
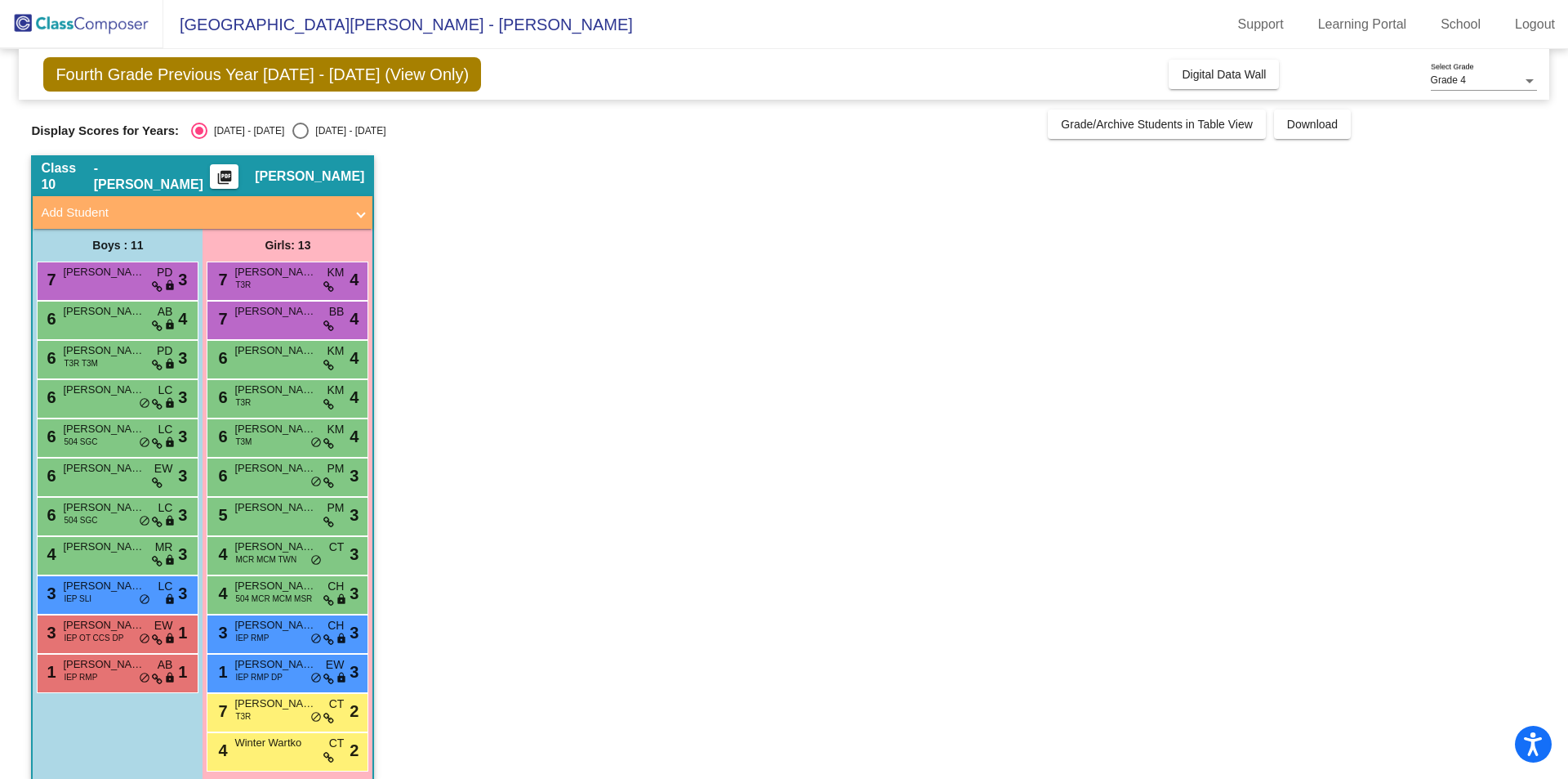
drag, startPoint x: 1559, startPoint y: 344, endPoint x: 1567, endPoint y: 380, distance: 36.9
click at [1567, 380] on mat-sidenav-content "Grade 4 Select Grade Fourth Grade Previous Year [DATE] - [DATE] (View Only) Add…" at bounding box center [784, 414] width 1568 height 730
drag, startPoint x: 1309, startPoint y: 389, endPoint x: 1271, endPoint y: 396, distance: 38.6
click at [1301, 391] on app-classroom "Class 10 - [PERSON_NAME] picture_as_pdf [PERSON_NAME] Add Student First Name La…" at bounding box center [784, 476] width 1505 height 642
click at [100, 176] on span "- [PERSON_NAME]" at bounding box center [152, 176] width 117 height 32
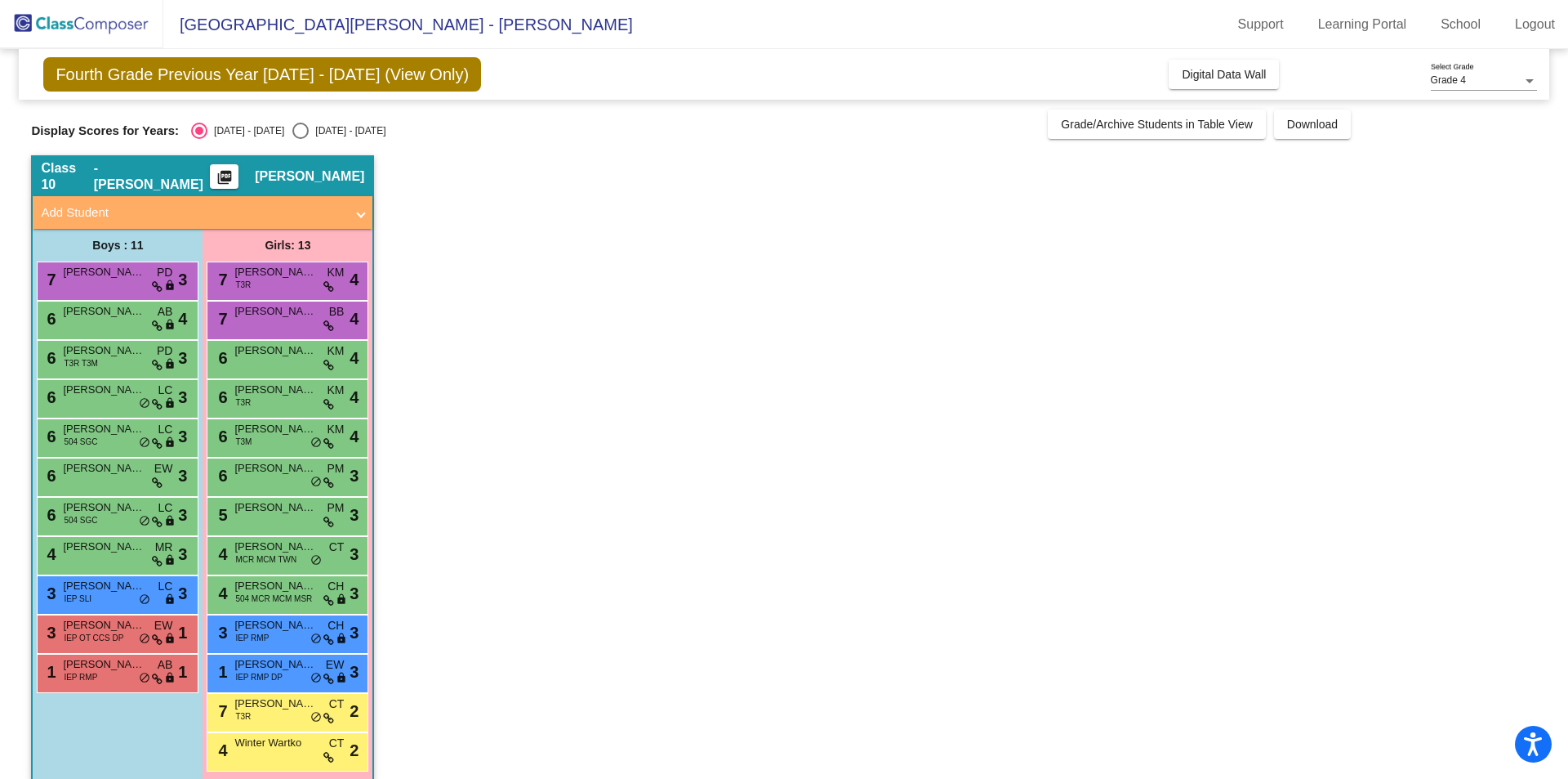
click at [100, 176] on span "- [PERSON_NAME]" at bounding box center [152, 176] width 117 height 32
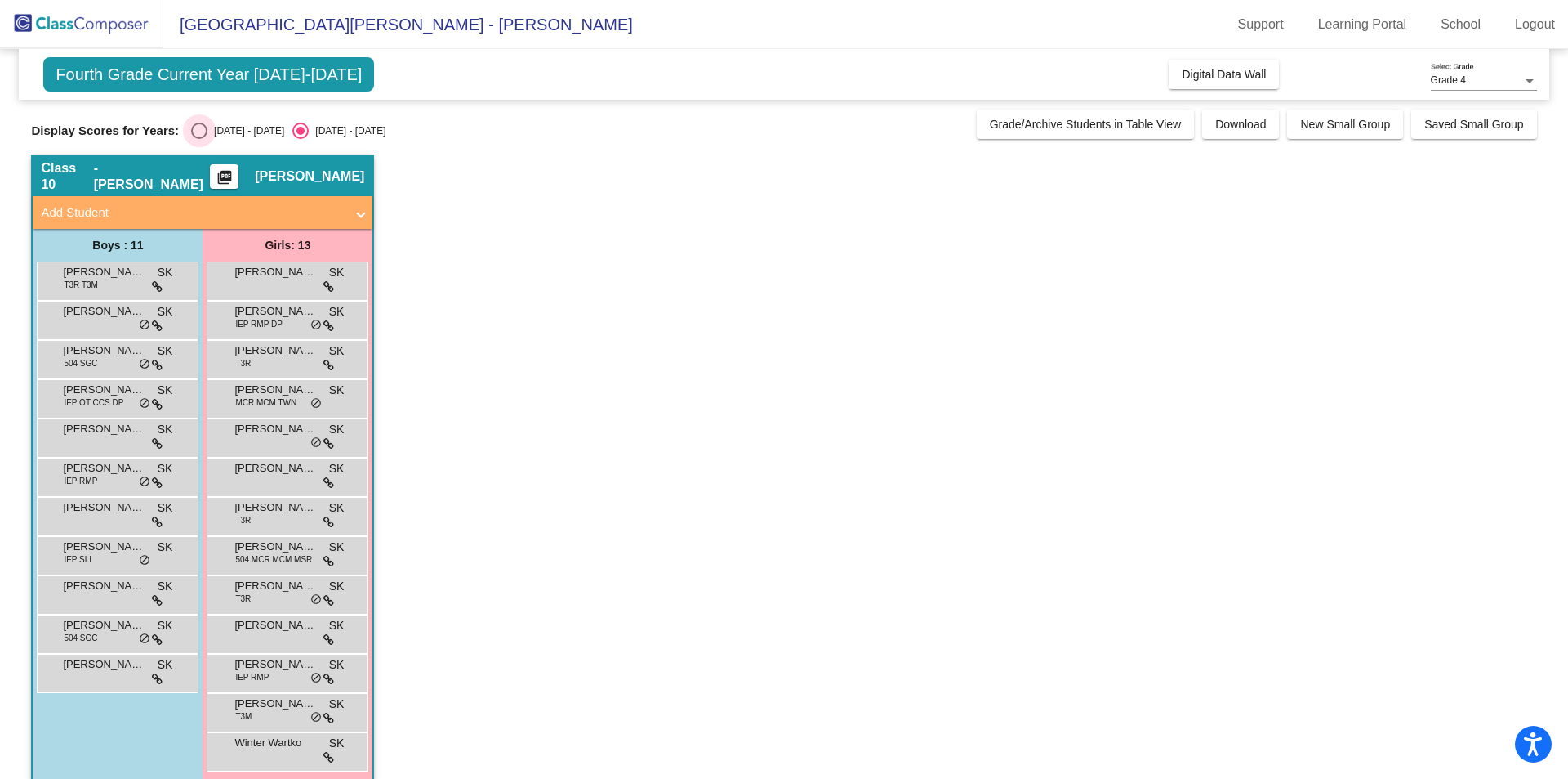
click at [196, 129] on div "Select an option" at bounding box center [198, 130] width 16 height 16
click at [198, 139] on input "[DATE] - [DATE]" at bounding box center [198, 139] width 1 height 1
radio input "true"
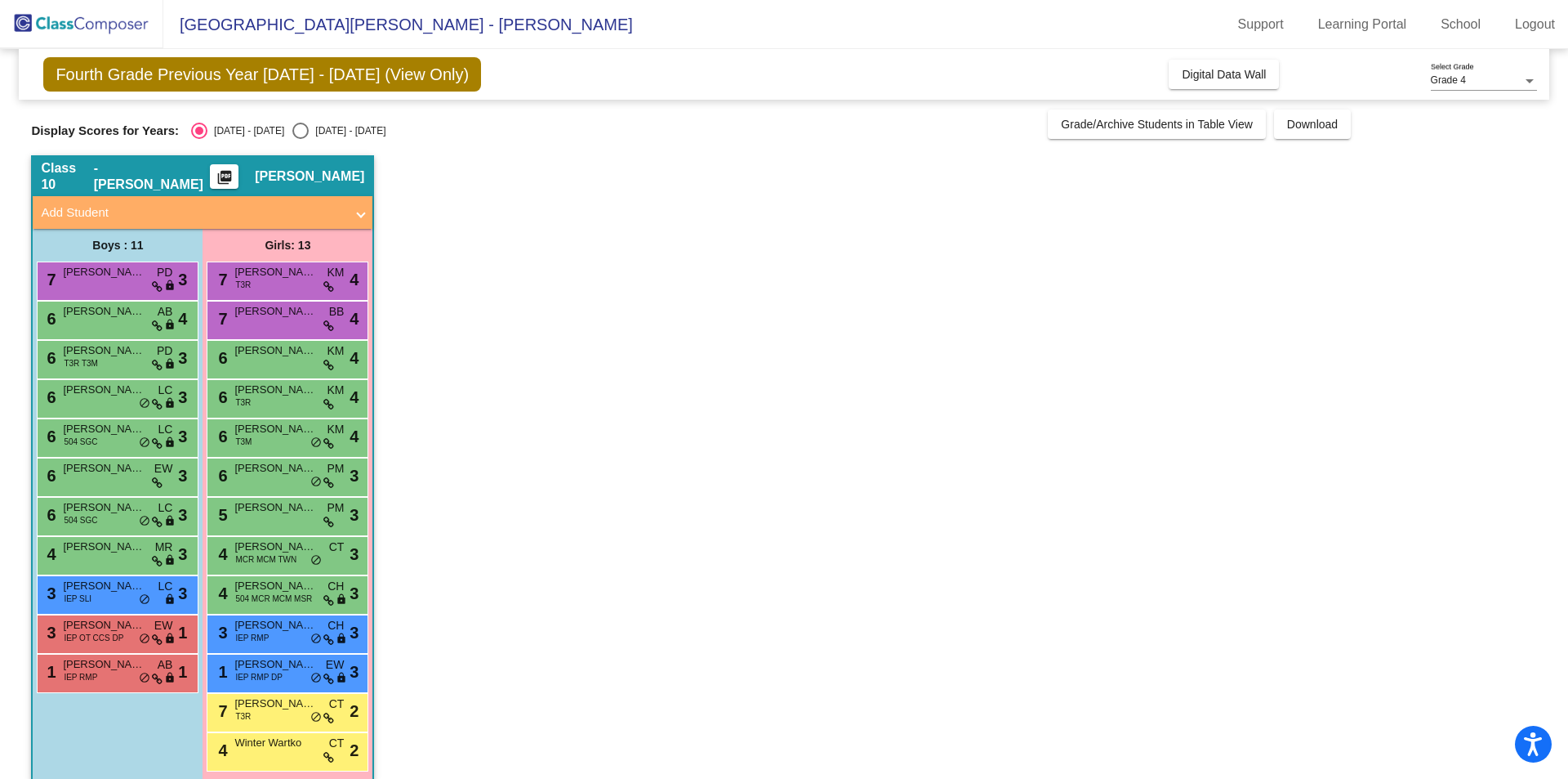
click at [234, 179] on mat-icon "picture_as_pdf" at bounding box center [224, 180] width 20 height 23
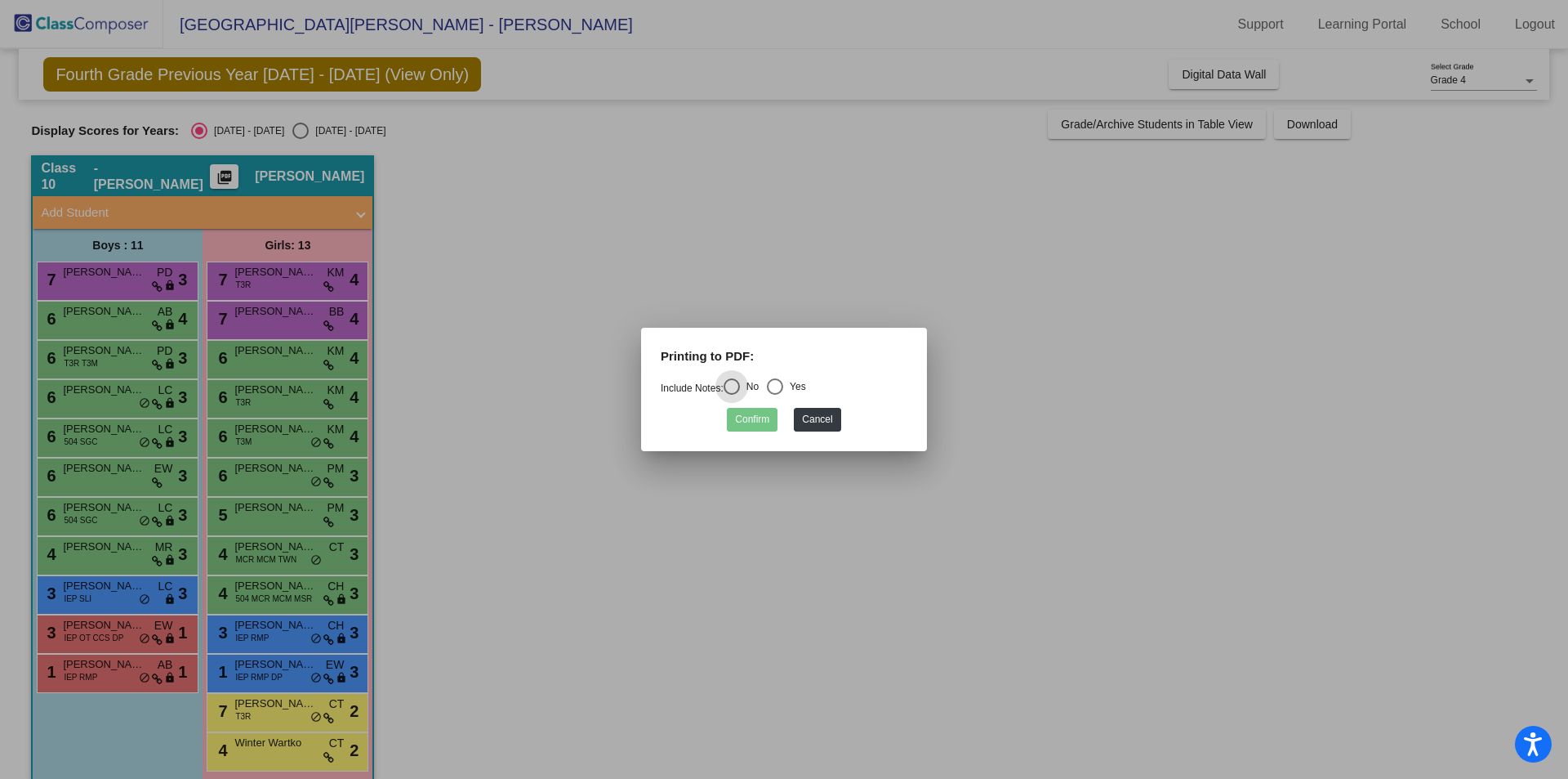
click at [784, 389] on div "Select an option" at bounding box center [774, 386] width 16 height 16
click at [775, 395] on input "Yes" at bounding box center [774, 395] width 1 height 1
radio input "true"
click at [758, 415] on button "Confirm" at bounding box center [751, 419] width 50 height 24
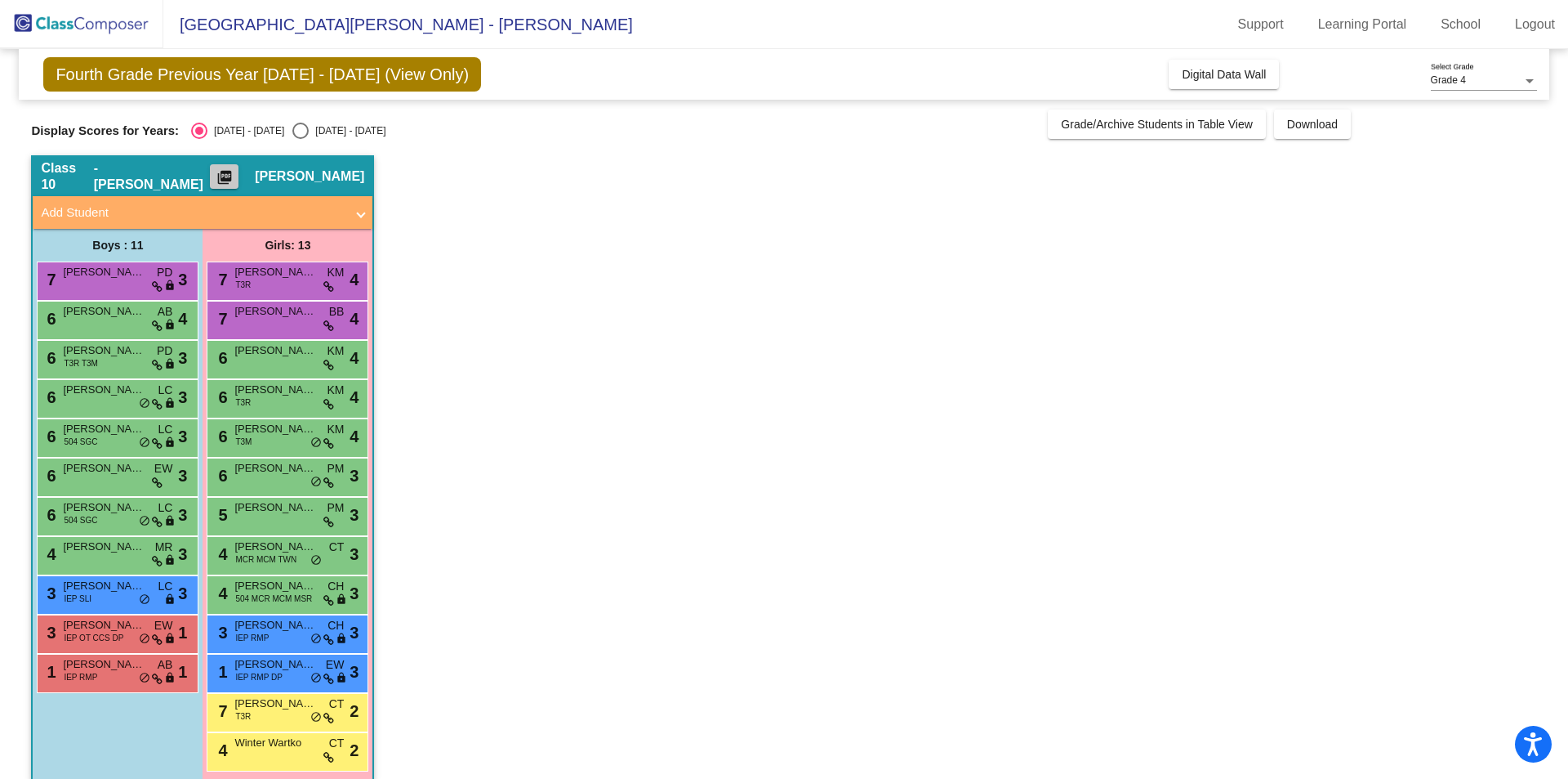
click at [234, 175] on mat-icon "picture_as_pdf" at bounding box center [224, 180] width 20 height 23
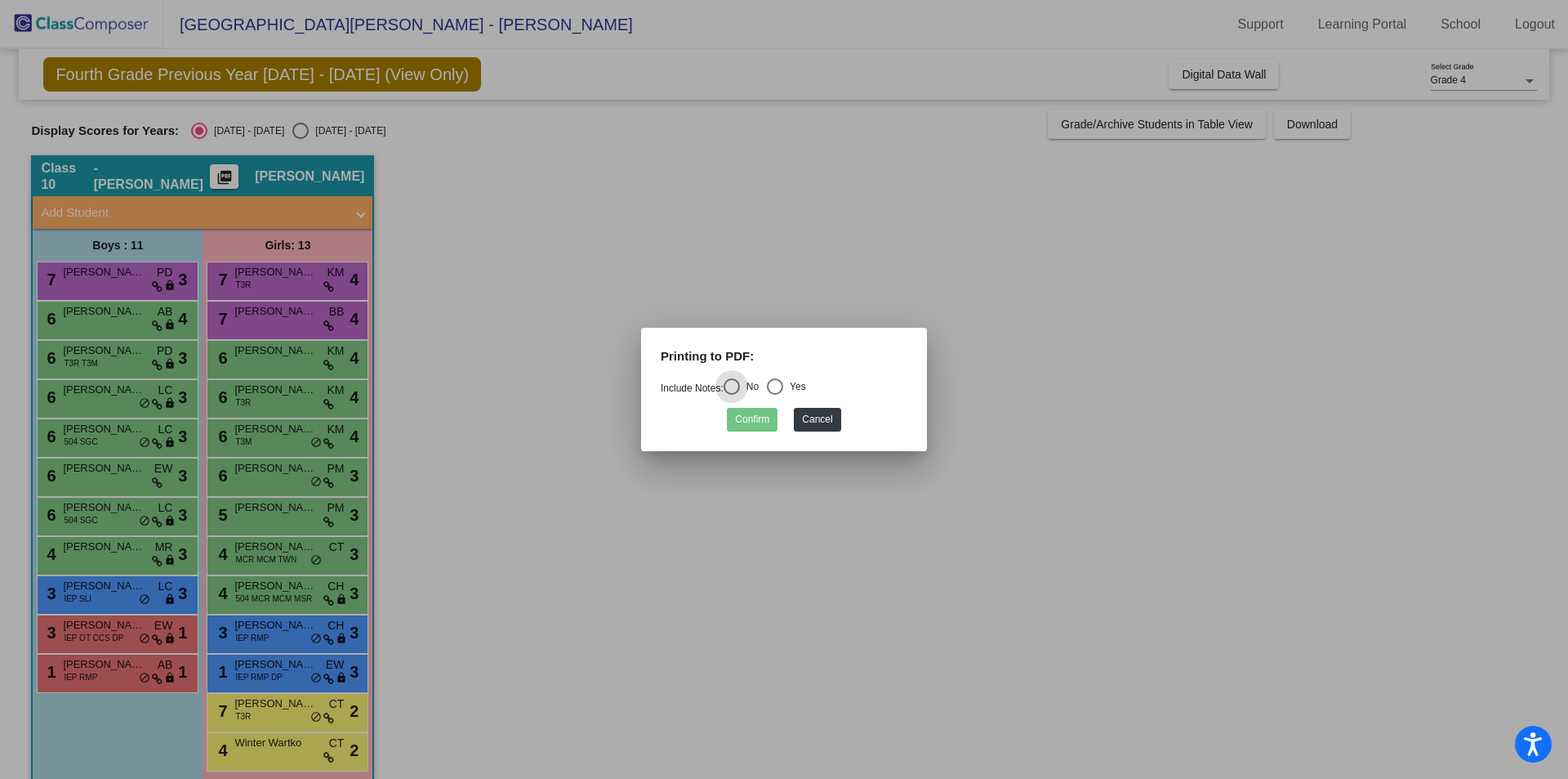
click at [783, 385] on div "Select an option" at bounding box center [774, 386] width 16 height 16
click at [775, 395] on input "Yes" at bounding box center [774, 395] width 1 height 1
radio input "true"
click at [761, 412] on button "Confirm" at bounding box center [751, 419] width 50 height 24
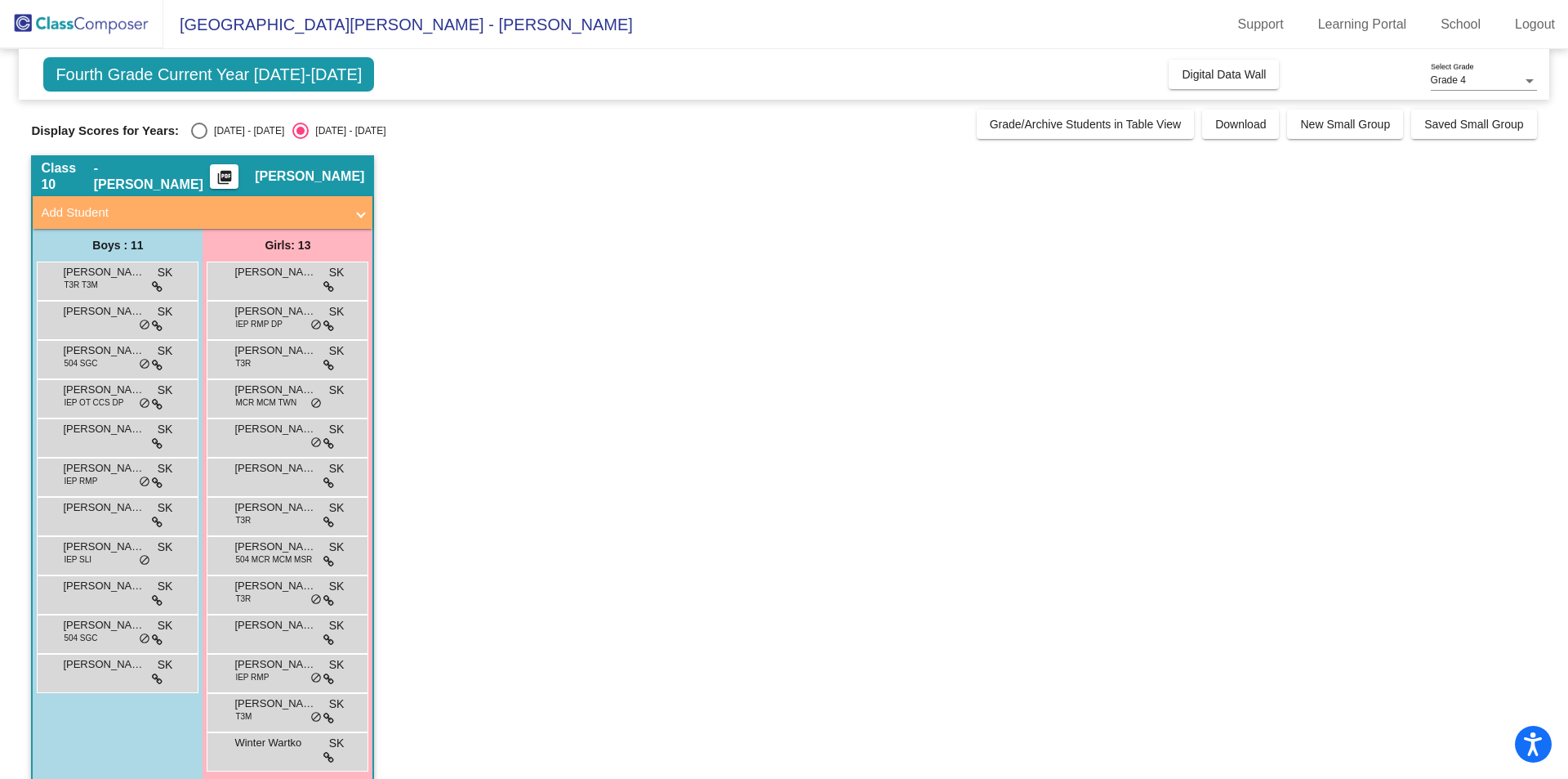
click at [201, 126] on div "Select an option" at bounding box center [198, 130] width 16 height 16
click at [199, 139] on input "[DATE] - [DATE]" at bounding box center [198, 139] width 1 height 1
radio input "true"
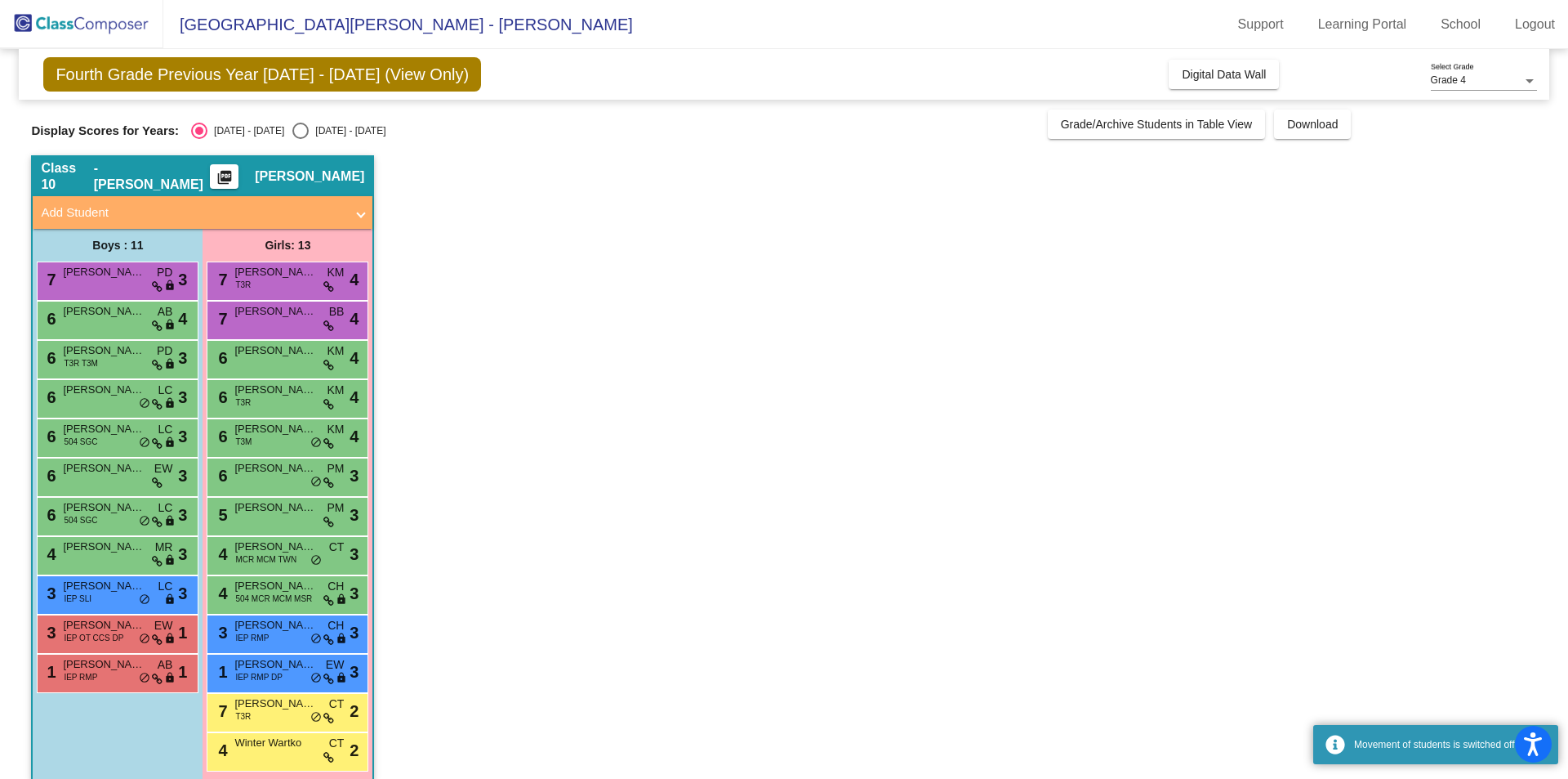
click at [234, 174] on mat-icon "picture_as_pdf" at bounding box center [224, 180] width 20 height 23
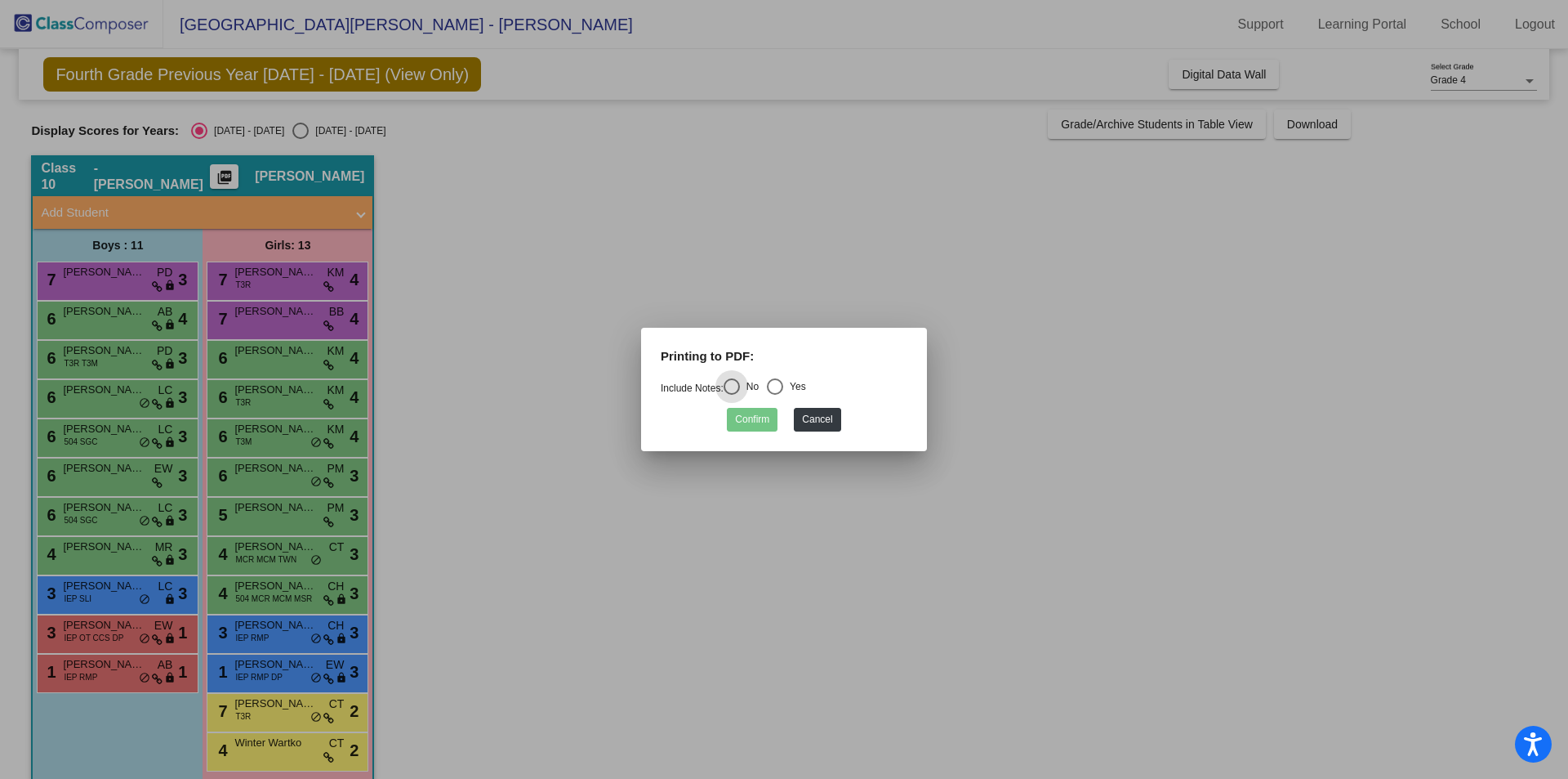
click at [779, 383] on div "Select an option" at bounding box center [774, 386] width 16 height 16
click at [775, 395] on input "Yes" at bounding box center [774, 395] width 1 height 1
radio input "true"
click at [760, 421] on button "Confirm" at bounding box center [751, 419] width 50 height 24
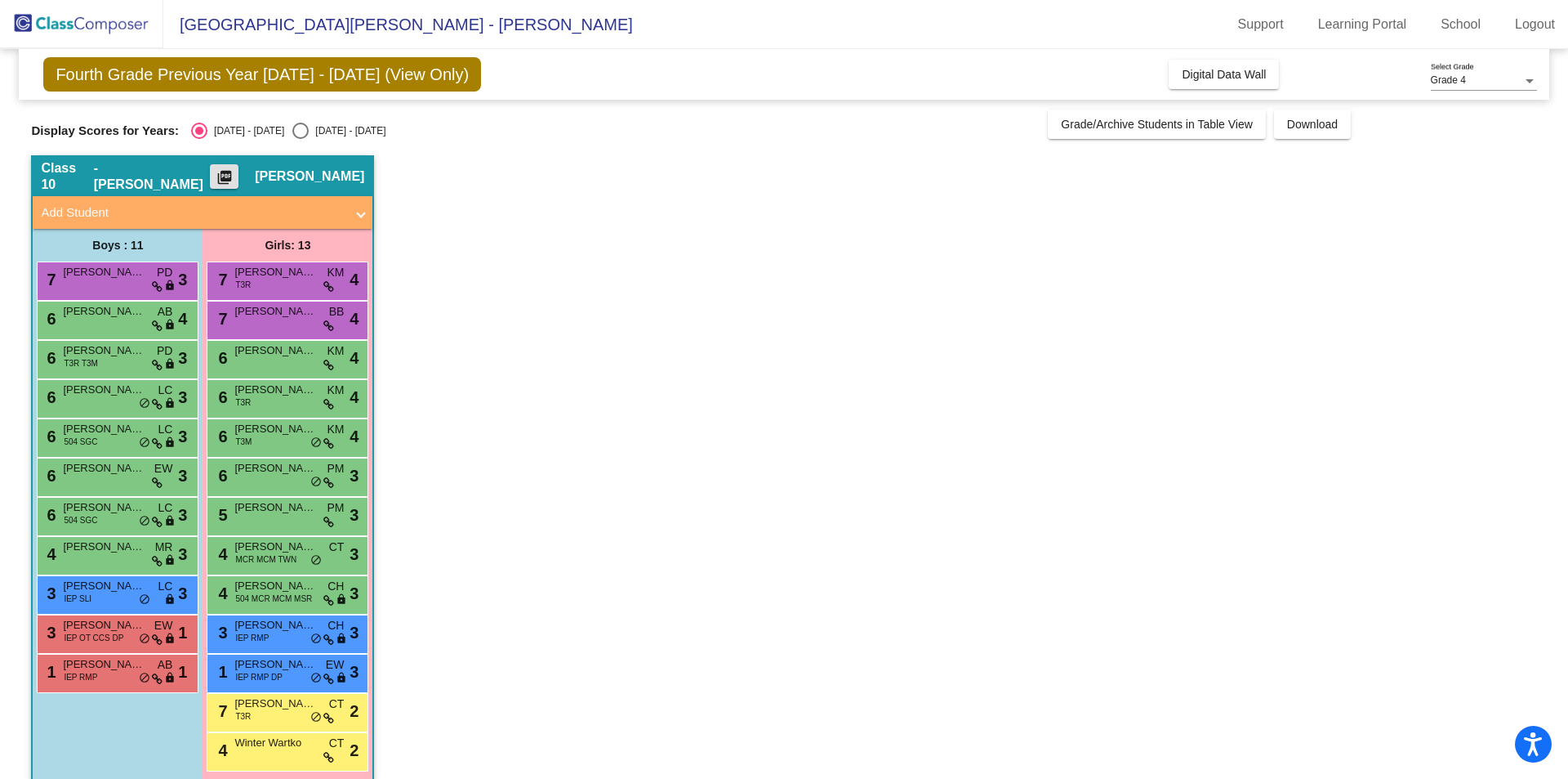
click at [301, 131] on div "Select an option" at bounding box center [301, 131] width 0 height 0
click at [300, 139] on input "[DATE] - [DATE]" at bounding box center [300, 139] width 1 height 1
radio input "true"
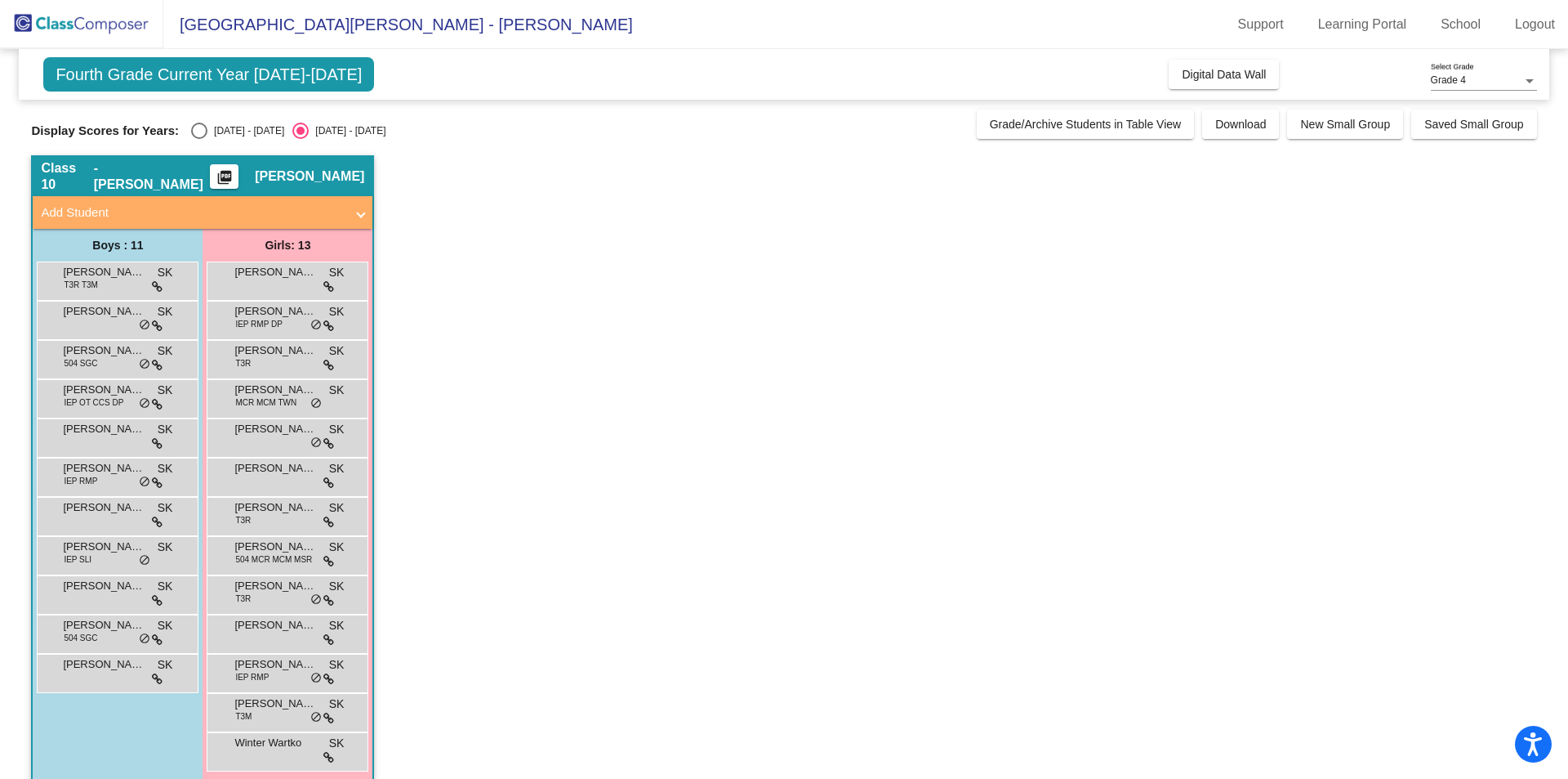
click at [234, 174] on mat-icon "picture_as_pdf" at bounding box center [224, 180] width 20 height 23
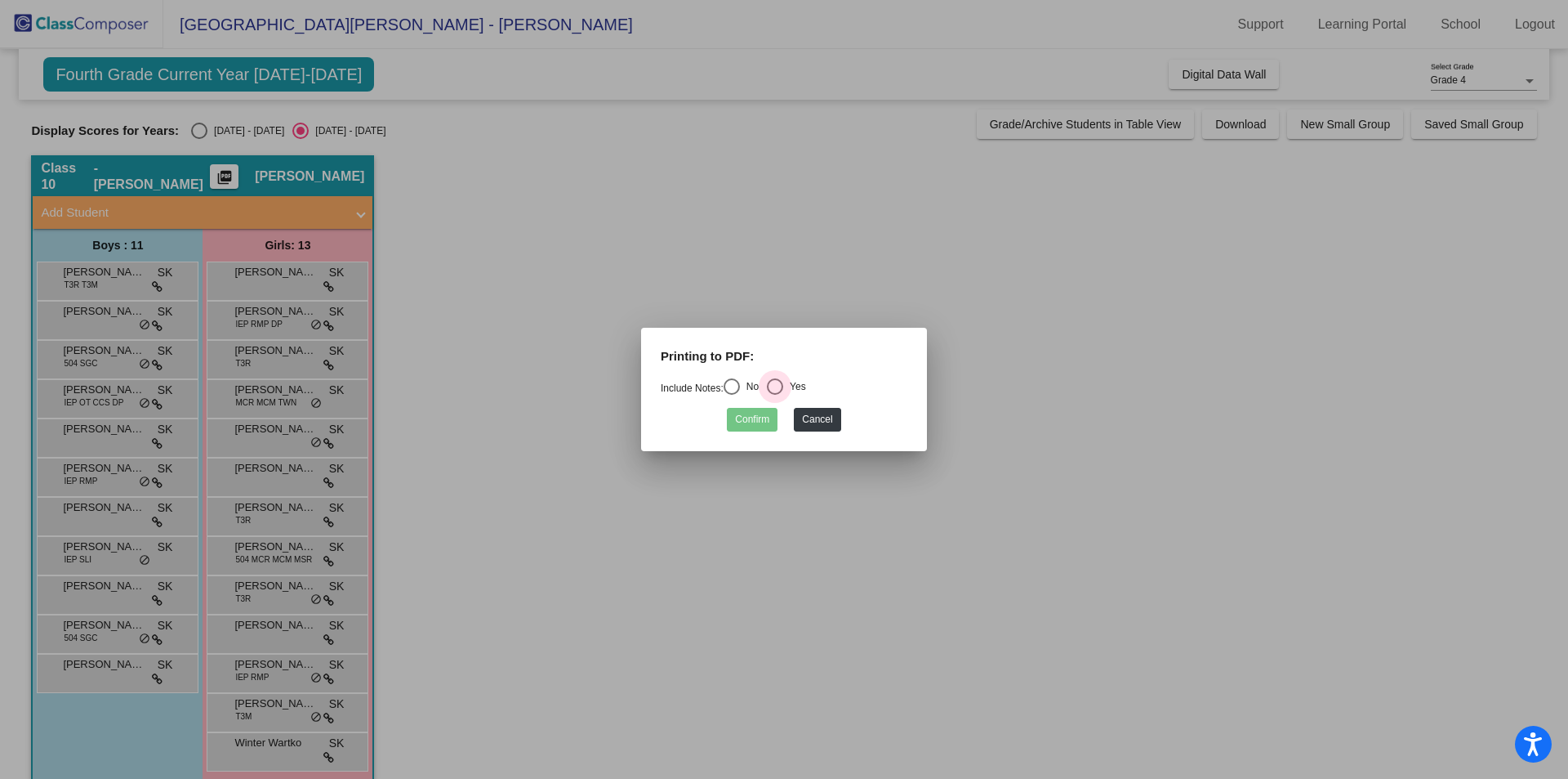
click at [784, 388] on div "Select an option" at bounding box center [774, 386] width 16 height 16
click at [775, 395] on input "Yes" at bounding box center [774, 395] width 1 height 1
radio input "true"
click at [759, 418] on button "Confirm" at bounding box center [751, 419] width 50 height 24
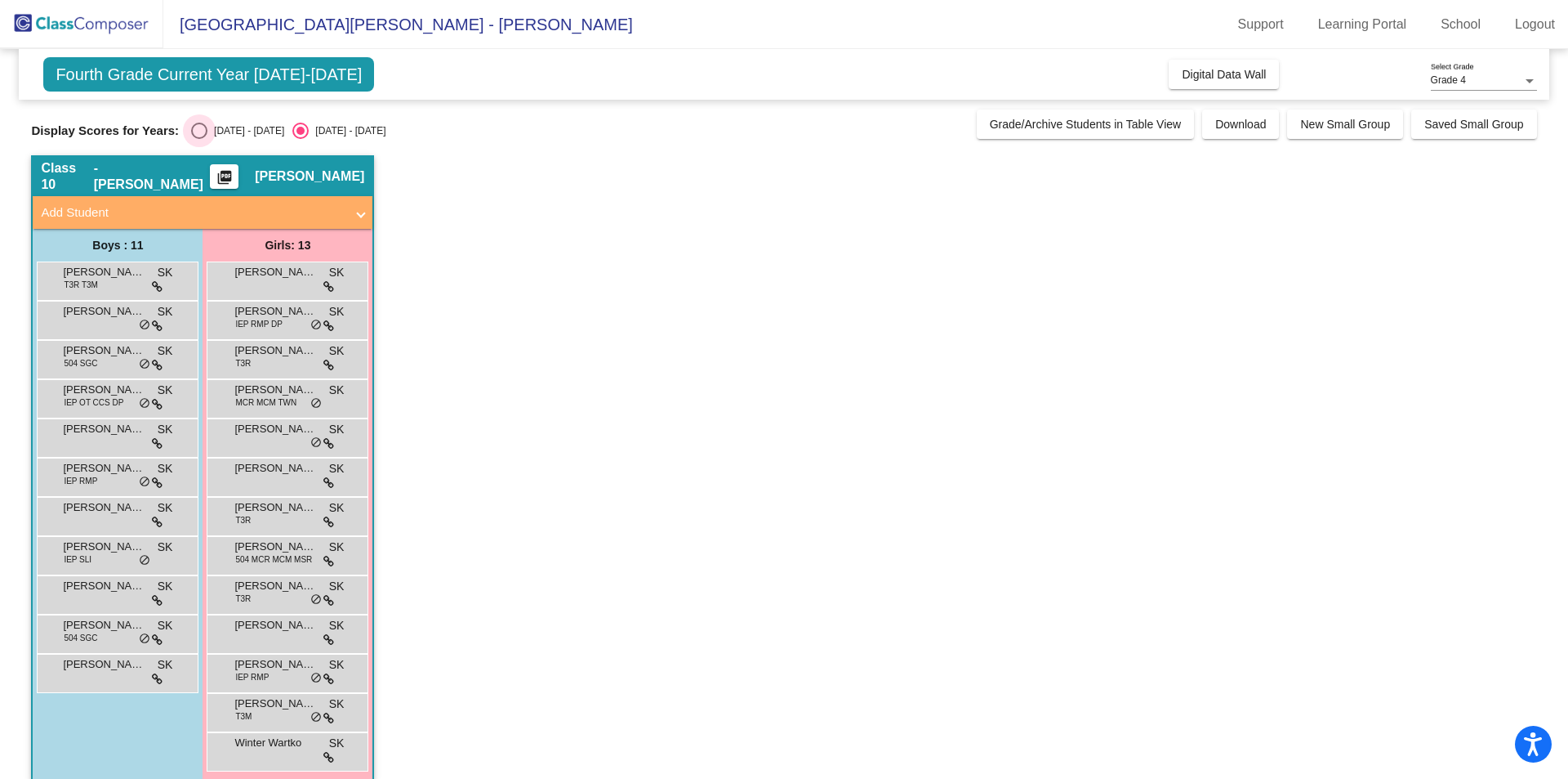
click at [195, 128] on div "Select an option" at bounding box center [198, 130] width 16 height 16
click at [198, 139] on input "[DATE] - [DATE]" at bounding box center [198, 139] width 1 height 1
radio input "true"
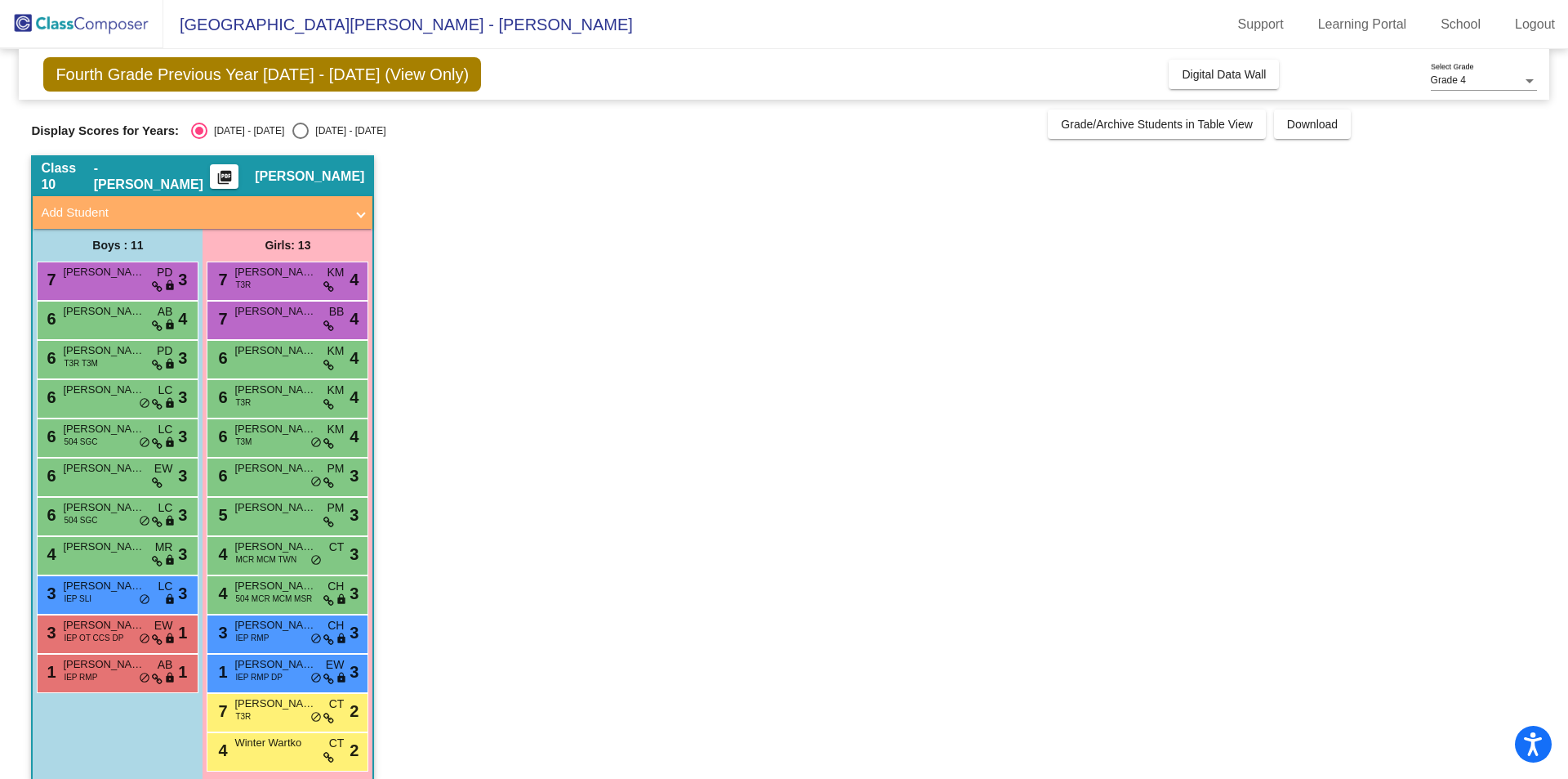
click at [234, 176] on mat-icon "picture_as_pdf" at bounding box center [224, 180] width 20 height 23
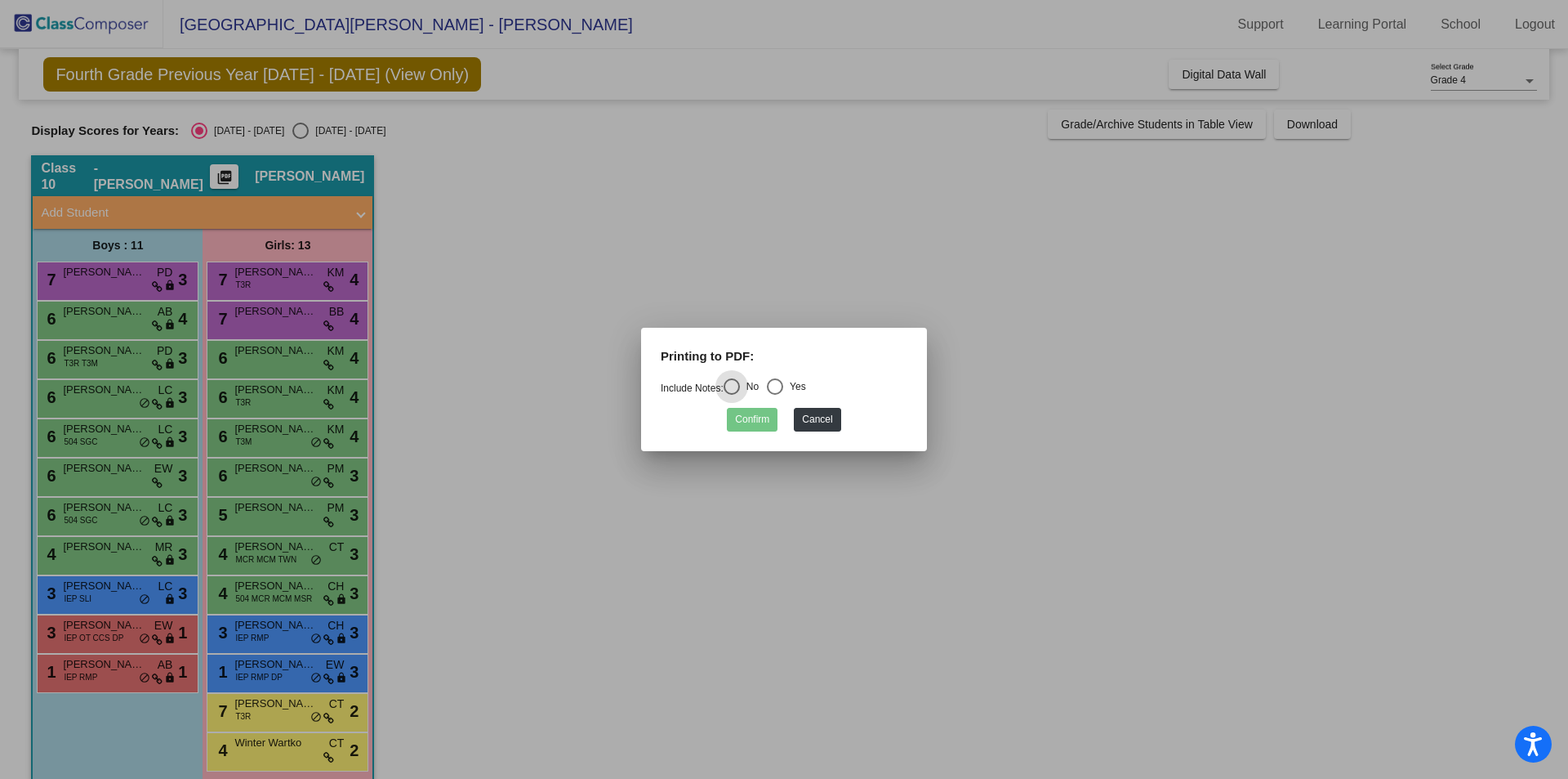
click at [784, 385] on div "Select an option" at bounding box center [774, 386] width 16 height 16
click at [775, 395] on input "Yes" at bounding box center [774, 395] width 1 height 1
radio input "true"
click at [765, 414] on button "Confirm" at bounding box center [751, 419] width 50 height 24
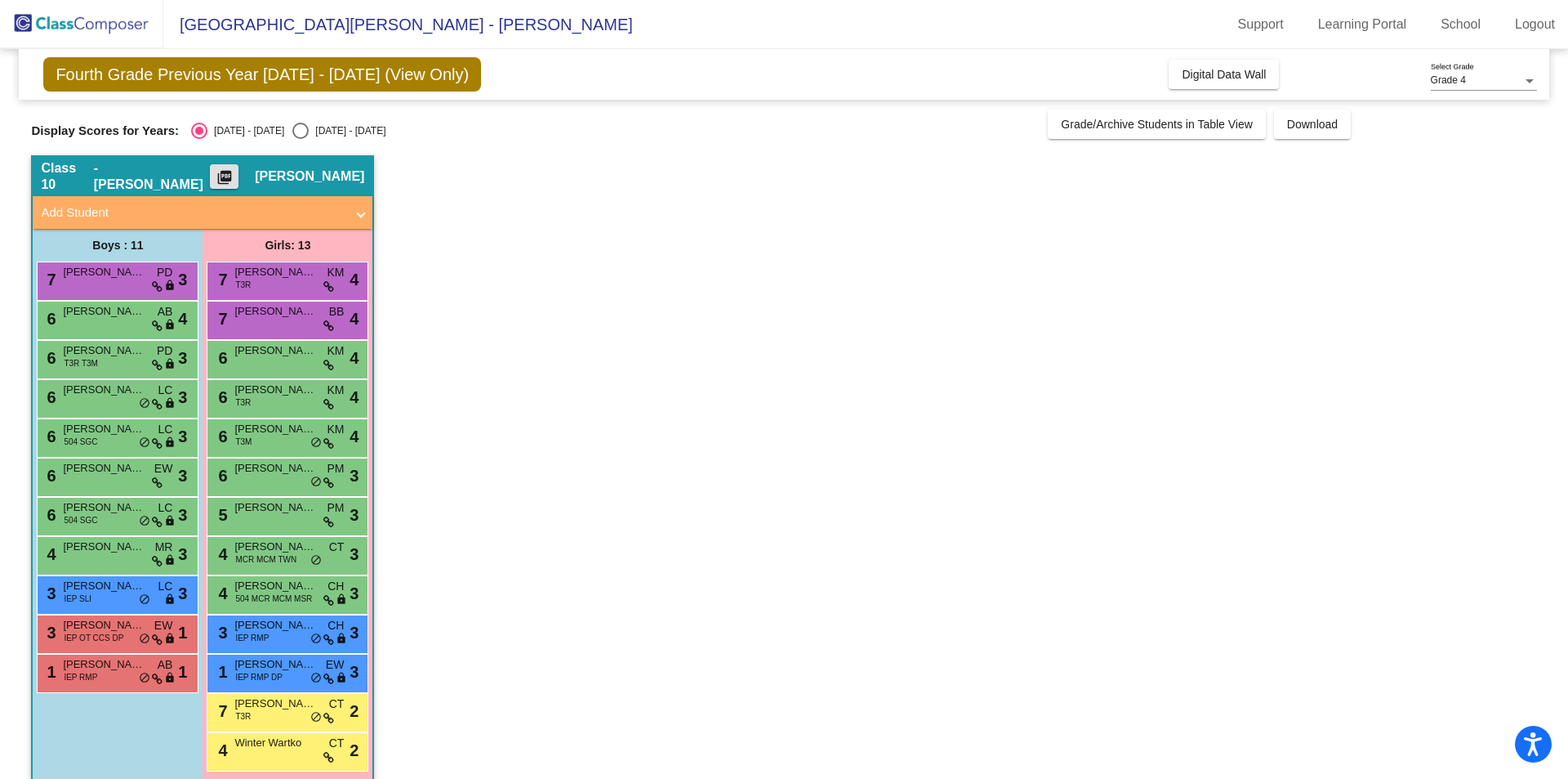
click at [292, 128] on div "Select an option" at bounding box center [300, 130] width 16 height 16
click at [300, 139] on input "[DATE] - [DATE]" at bounding box center [300, 139] width 1 height 1
radio input "true"
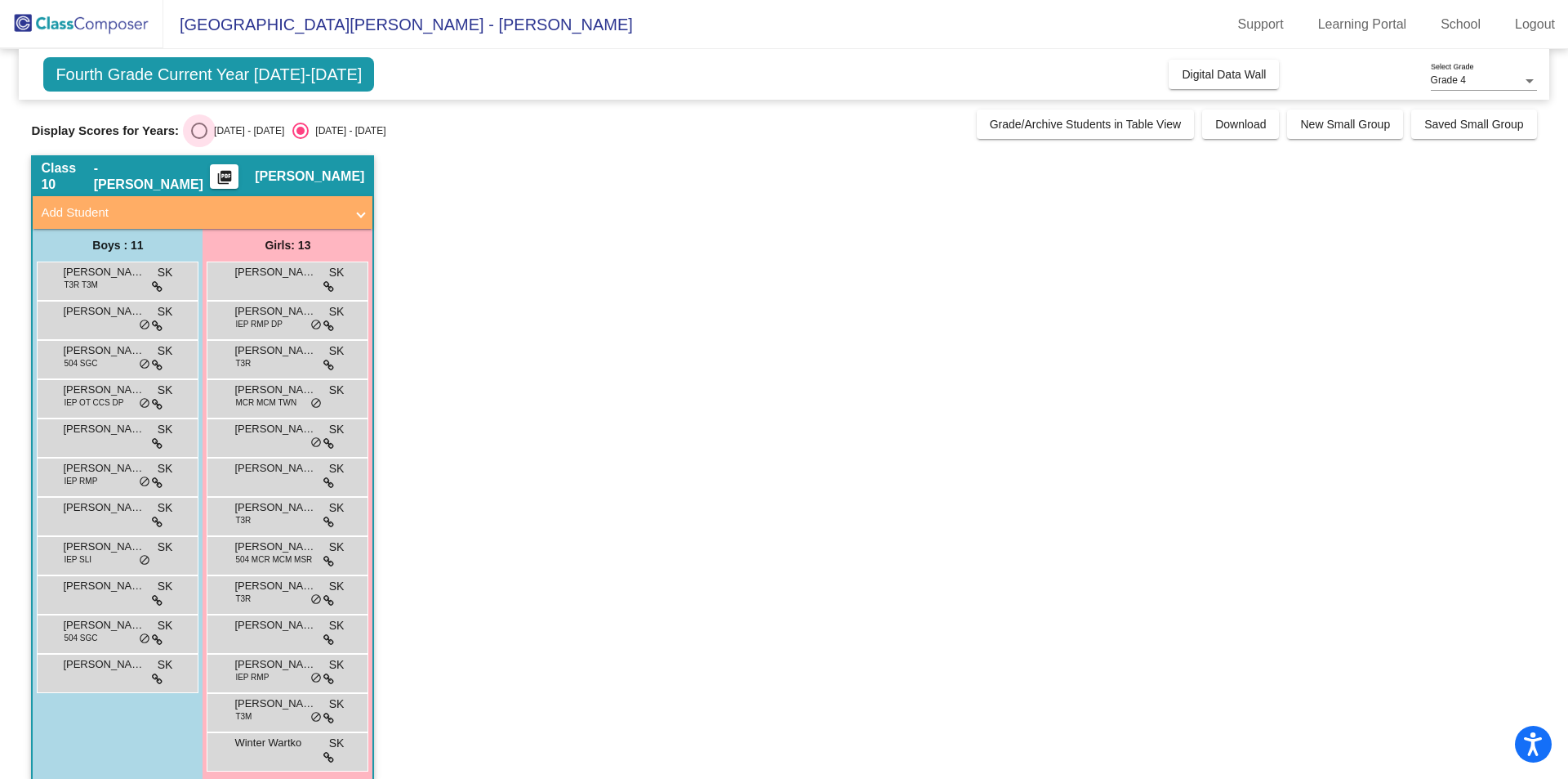
drag, startPoint x: 205, startPoint y: 126, endPoint x: 219, endPoint y: 152, distance: 29.5
click at [205, 126] on div "Select an option" at bounding box center [198, 130] width 16 height 16
click at [199, 139] on input "[DATE] - [DATE]" at bounding box center [198, 139] width 1 height 1
radio input "true"
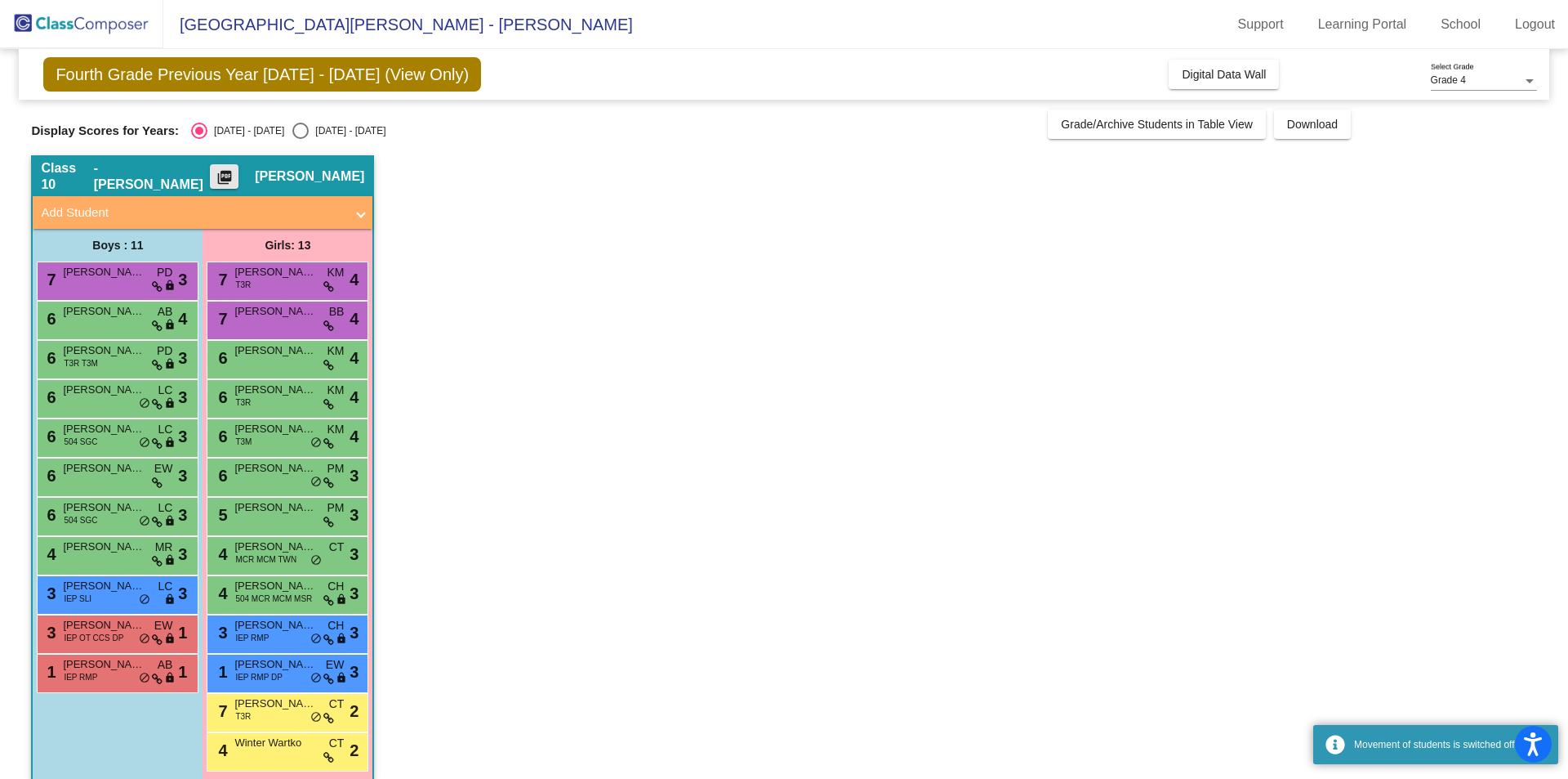
click at [234, 176] on mat-icon "picture_as_pdf" at bounding box center [224, 180] width 20 height 23
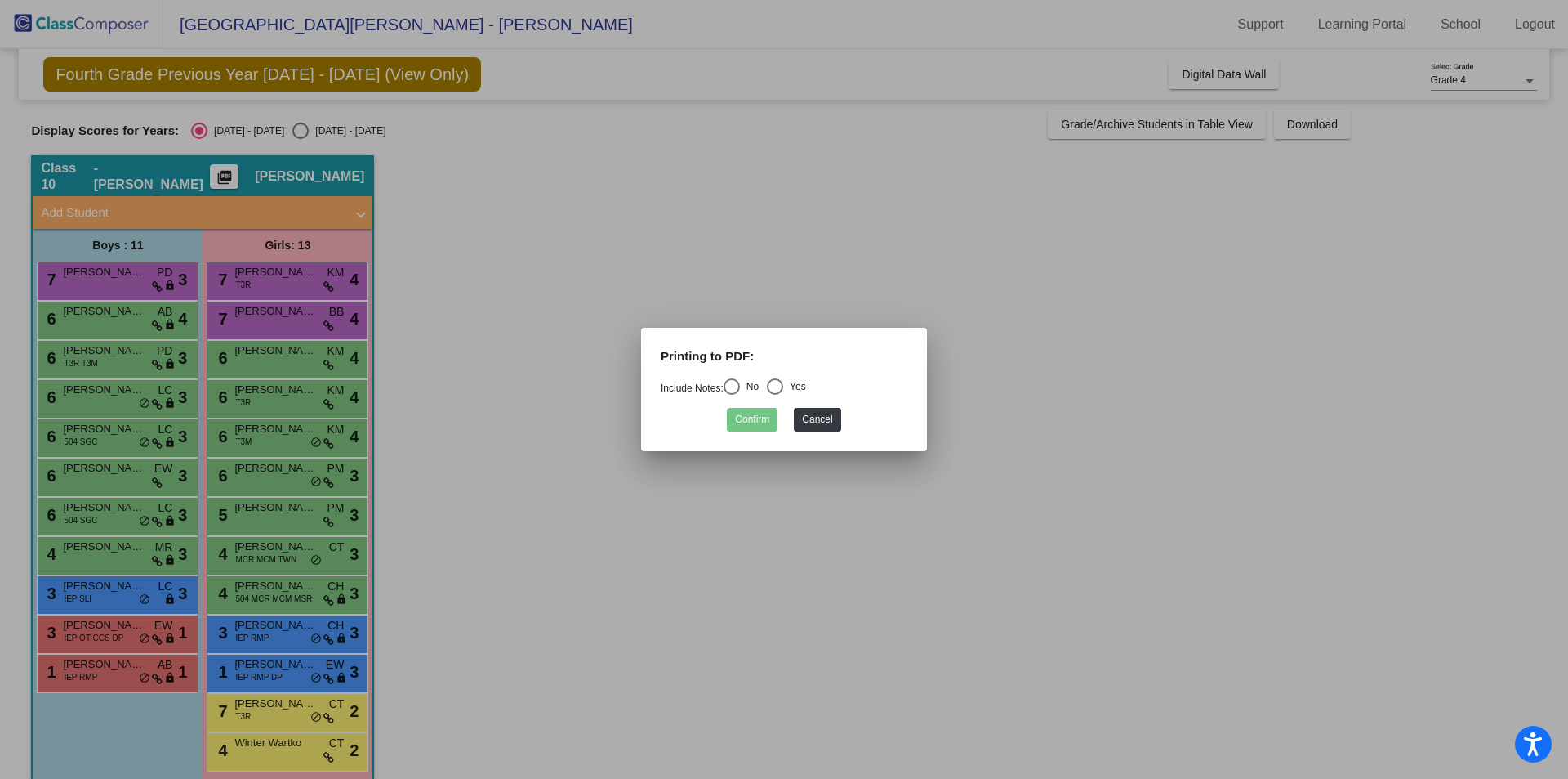
click at [739, 385] on div "Select an option" at bounding box center [731, 386] width 16 height 16
click at [731, 395] on input "No" at bounding box center [731, 395] width 1 height 1
radio input "true"
click at [752, 415] on button "Confirm" at bounding box center [751, 419] width 50 height 24
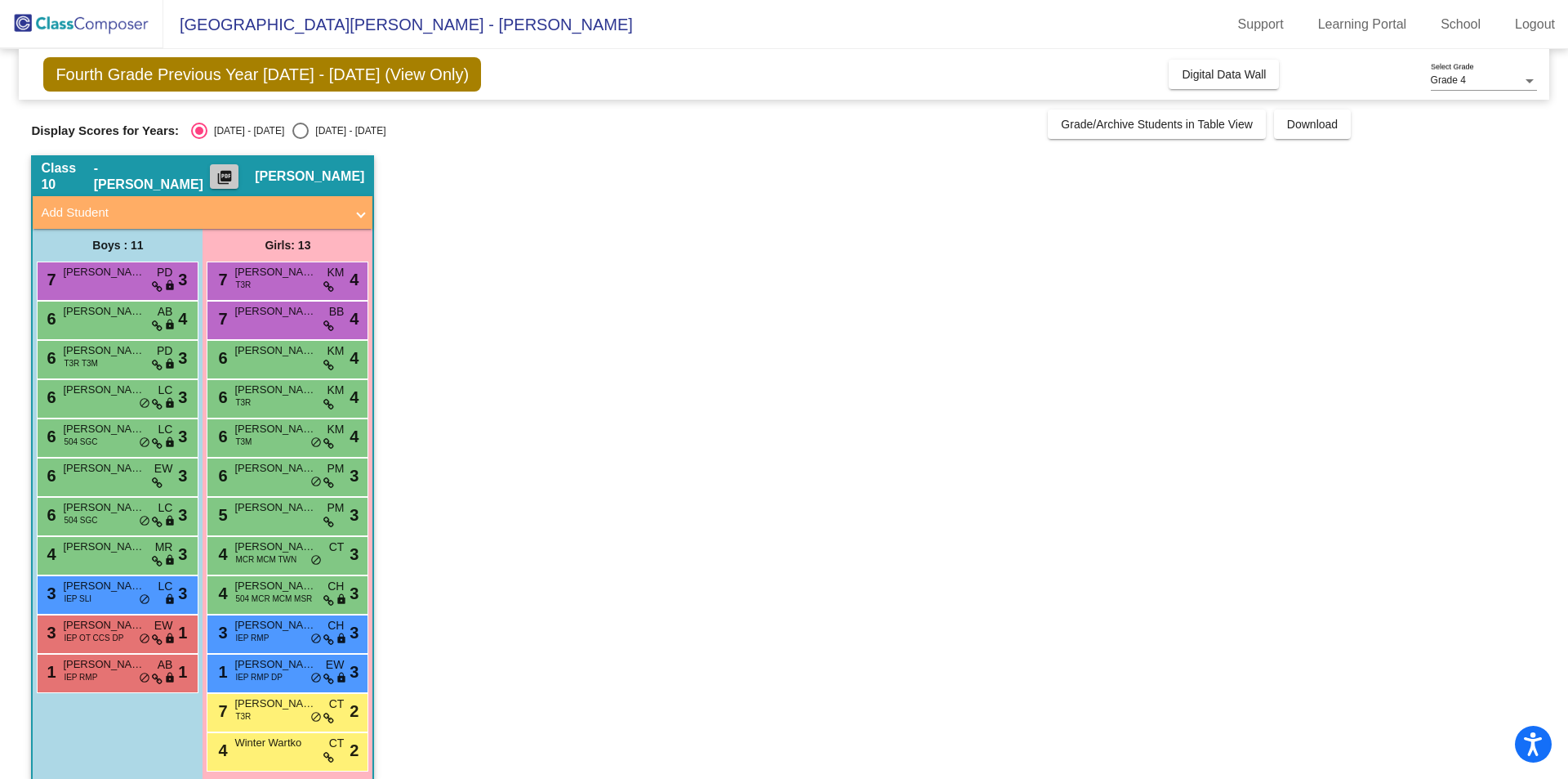
click at [234, 174] on mat-icon "picture_as_pdf" at bounding box center [224, 180] width 20 height 23
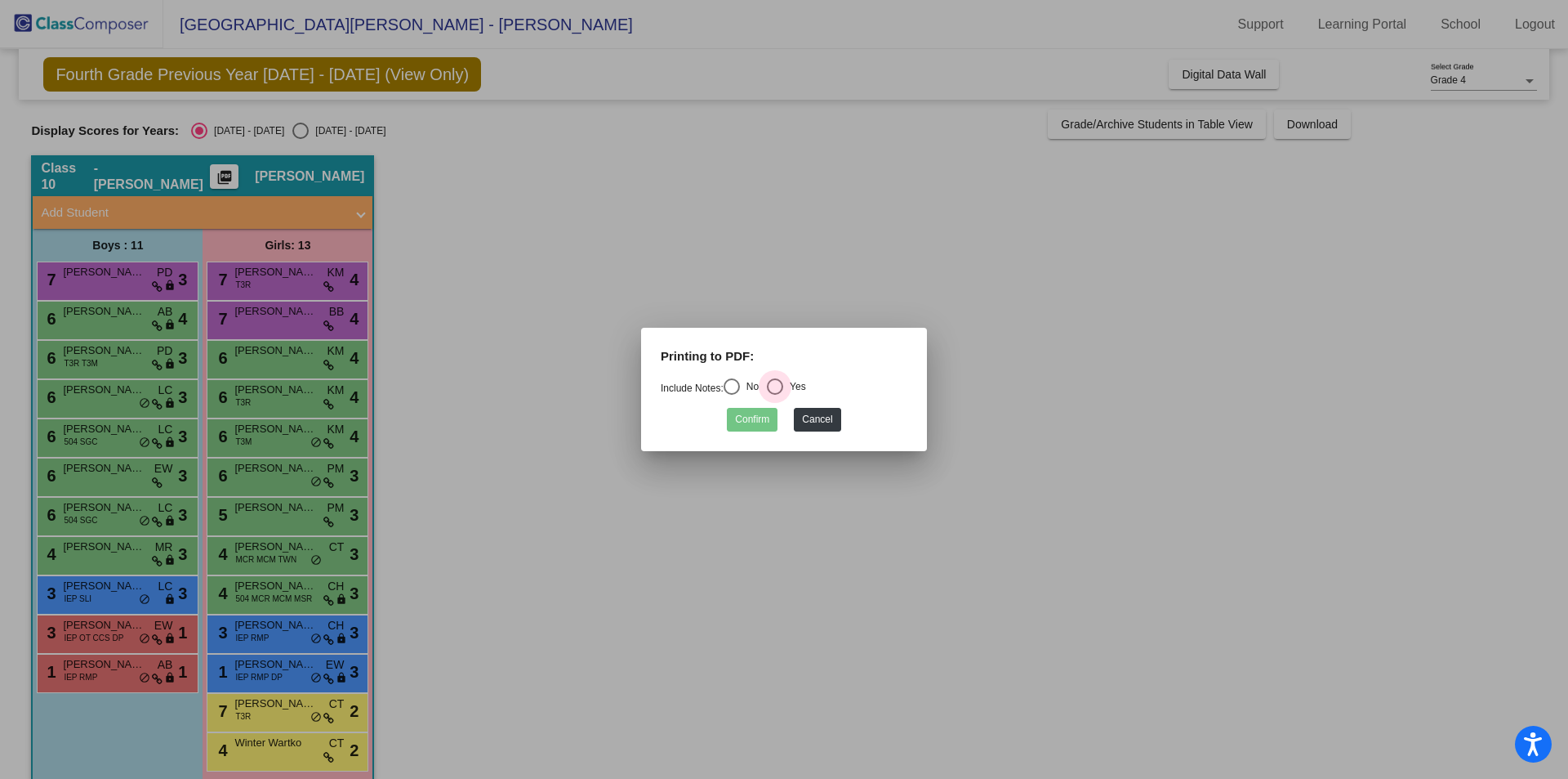
click at [784, 385] on div "Select an option" at bounding box center [774, 386] width 16 height 16
click at [775, 395] on input "Yes" at bounding box center [774, 395] width 1 height 1
radio input "true"
click at [755, 418] on button "Confirm" at bounding box center [751, 419] width 50 height 24
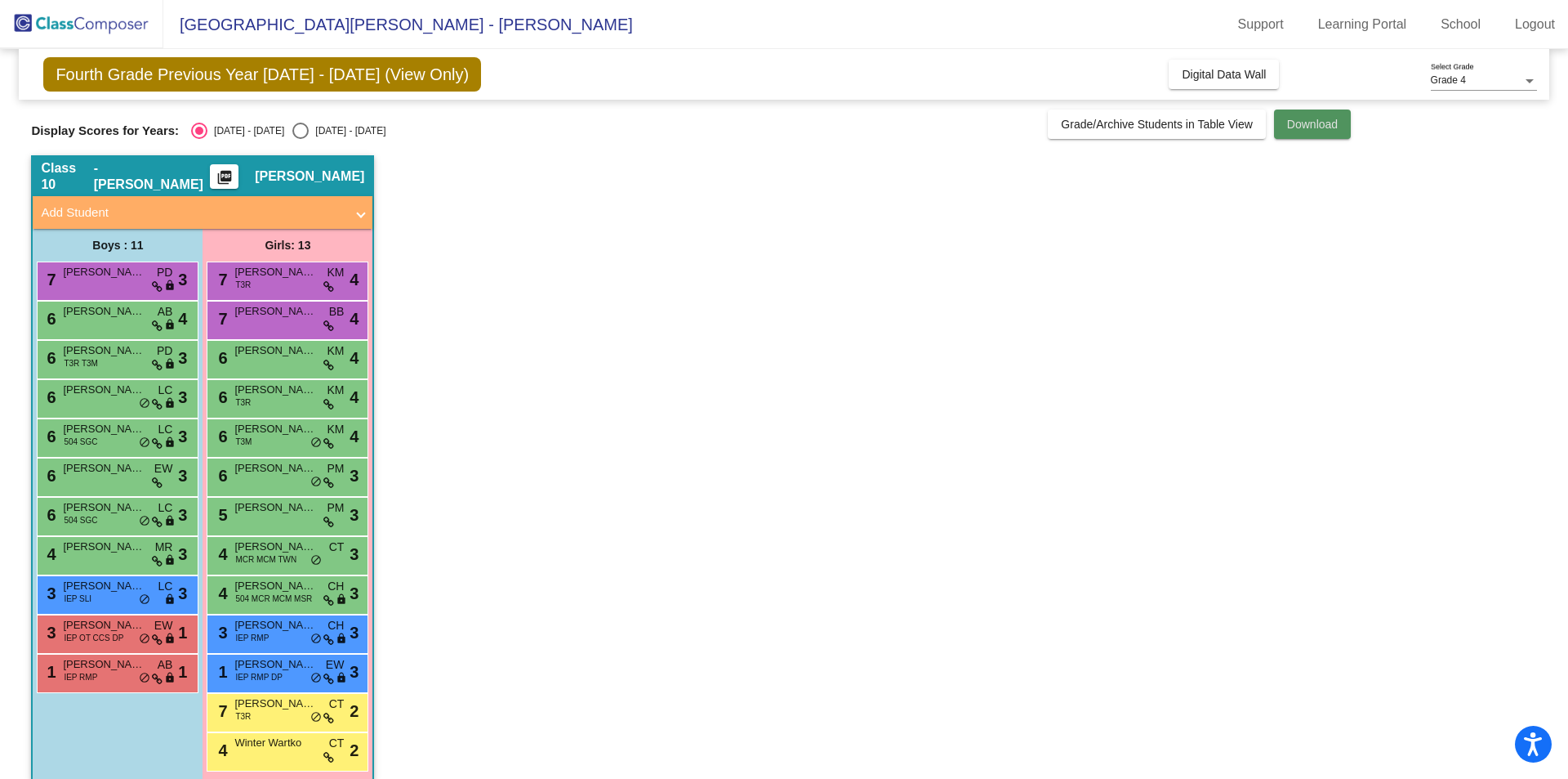
click at [1310, 132] on button "Download" at bounding box center [1312, 123] width 77 height 29
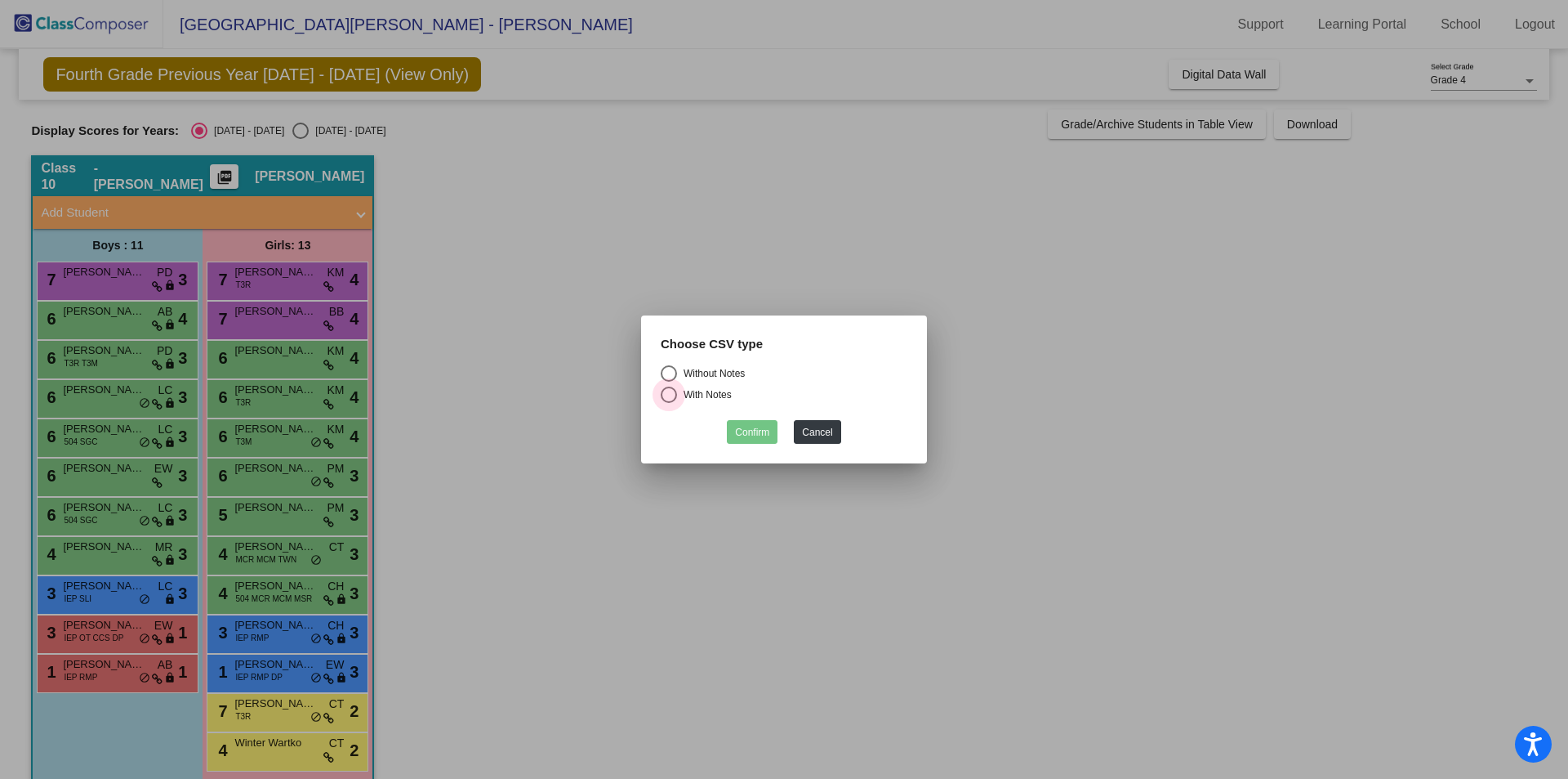
drag, startPoint x: 668, startPoint y: 395, endPoint x: 746, endPoint y: 424, distance: 83.2
click at [668, 396] on div "Select an option" at bounding box center [669, 394] width 16 height 16
click at [668, 402] on input "With Notes" at bounding box center [668, 402] width 1 height 1
radio input "true"
click at [766, 429] on button "Confirm" at bounding box center [751, 432] width 50 height 24
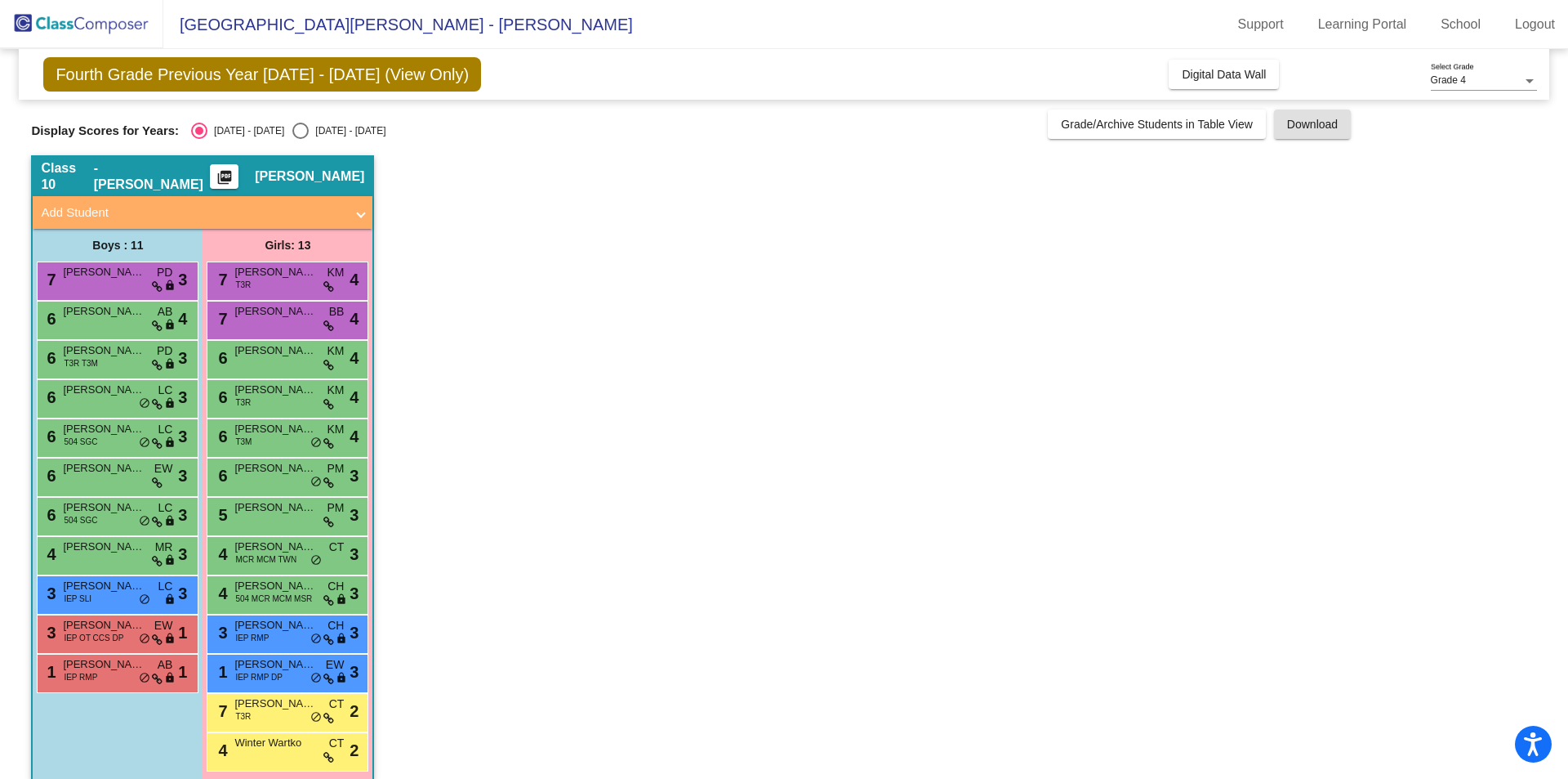
click at [203, 128] on div "Select an option" at bounding box center [198, 130] width 16 height 16
click at [199, 139] on input "[DATE] - [DATE]" at bounding box center [198, 139] width 1 height 1
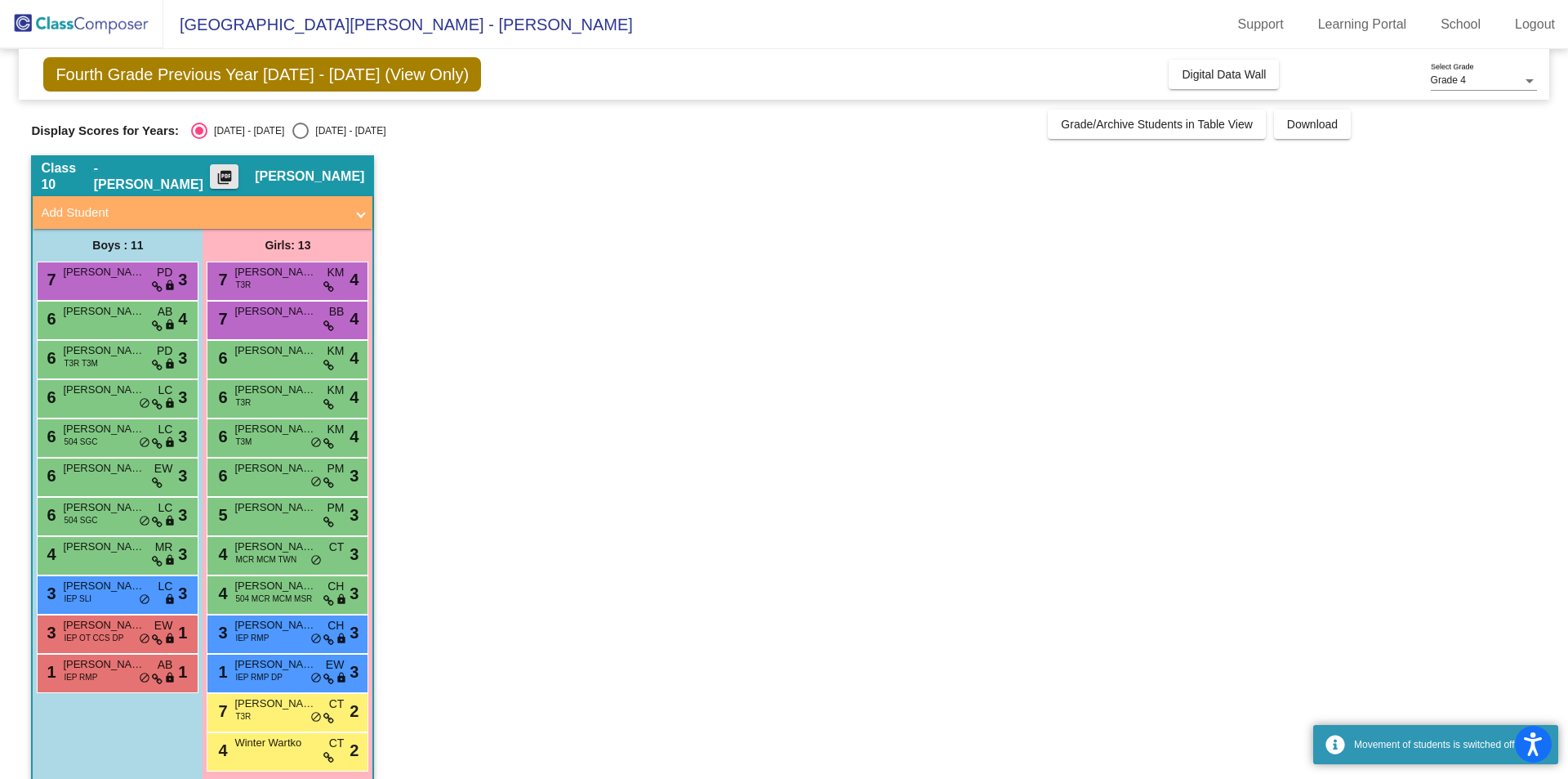
click at [234, 177] on mat-icon "picture_as_pdf" at bounding box center [224, 180] width 20 height 23
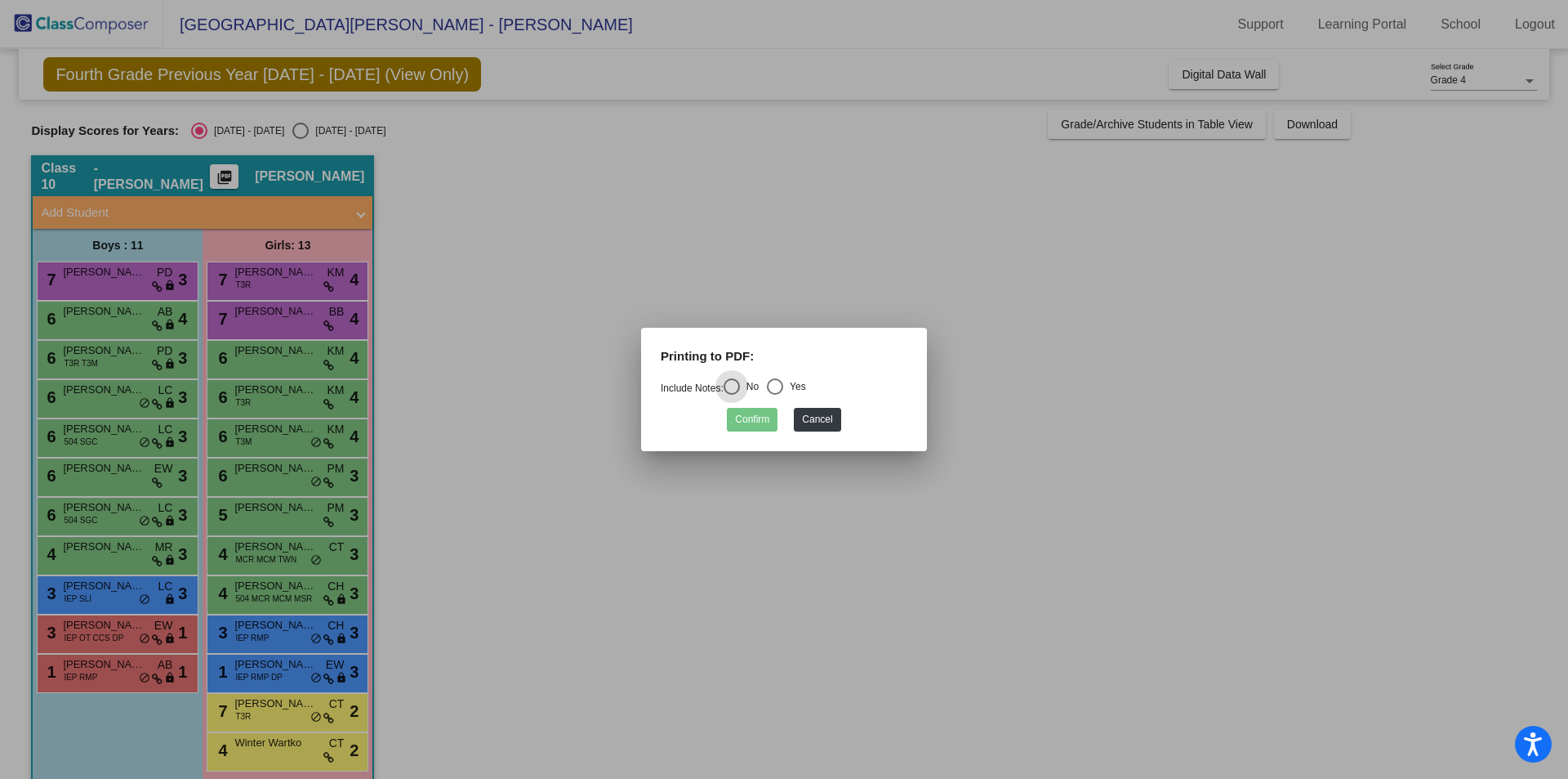
click at [784, 385] on div "Select an option" at bounding box center [774, 386] width 16 height 16
click at [775, 395] on input "Yes" at bounding box center [774, 395] width 1 height 1
radio input "true"
click at [752, 418] on button "Confirm" at bounding box center [751, 419] width 50 height 24
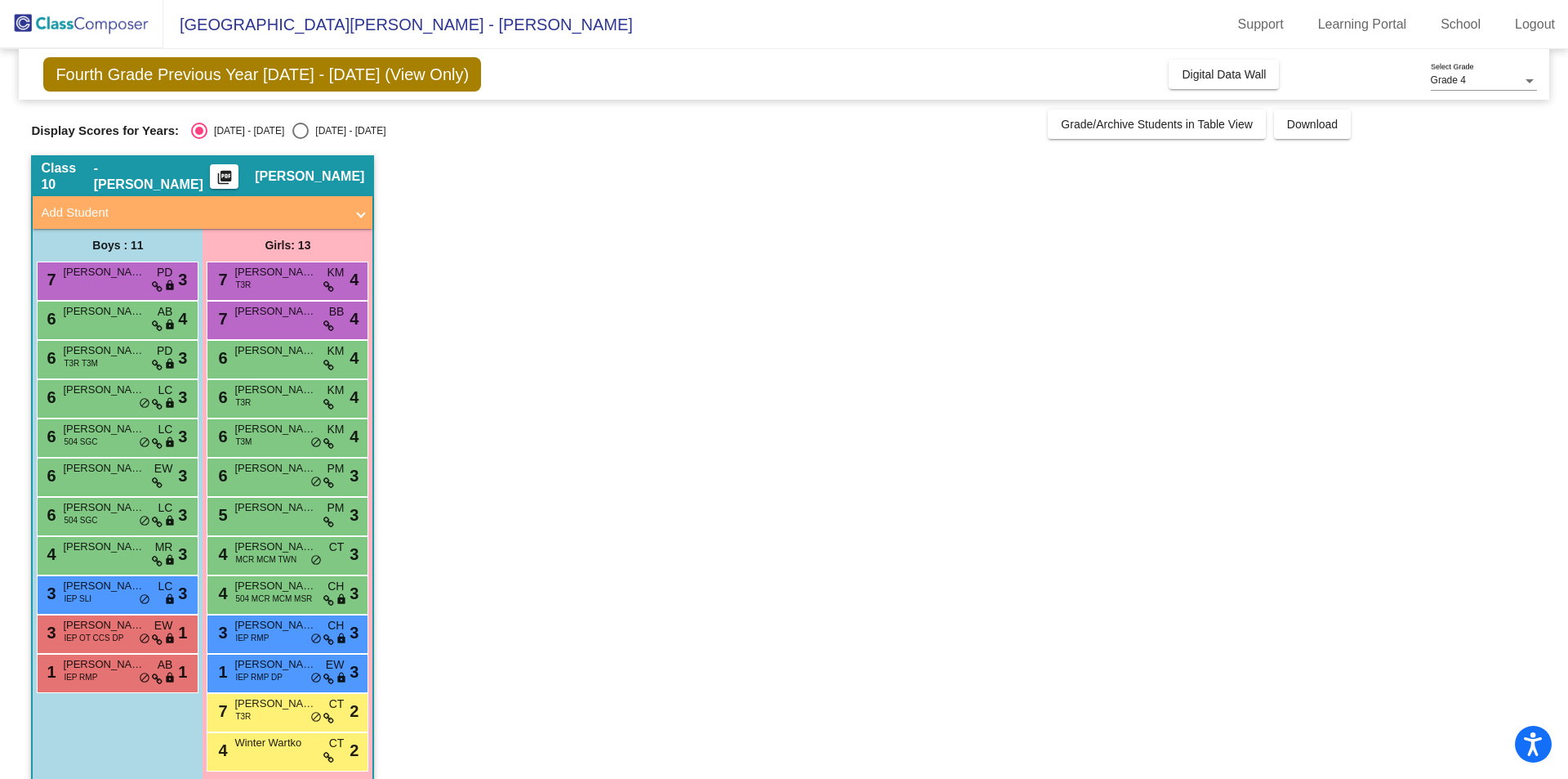
click at [56, 77] on span "Fourth Grade Previous Year [DATE] - [DATE] (View Only)" at bounding box center [262, 74] width 437 height 34
click at [234, 176] on mat-icon "picture_as_pdf" at bounding box center [224, 180] width 20 height 23
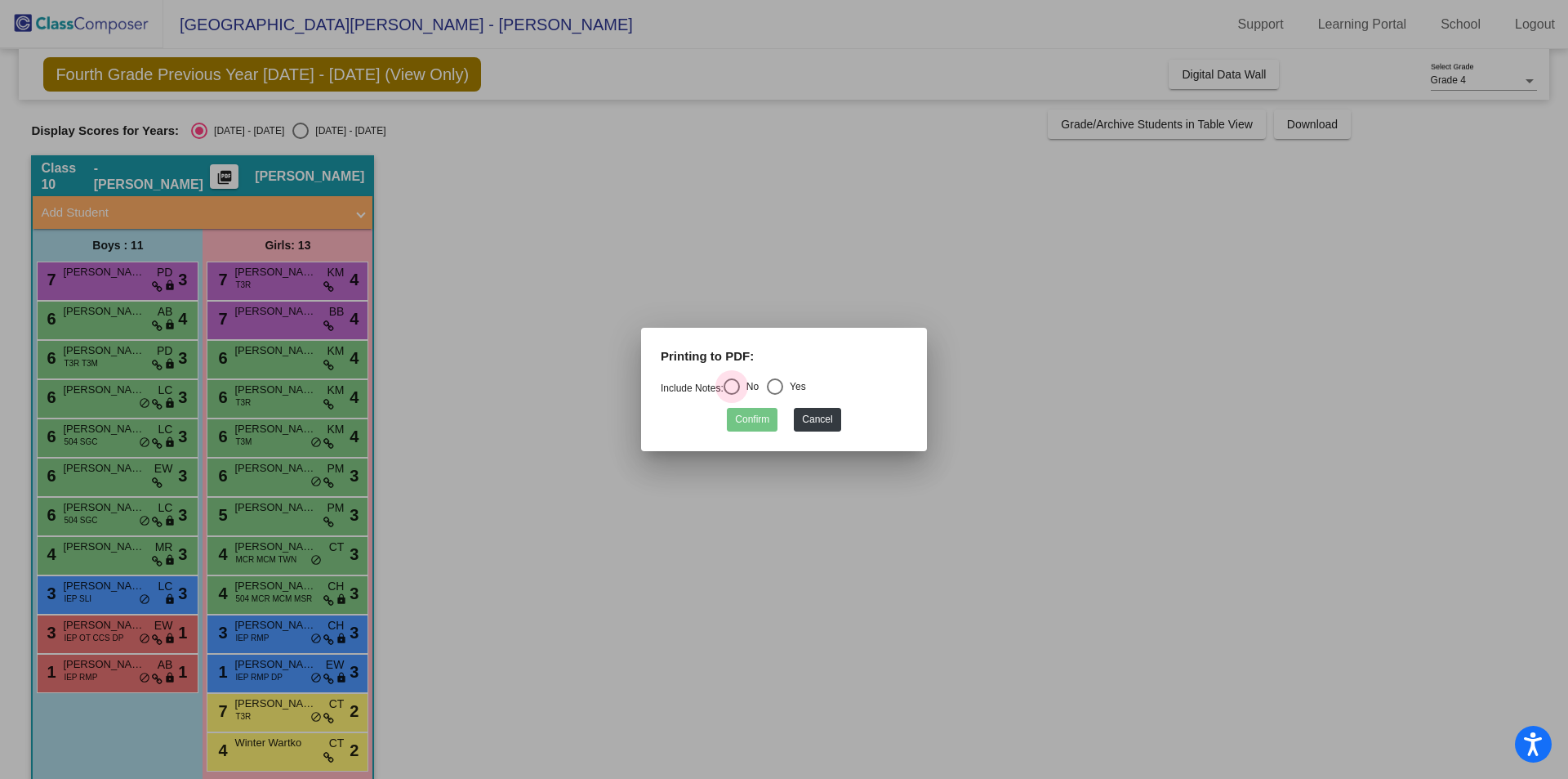
click at [740, 383] on div "Select an option" at bounding box center [731, 386] width 16 height 16
click at [731, 395] on input "No" at bounding box center [731, 395] width 1 height 1
radio input "true"
drag, startPoint x: 821, startPoint y: 421, endPoint x: 445, endPoint y: 385, distance: 377.7
click at [821, 421] on button "Cancel" at bounding box center [817, 419] width 46 height 24
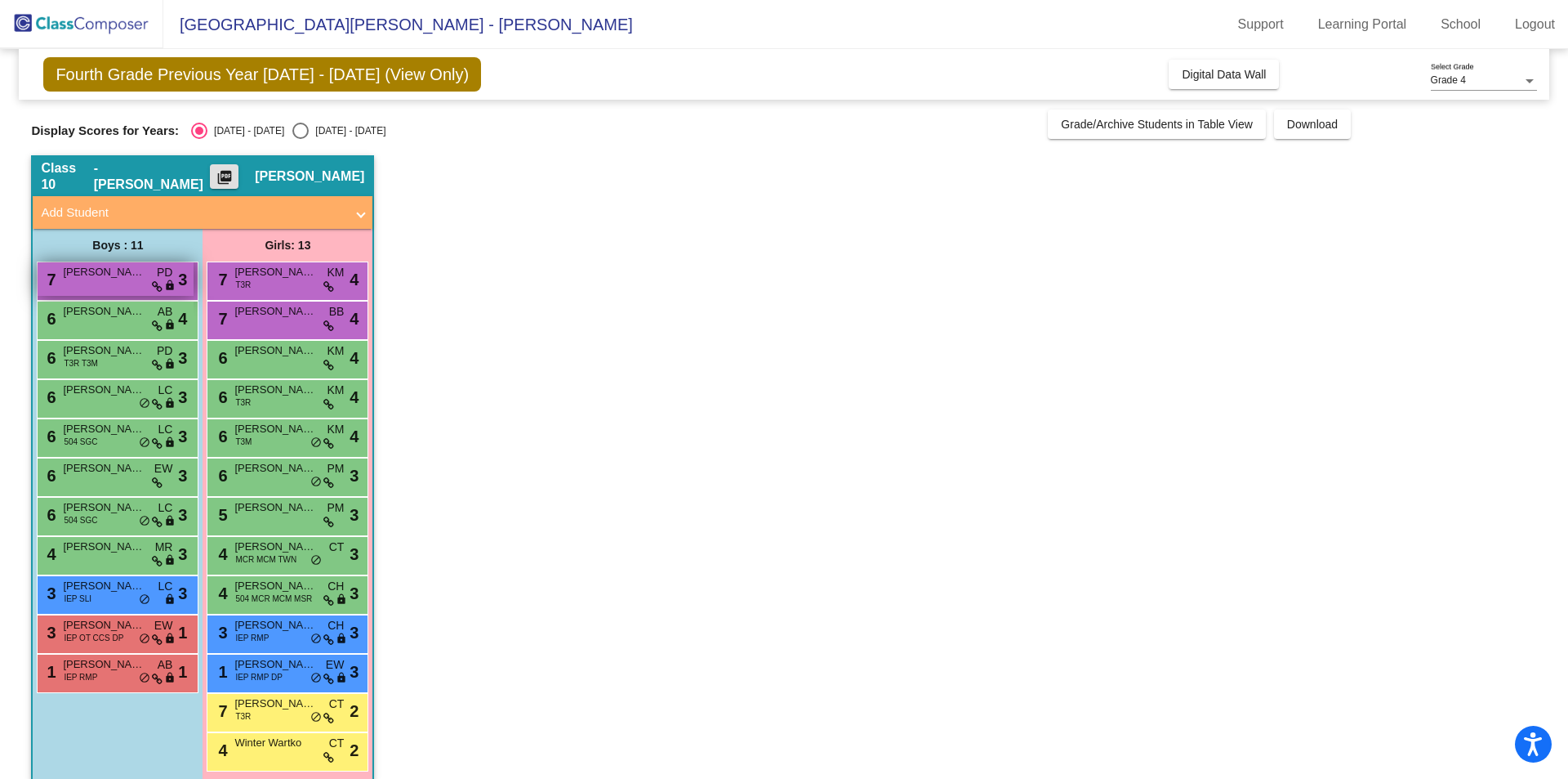
click at [138, 271] on span "[PERSON_NAME]" at bounding box center [103, 271] width 82 height 16
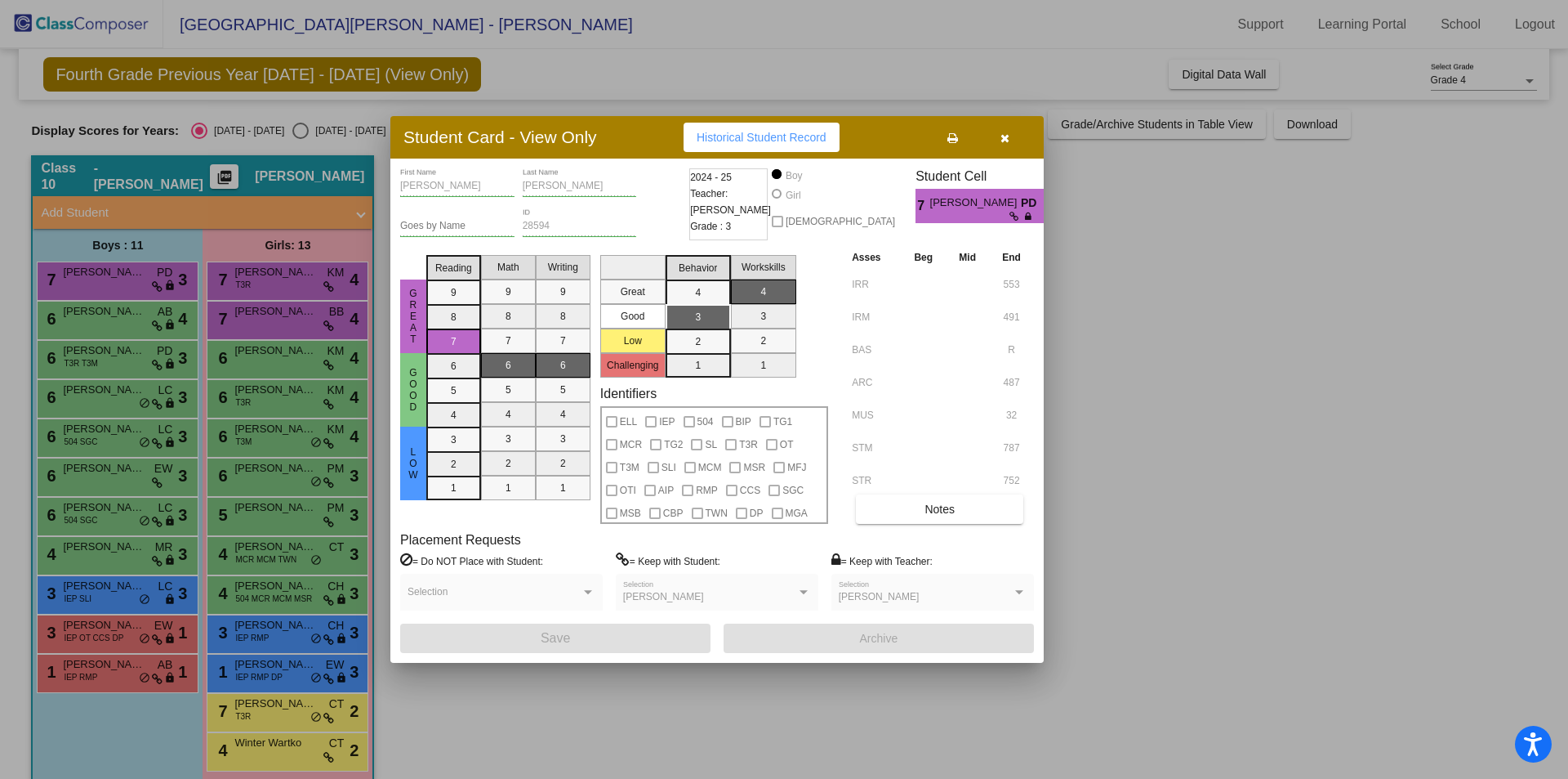
click at [132, 520] on div at bounding box center [784, 389] width 1568 height 779
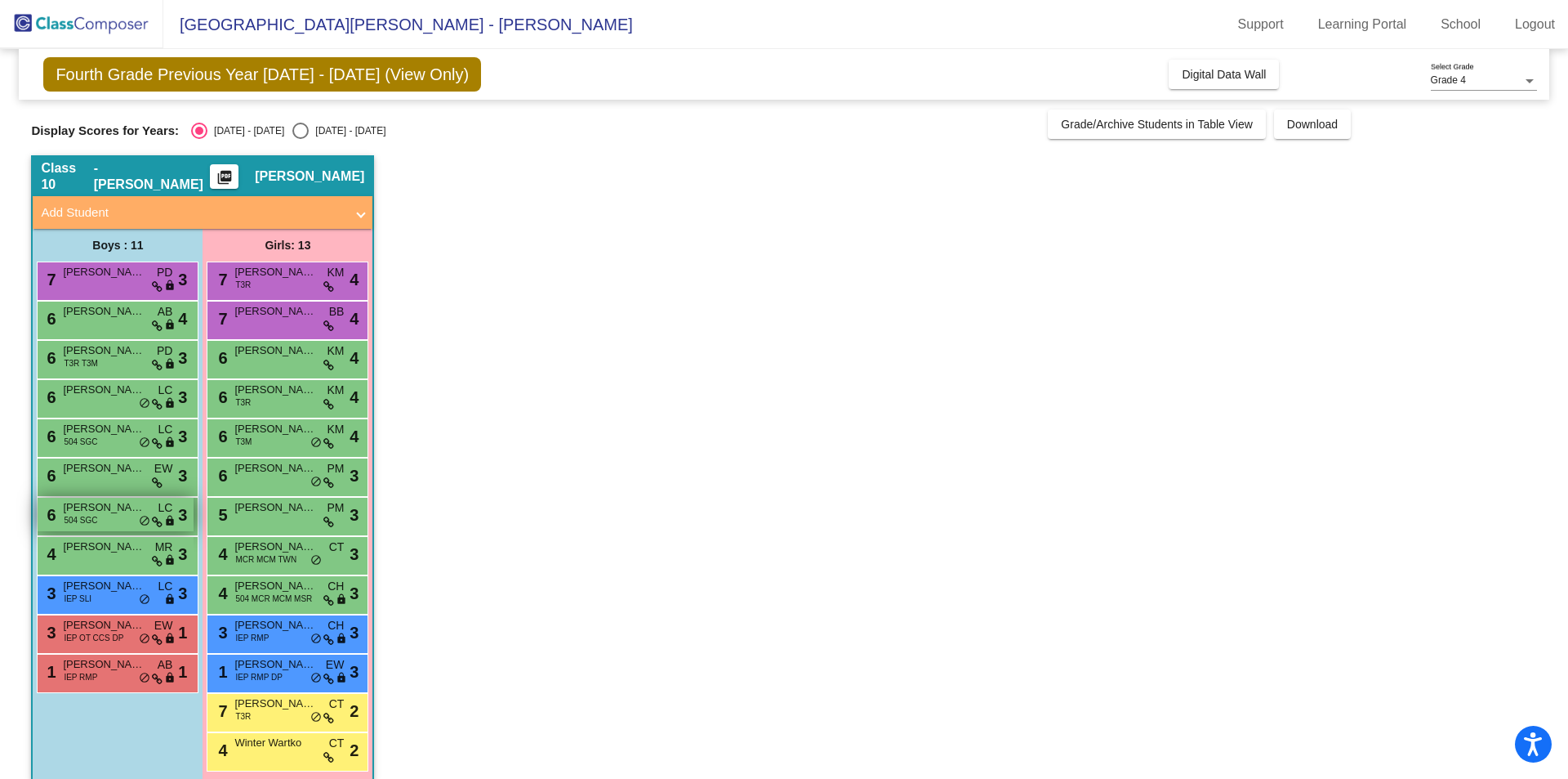
click at [150, 512] on div "6 Vincent Hake 504 SGC LC lock do_not_disturb_alt 3" at bounding box center [116, 513] width 156 height 33
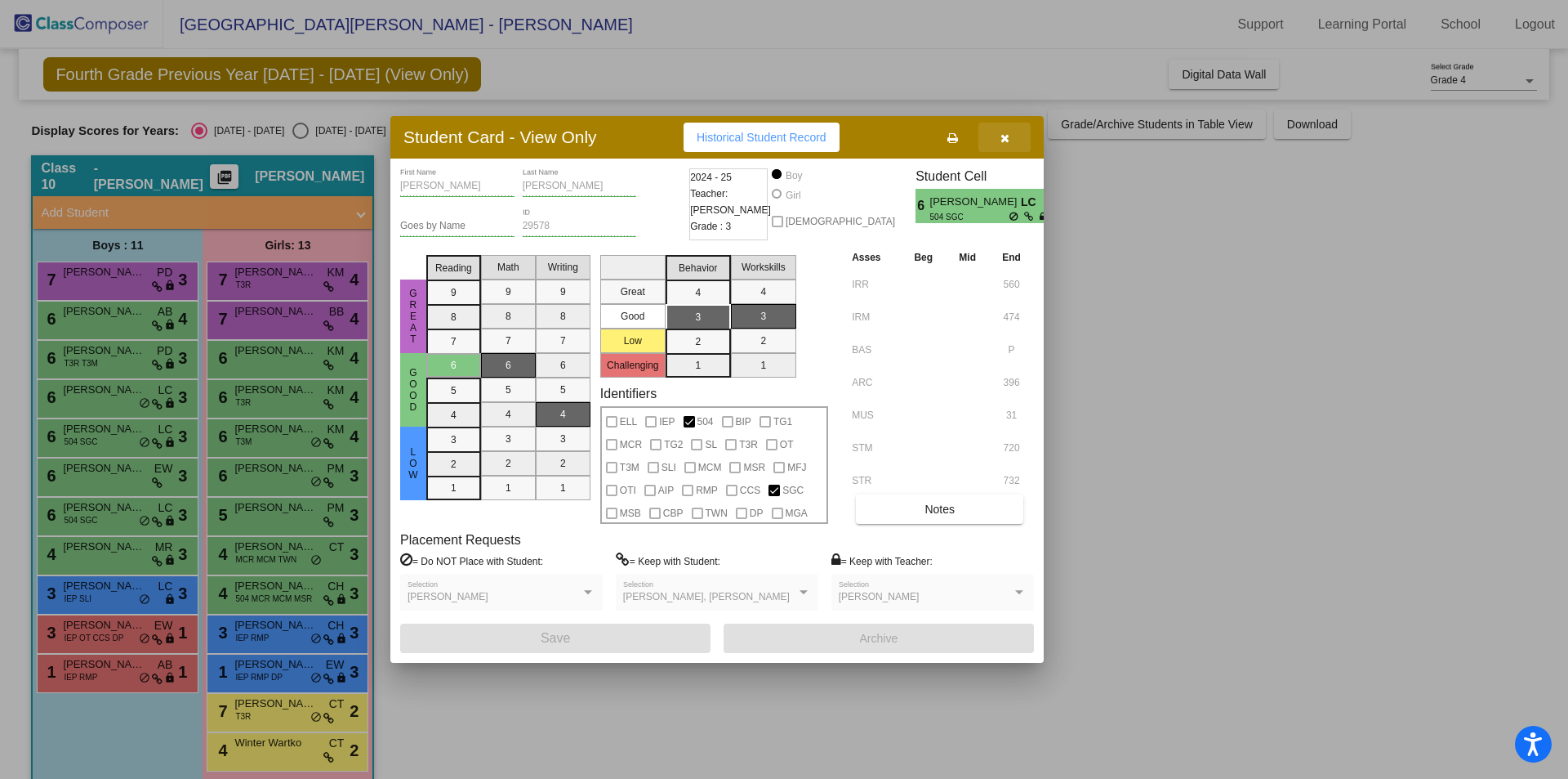
click at [1008, 134] on icon "button" at bounding box center [1005, 138] width 9 height 11
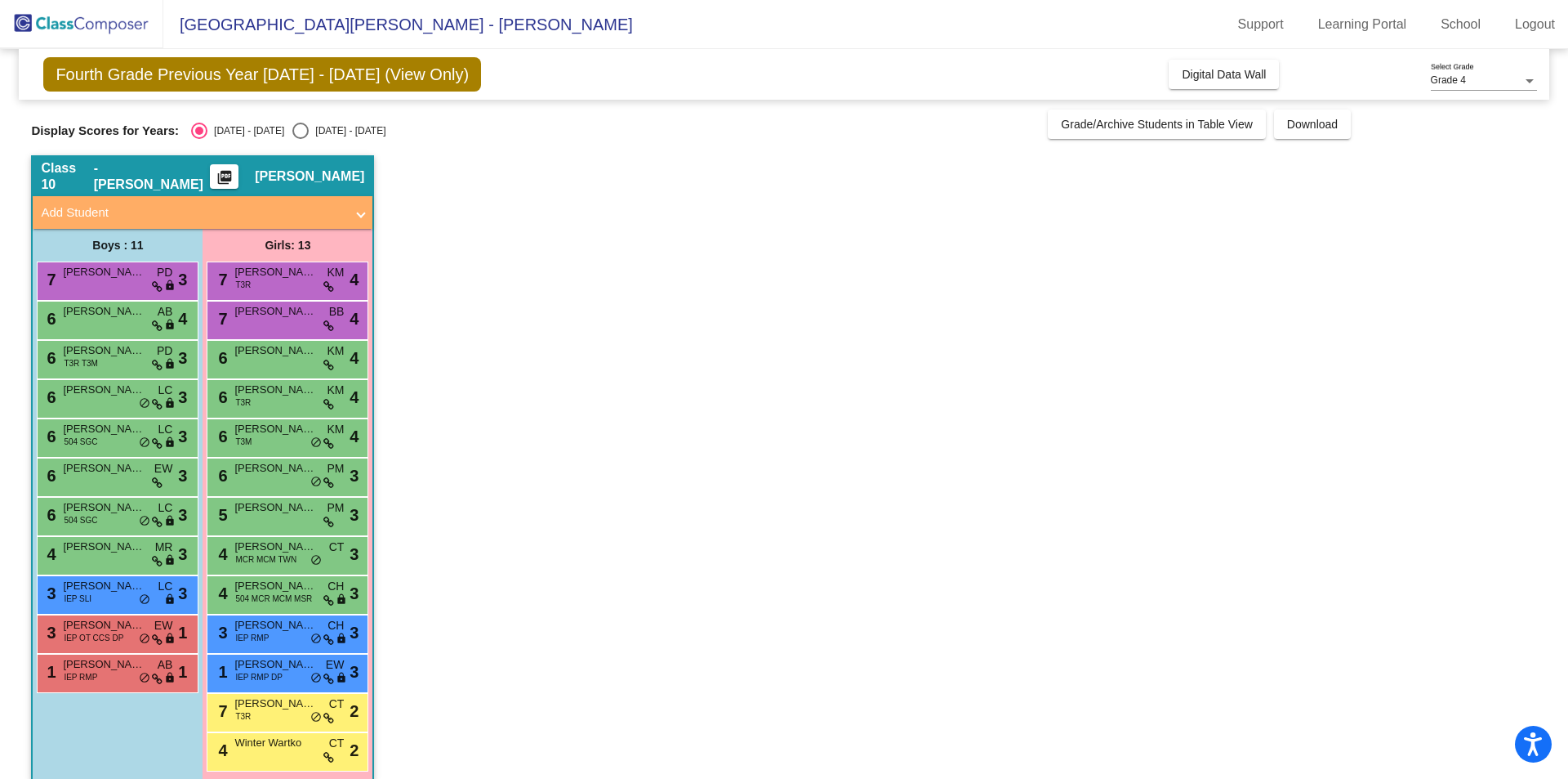
click at [361, 214] on span at bounding box center [360, 213] width 7 height 19
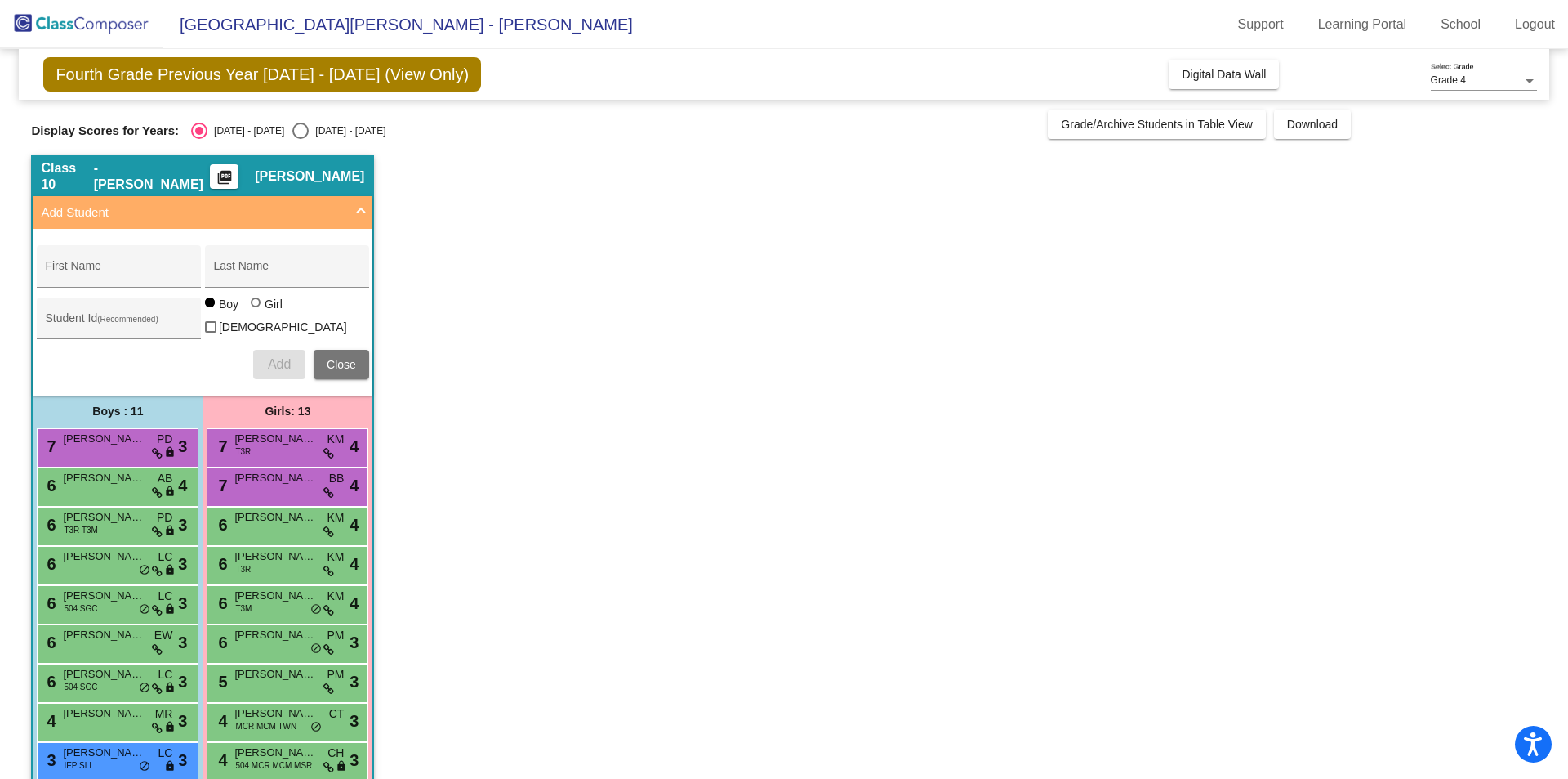
click at [216, 321] on div at bounding box center [211, 326] width 11 height 11
click at [211, 332] on input "[DEMOGRAPHIC_DATA]" at bounding box center [210, 332] width 1 height 1
click at [358, 211] on span at bounding box center [360, 213] width 7 height 19
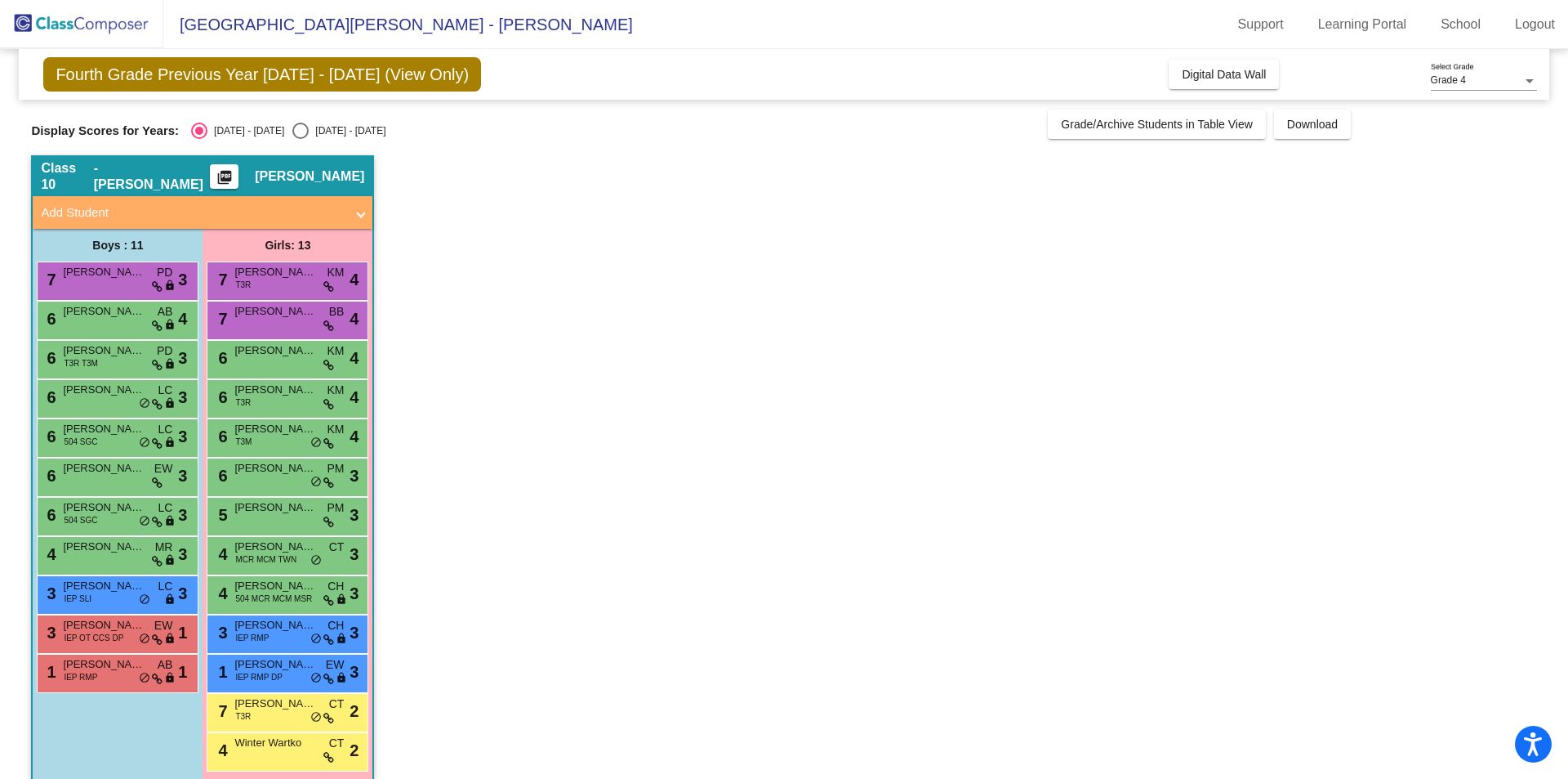
click at [357, 211] on span "Add Student" at bounding box center [199, 213] width 317 height 19
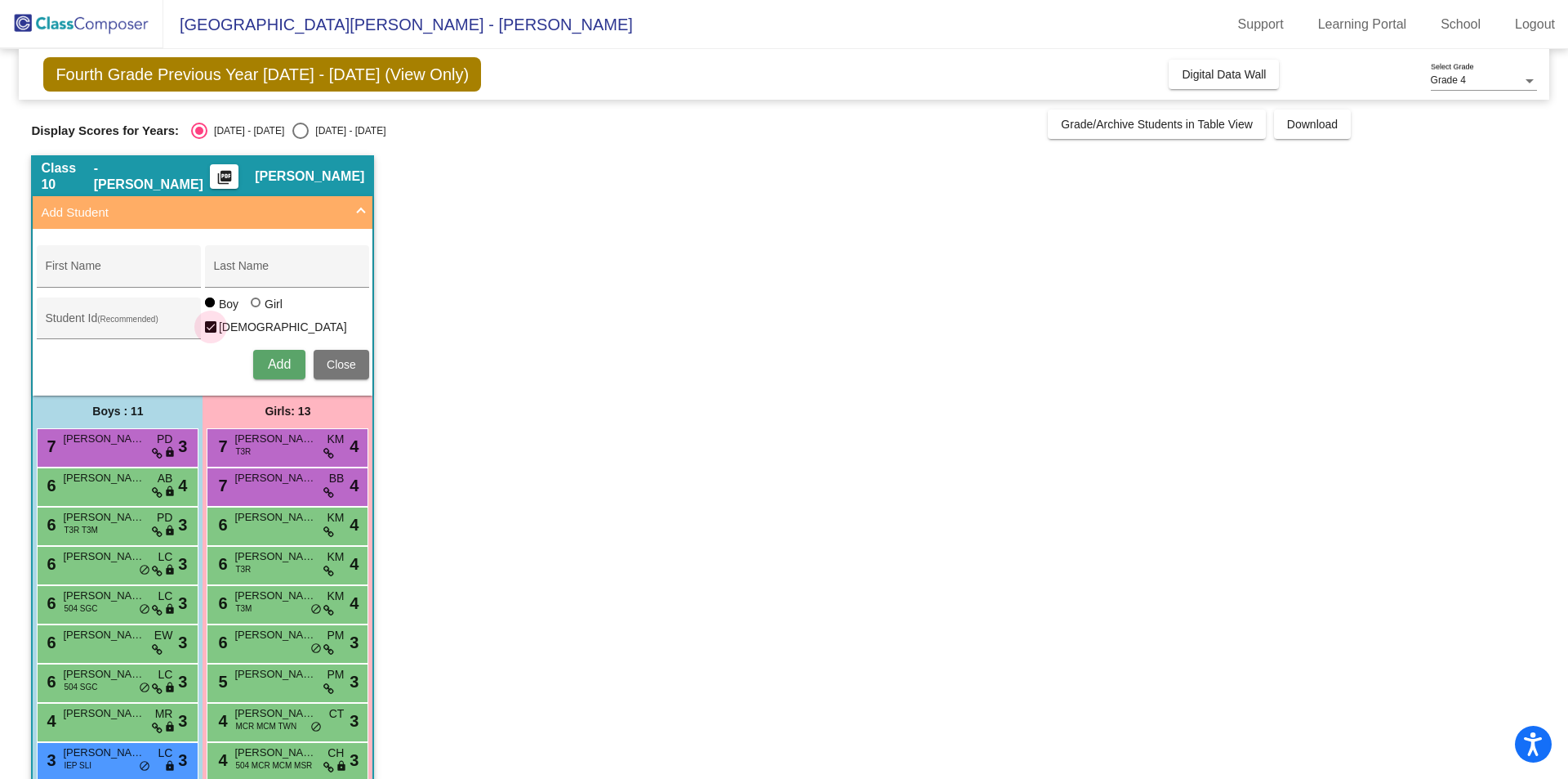
click at [216, 321] on div at bounding box center [211, 326] width 11 height 11
click at [211, 332] on input "[DEMOGRAPHIC_DATA]" at bounding box center [210, 332] width 1 height 1
checkbox input "false"
click at [419, 325] on app-classroom "Class 10 - [PERSON_NAME] picture_as_pdf [PERSON_NAME] Add Student First Name La…" at bounding box center [784, 560] width 1505 height 808
click at [339, 359] on span "Close" at bounding box center [341, 364] width 29 height 13
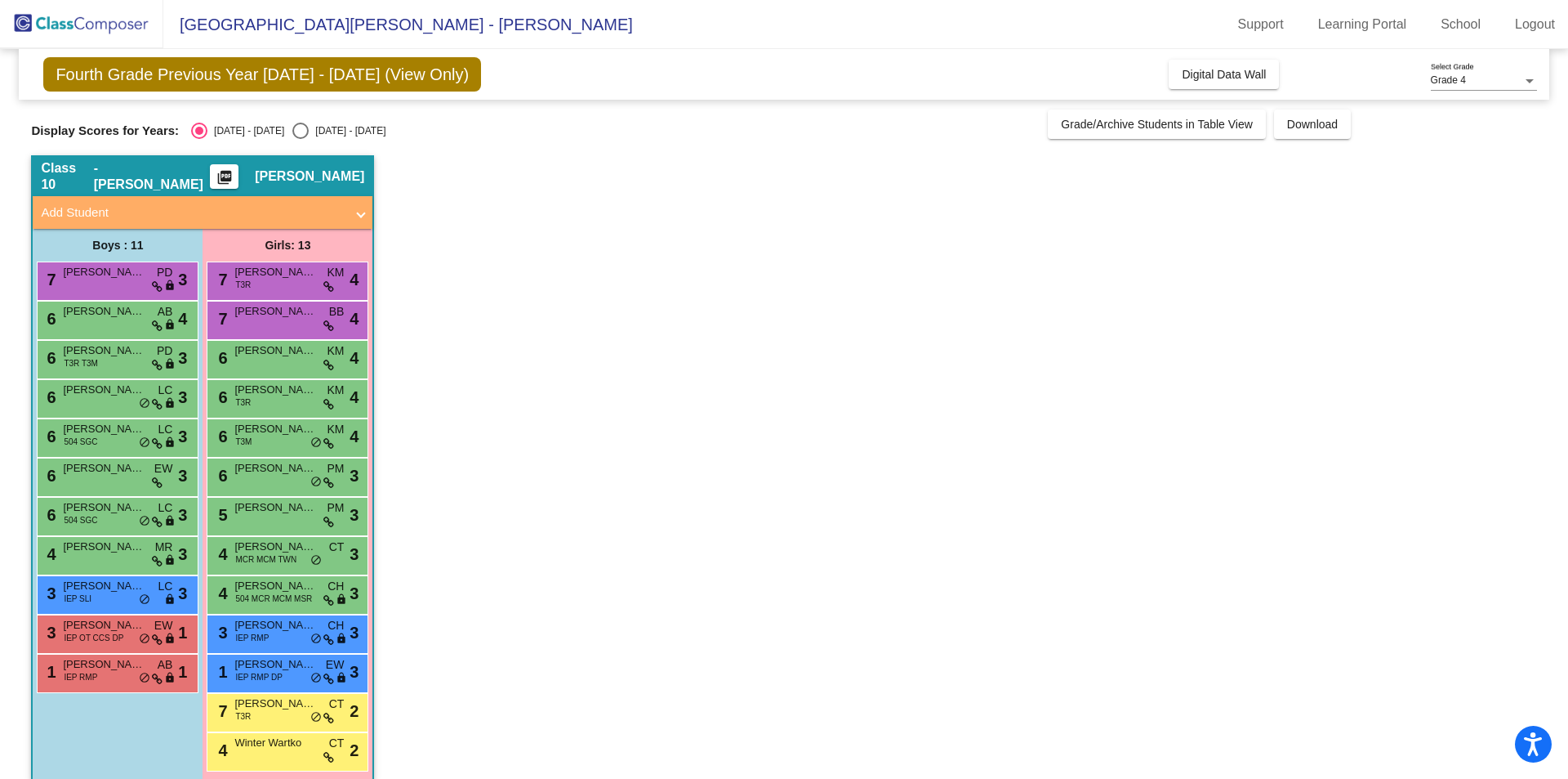
click at [234, 171] on mat-icon "picture_as_pdf" at bounding box center [224, 180] width 20 height 23
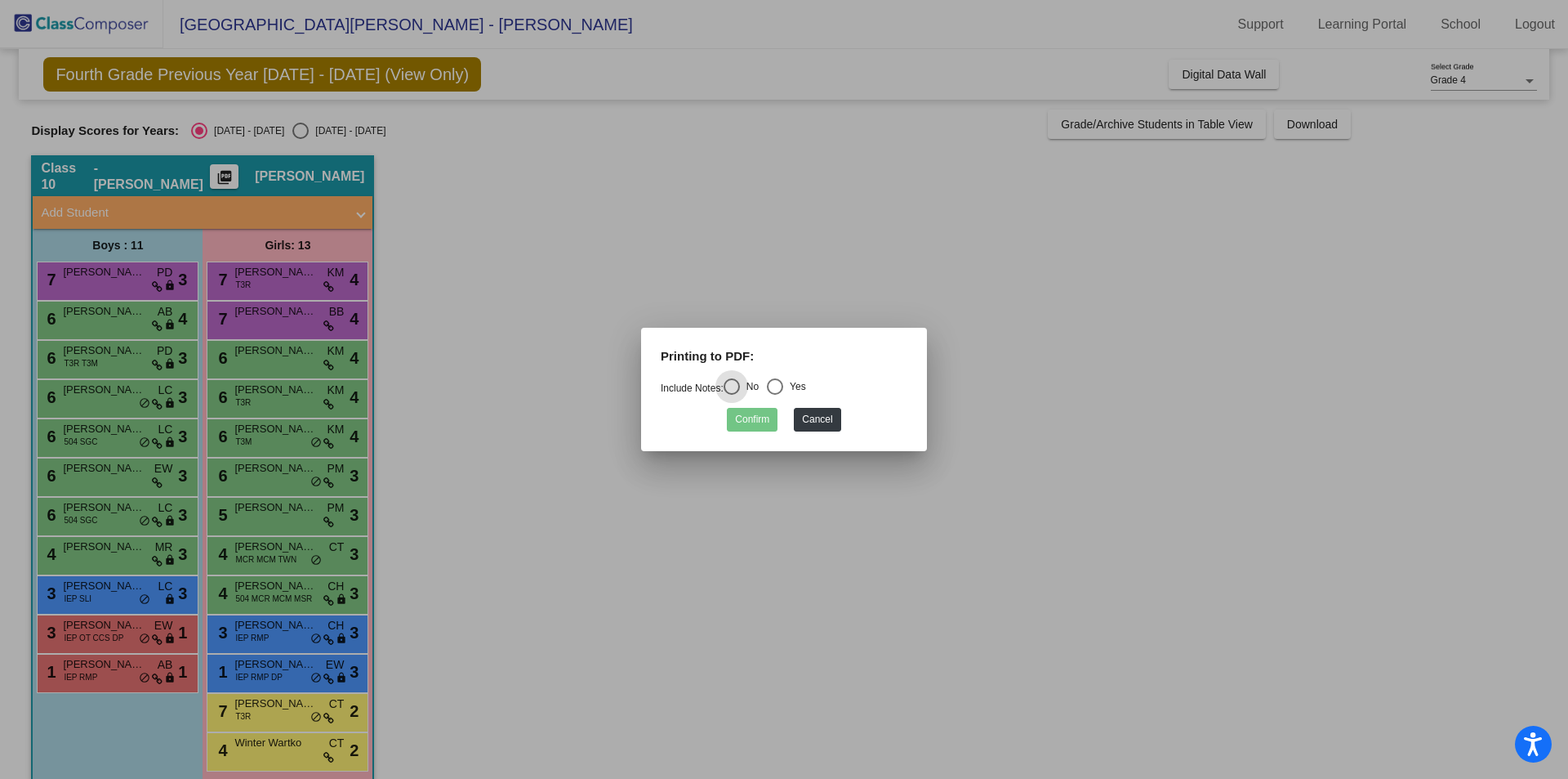
click at [780, 384] on div "Select an option" at bounding box center [774, 386] width 16 height 16
click at [775, 395] on input "Yes" at bounding box center [774, 395] width 1 height 1
radio input "true"
click at [751, 418] on button "Confirm" at bounding box center [751, 419] width 50 height 24
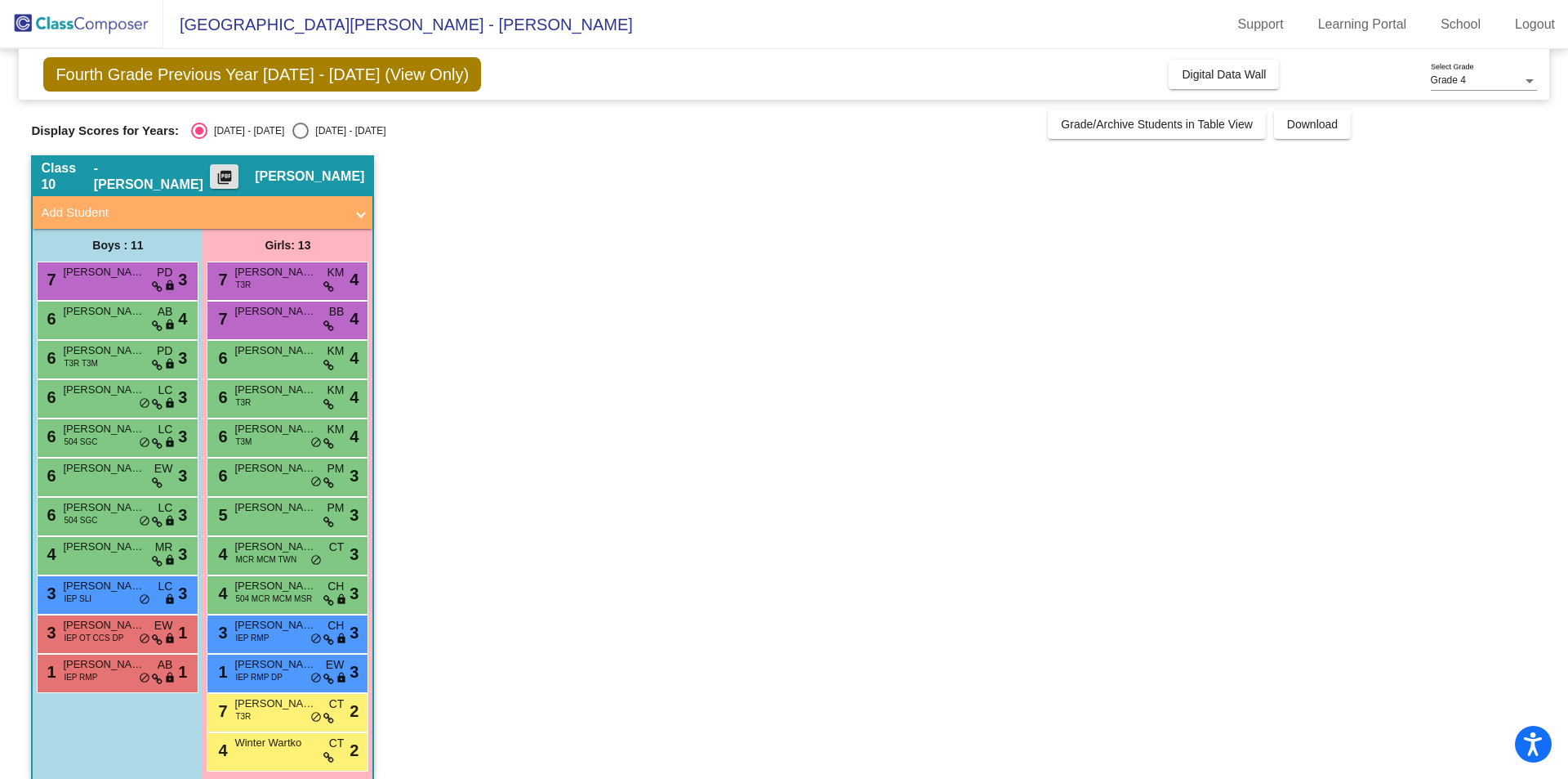
click at [234, 171] on mat-icon "picture_as_pdf" at bounding box center [224, 180] width 20 height 23
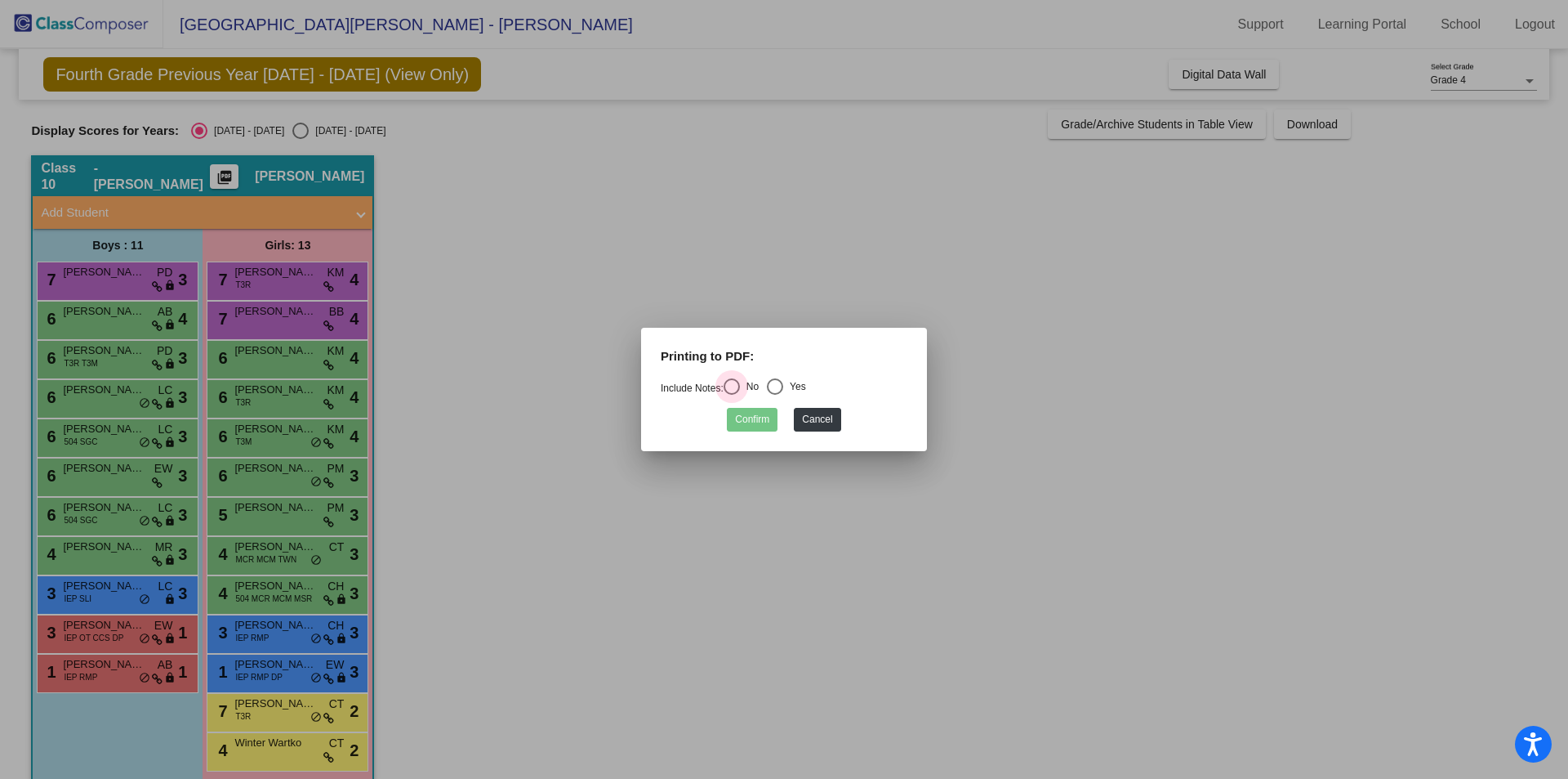
click at [735, 381] on div "Select an option" at bounding box center [731, 386] width 16 height 16
click at [731, 395] on input "No" at bounding box center [731, 395] width 1 height 1
radio input "true"
click at [746, 416] on button "Confirm" at bounding box center [751, 419] width 50 height 24
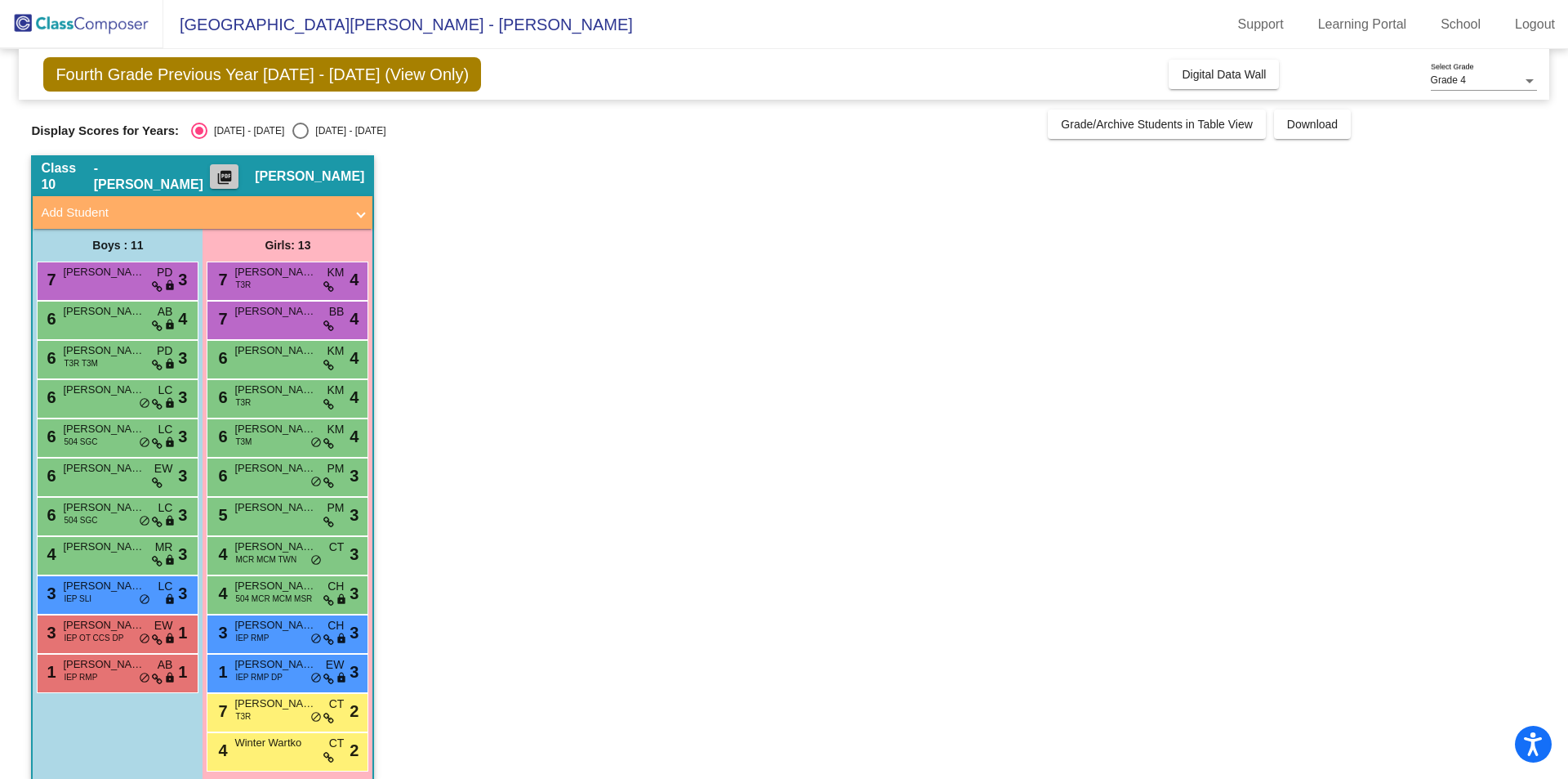
click at [234, 174] on mat-icon "picture_as_pdf" at bounding box center [224, 180] width 20 height 23
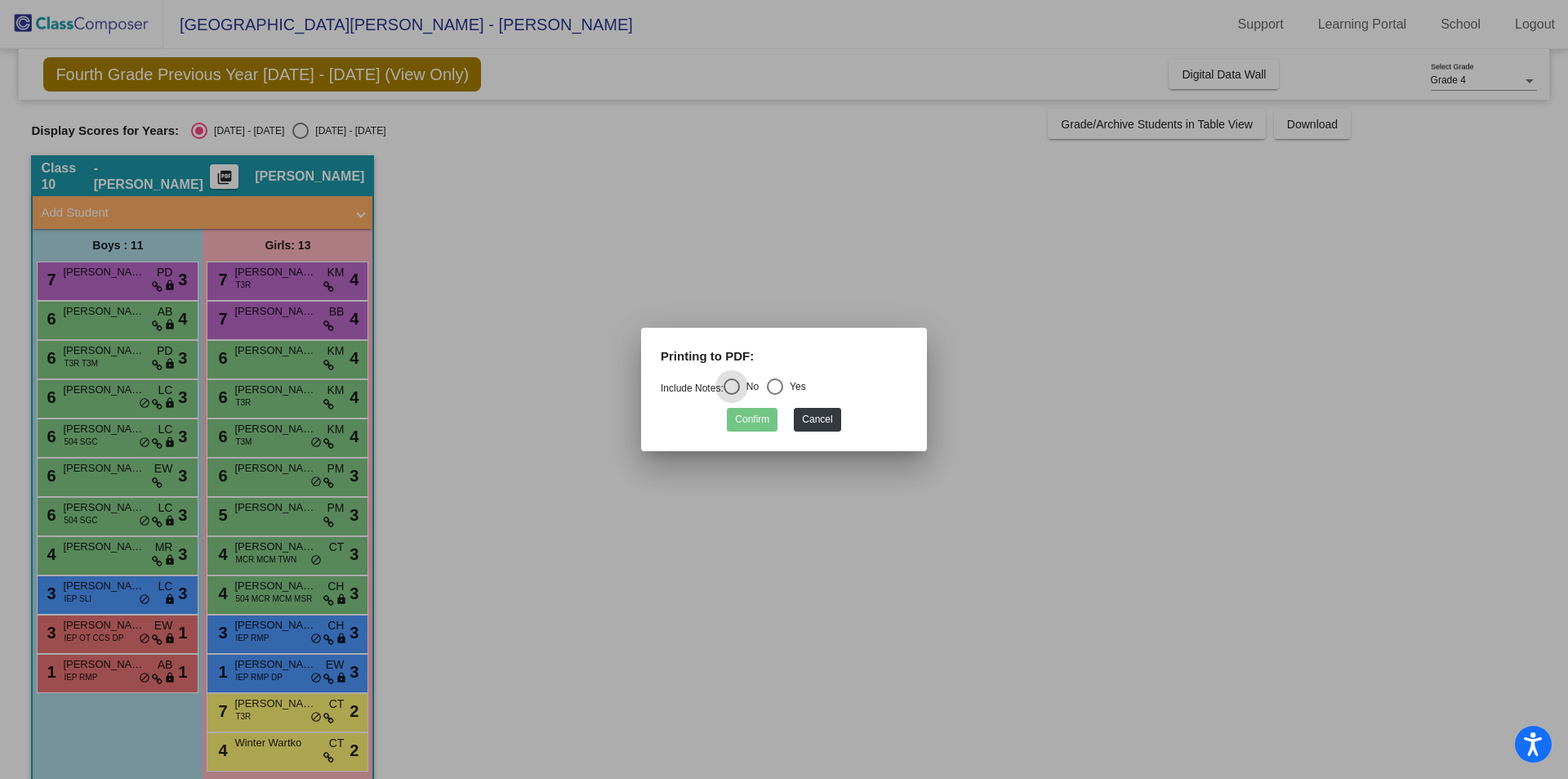
click at [784, 388] on div "Select an option" at bounding box center [774, 386] width 16 height 16
click at [775, 395] on input "Yes" at bounding box center [774, 395] width 1 height 1
radio input "true"
click at [759, 418] on button "Confirm" at bounding box center [751, 419] width 50 height 24
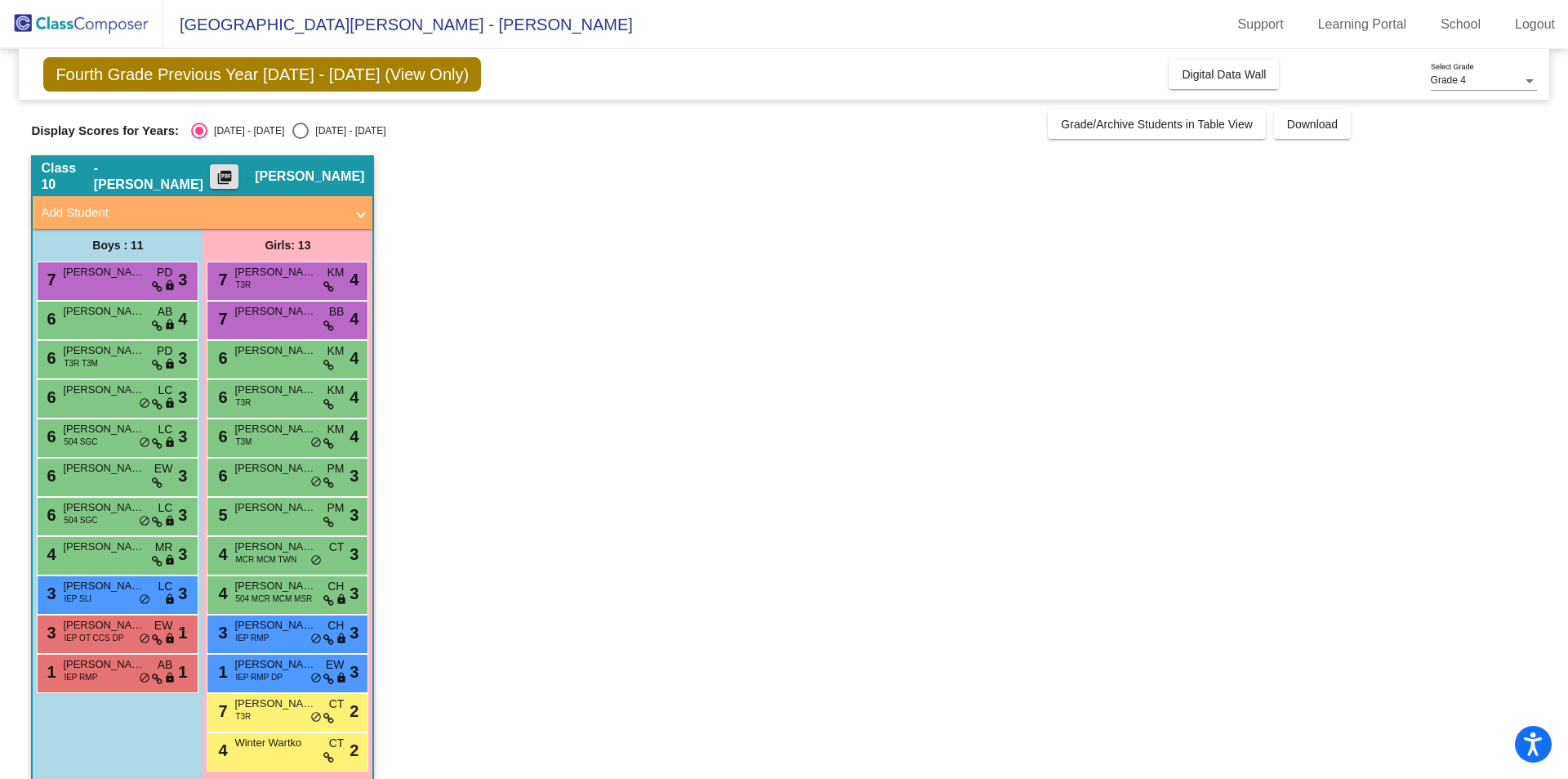
click at [234, 179] on mat-icon "picture_as_pdf" at bounding box center [224, 180] width 20 height 23
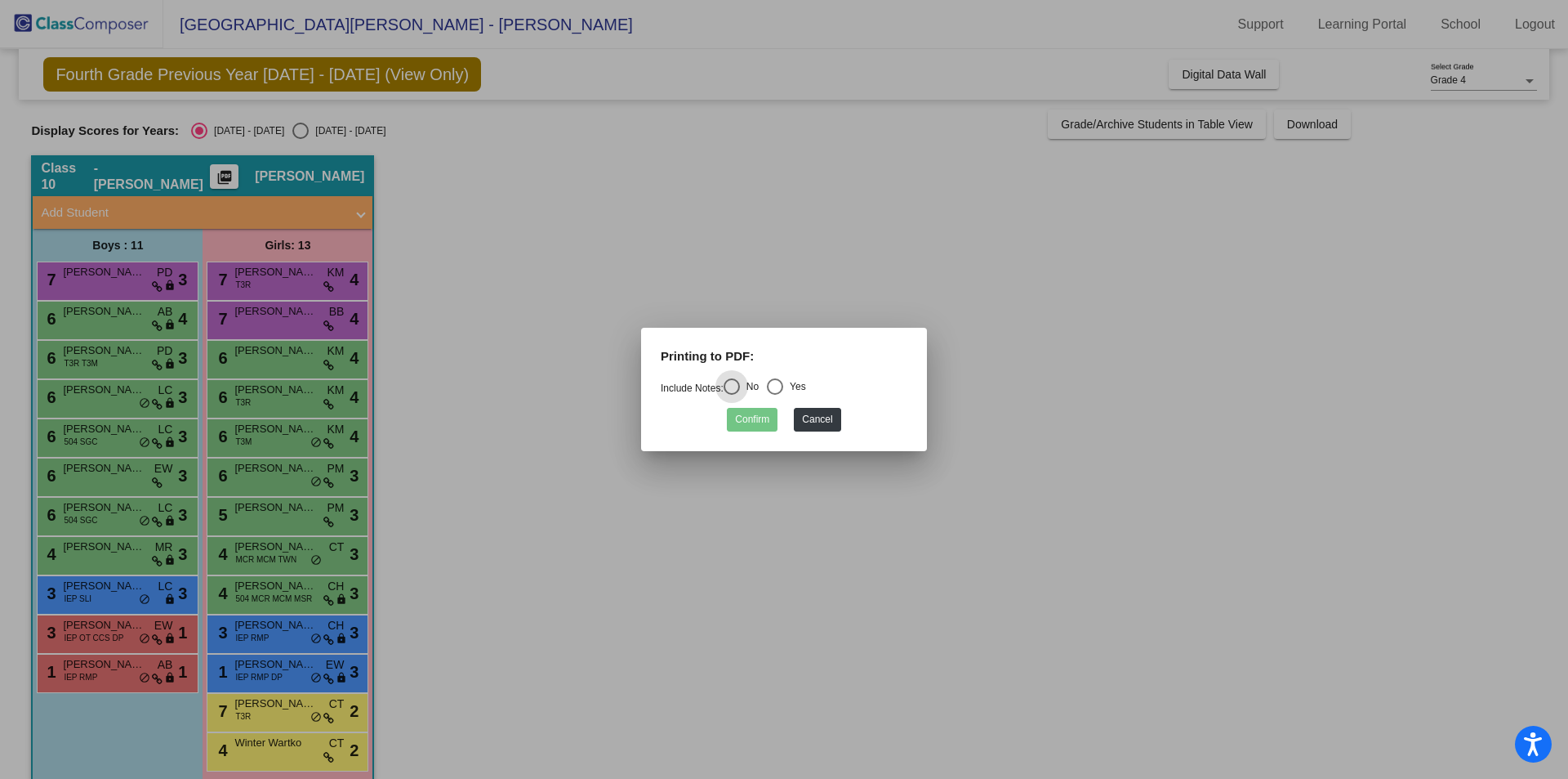
click at [782, 387] on div "Select an option" at bounding box center [774, 386] width 16 height 16
click at [775, 395] on input "Yes" at bounding box center [774, 395] width 1 height 1
radio input "true"
click at [761, 419] on button "Confirm" at bounding box center [751, 419] width 50 height 24
